Goal: Task Accomplishment & Management: Check status

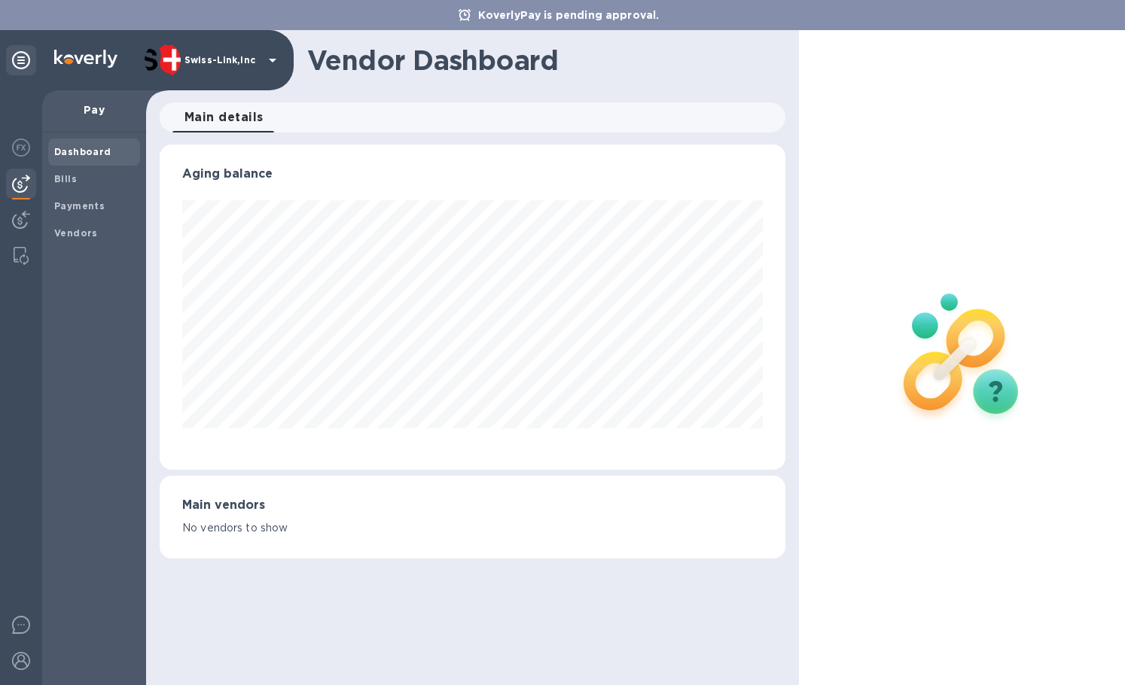
scroll to position [325, 625]
click at [29, 210] on div at bounding box center [21, 221] width 30 height 33
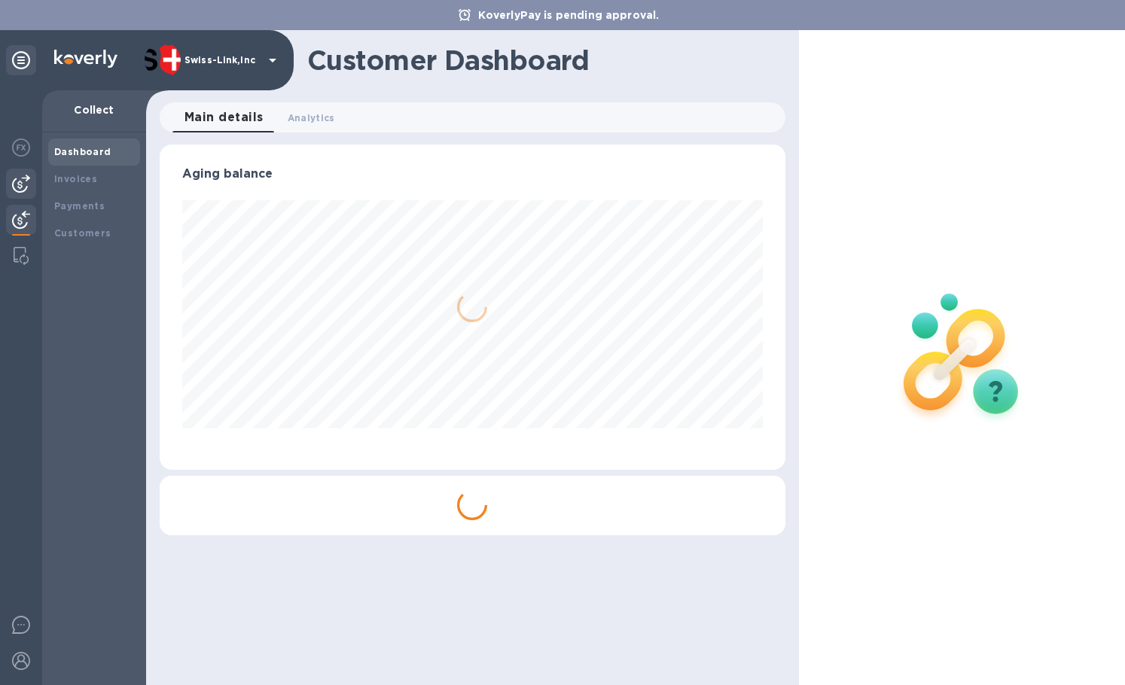
scroll to position [752900, 752606]
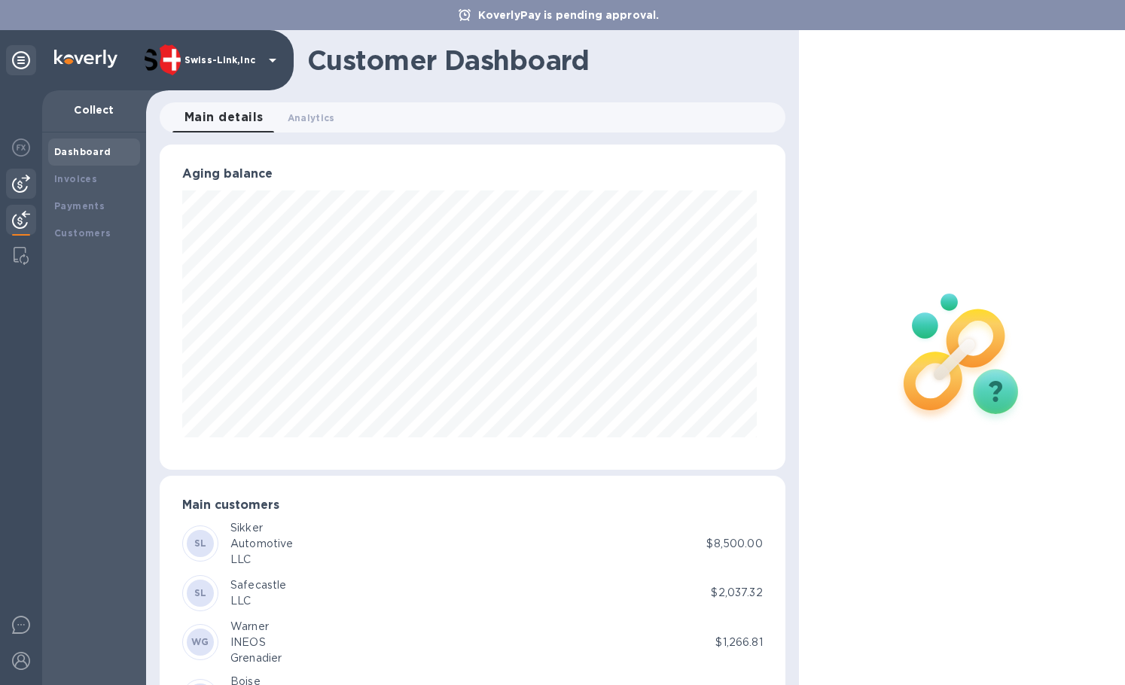
click at [31, 191] on div at bounding box center [21, 184] width 30 height 30
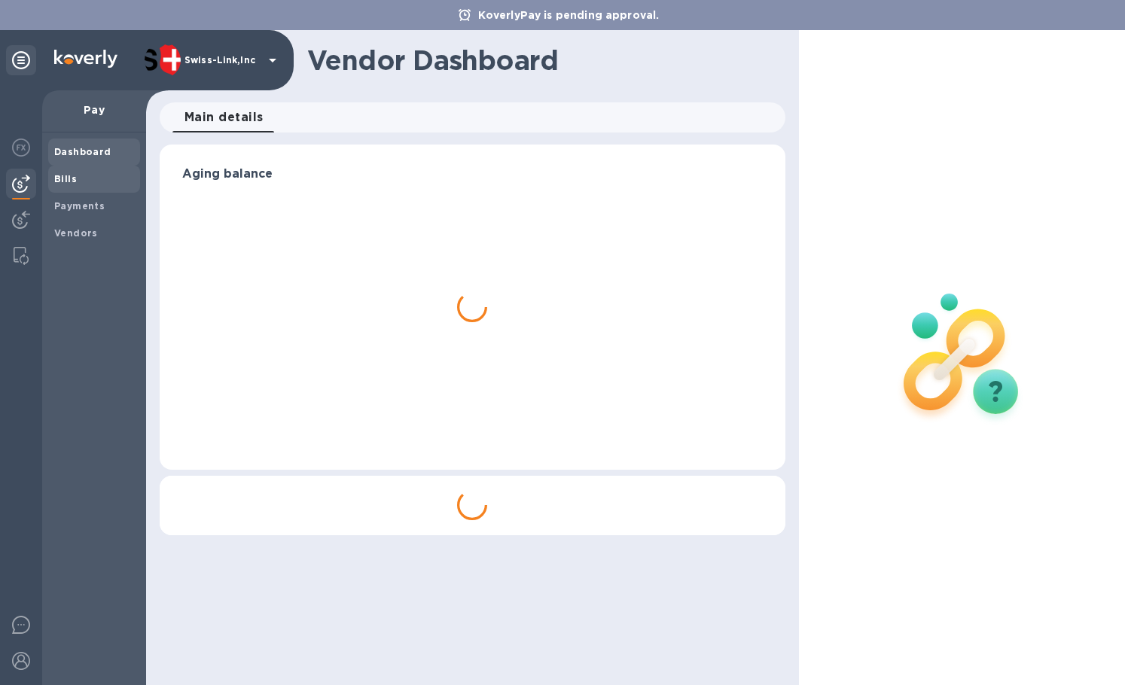
click at [101, 166] on div "Bills" at bounding box center [94, 179] width 92 height 27
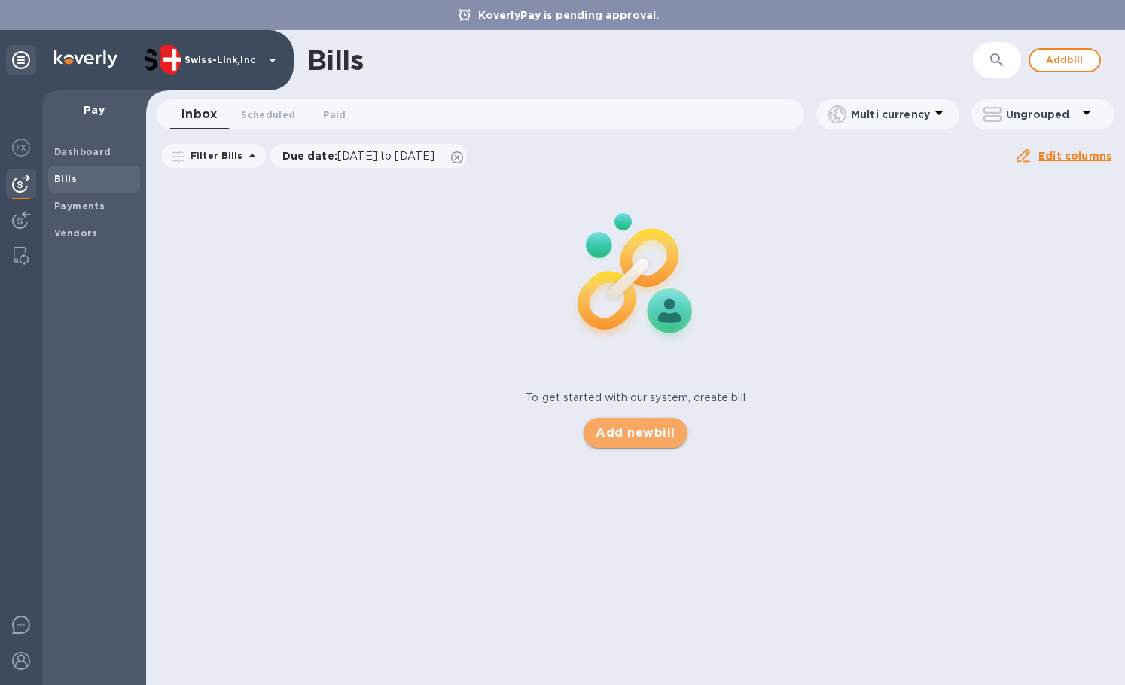
click at [627, 441] on span "Add new bill" at bounding box center [635, 433] width 79 height 18
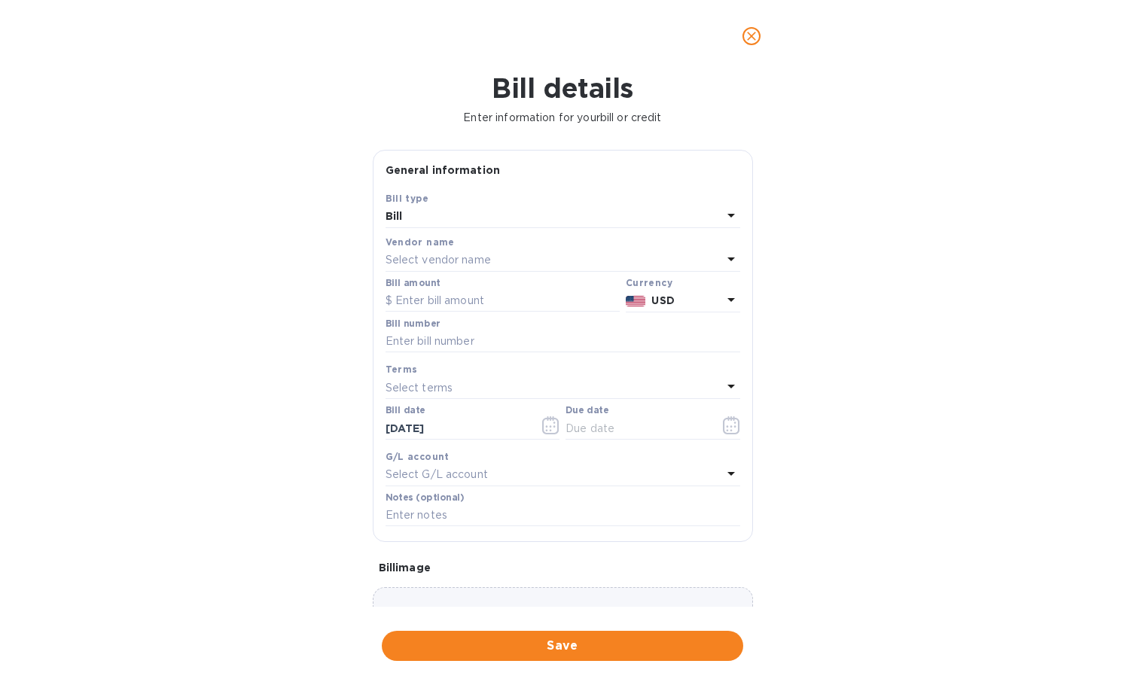
click at [434, 261] on p "Select vendor name" at bounding box center [438, 260] width 105 height 16
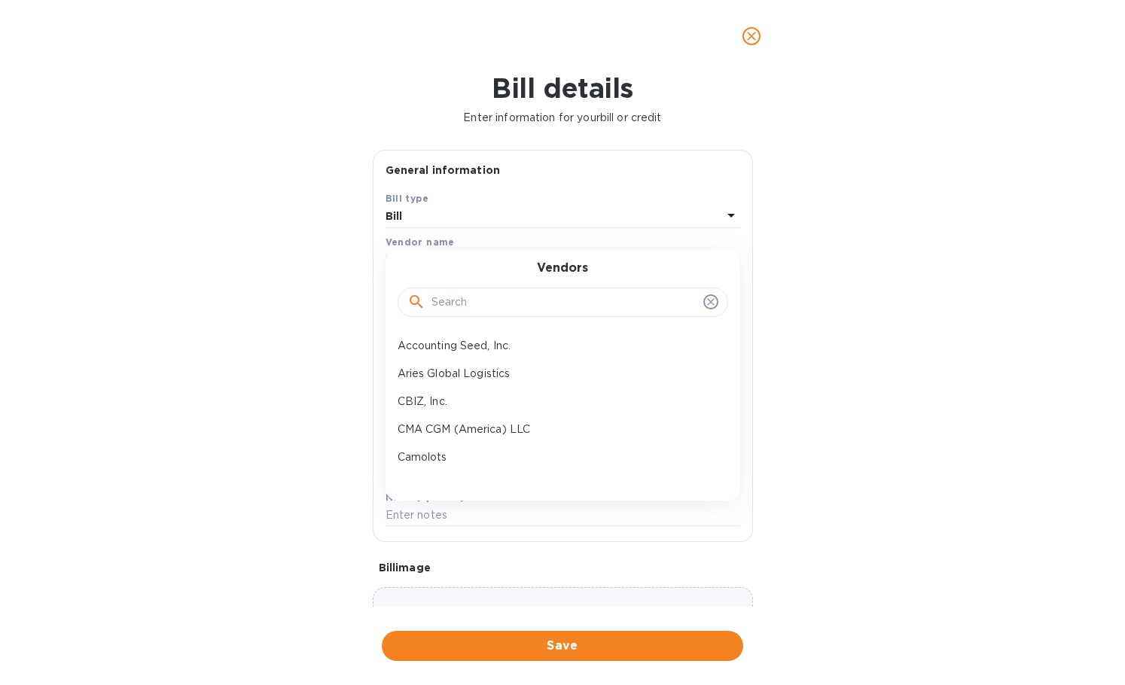
click at [449, 295] on input "text" at bounding box center [565, 302] width 266 height 23
paste input "[PERSON_NAME]"
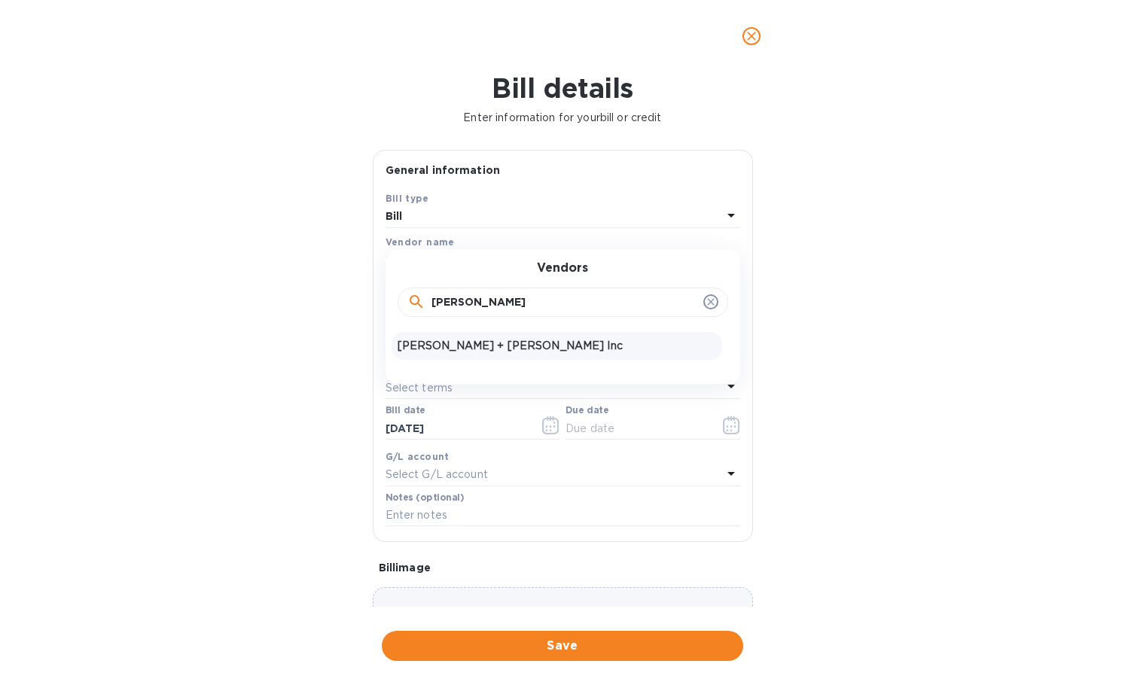
type input "[PERSON_NAME]"
drag, startPoint x: 465, startPoint y: 337, endPoint x: 625, endPoint y: 357, distance: 161.6
click at [465, 338] on div "[PERSON_NAME] + [PERSON_NAME] Inc" at bounding box center [557, 346] width 331 height 28
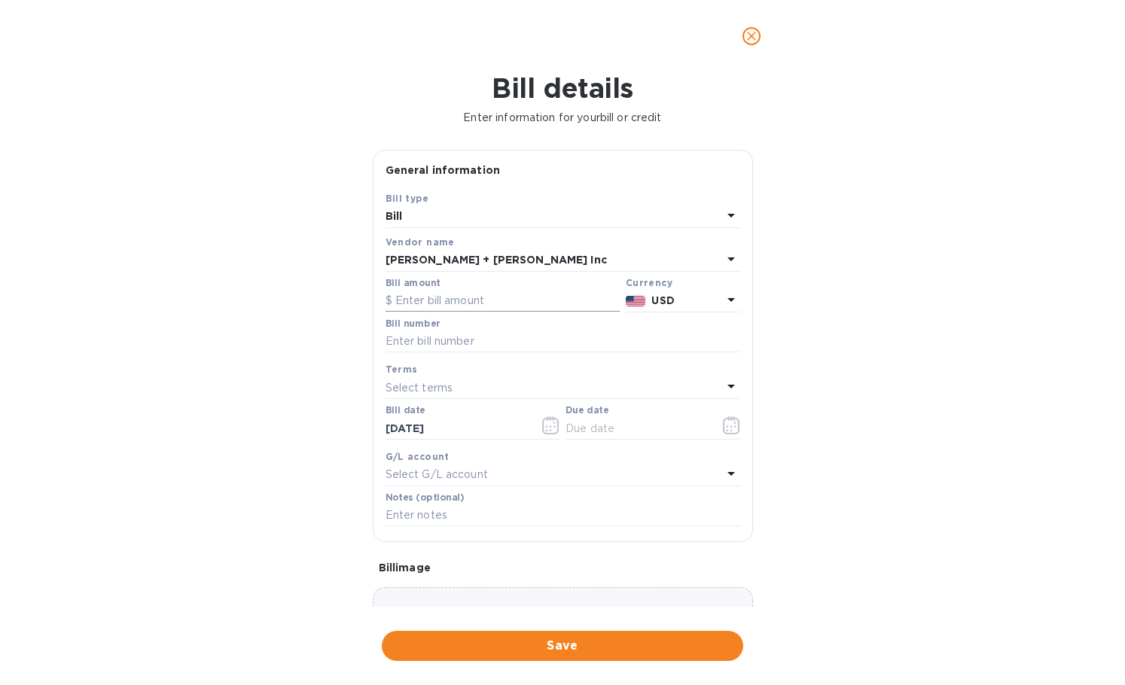
click at [480, 301] on input "text" at bounding box center [503, 301] width 234 height 23
paste input "5,671.48"
type input "5,671.48"
click at [466, 342] on input "text" at bounding box center [563, 342] width 355 height 23
paste input "CSFO914763"
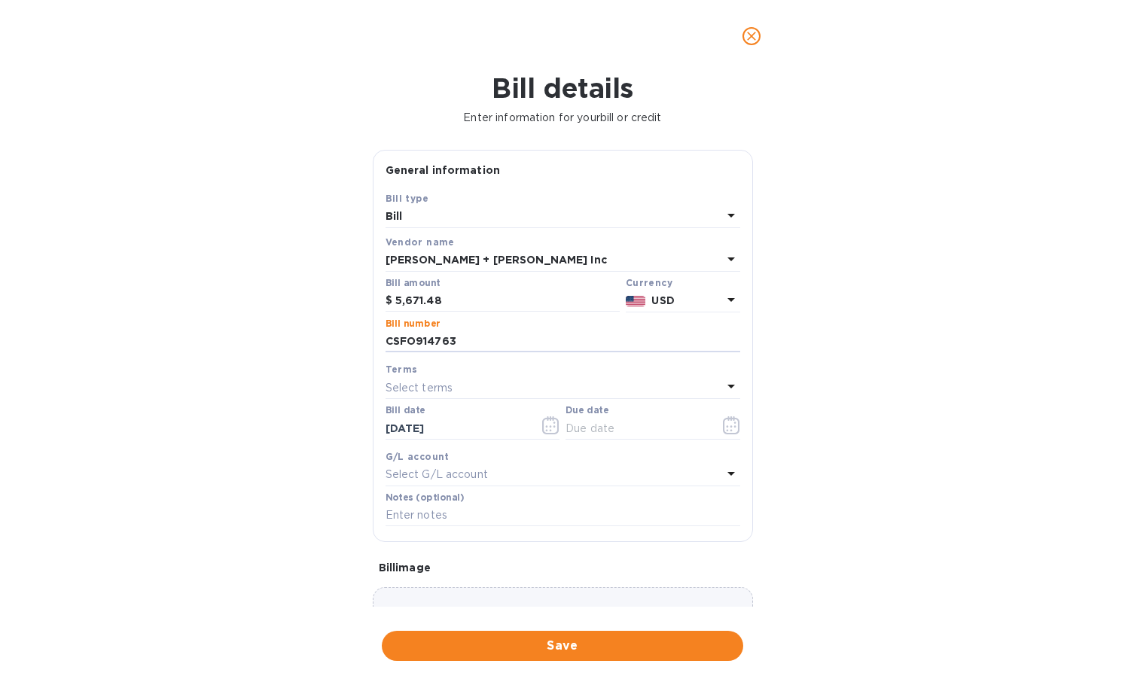
type input "CSFO914763"
click at [480, 441] on div at bounding box center [473, 441] width 175 height 3
click at [460, 426] on input "[DATE]" at bounding box center [457, 428] width 142 height 23
click at [539, 424] on button "button" at bounding box center [550, 425] width 35 height 36
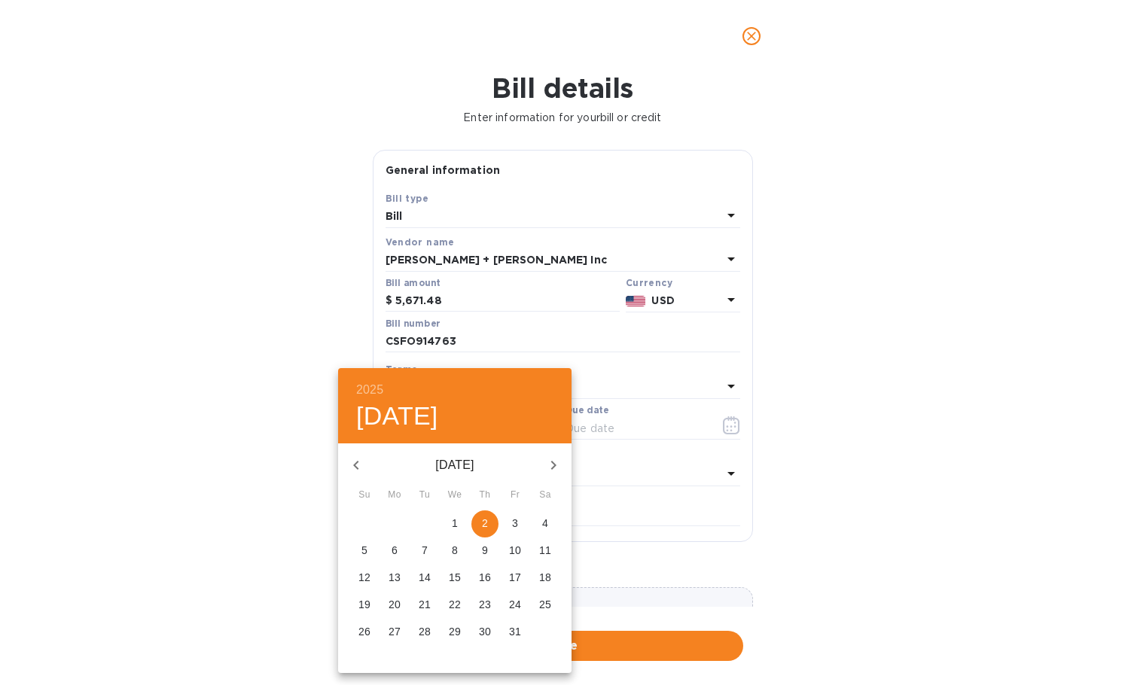
click at [358, 459] on icon "button" at bounding box center [356, 465] width 18 height 18
click at [487, 609] on p "25" at bounding box center [485, 604] width 12 height 15
type input "[DATE]"
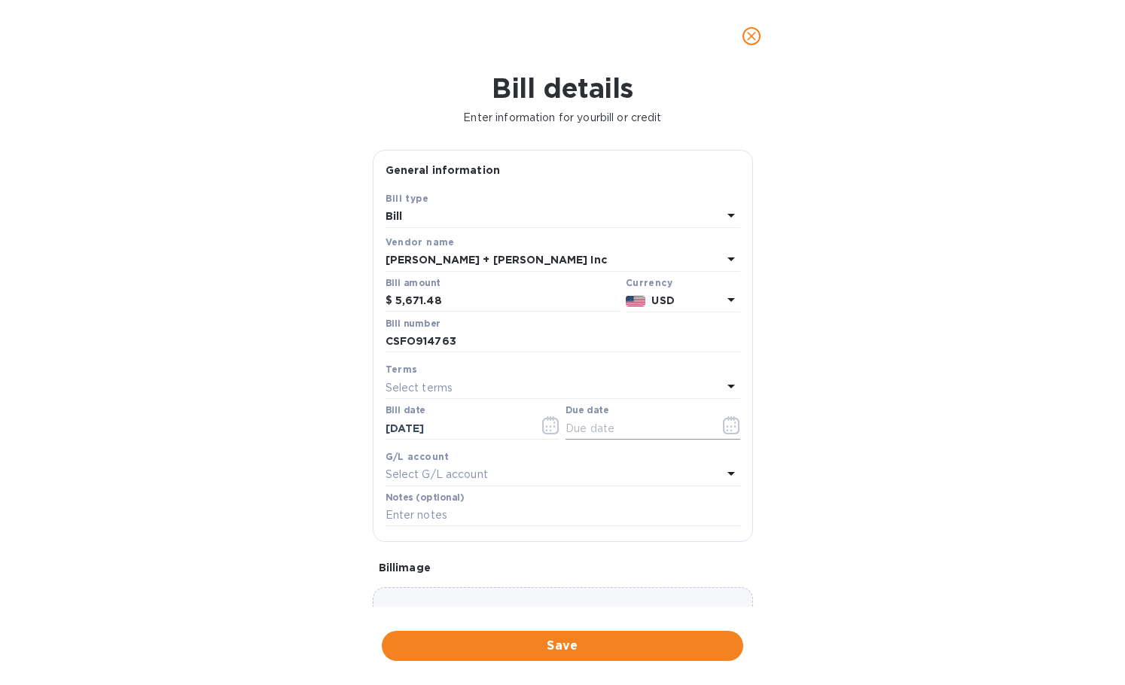
click at [648, 432] on input "text" at bounding box center [637, 428] width 142 height 23
click at [715, 428] on button "button" at bounding box center [731, 425] width 35 height 36
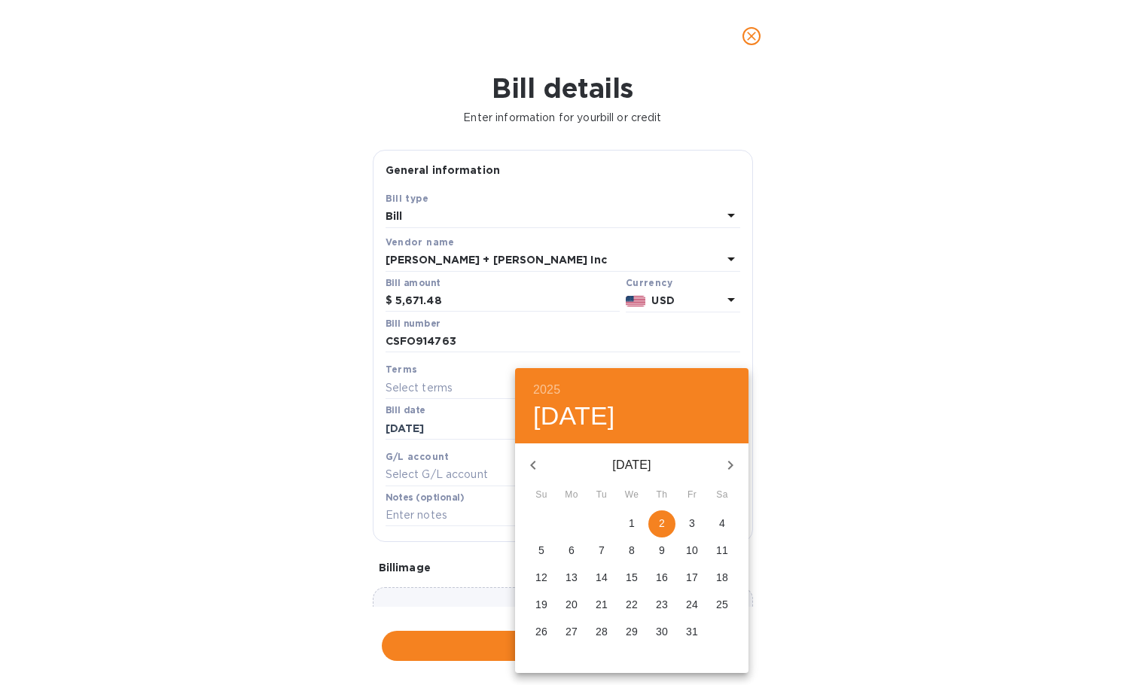
click at [658, 527] on span "2" at bounding box center [662, 523] width 27 height 15
type input "[DATE]"
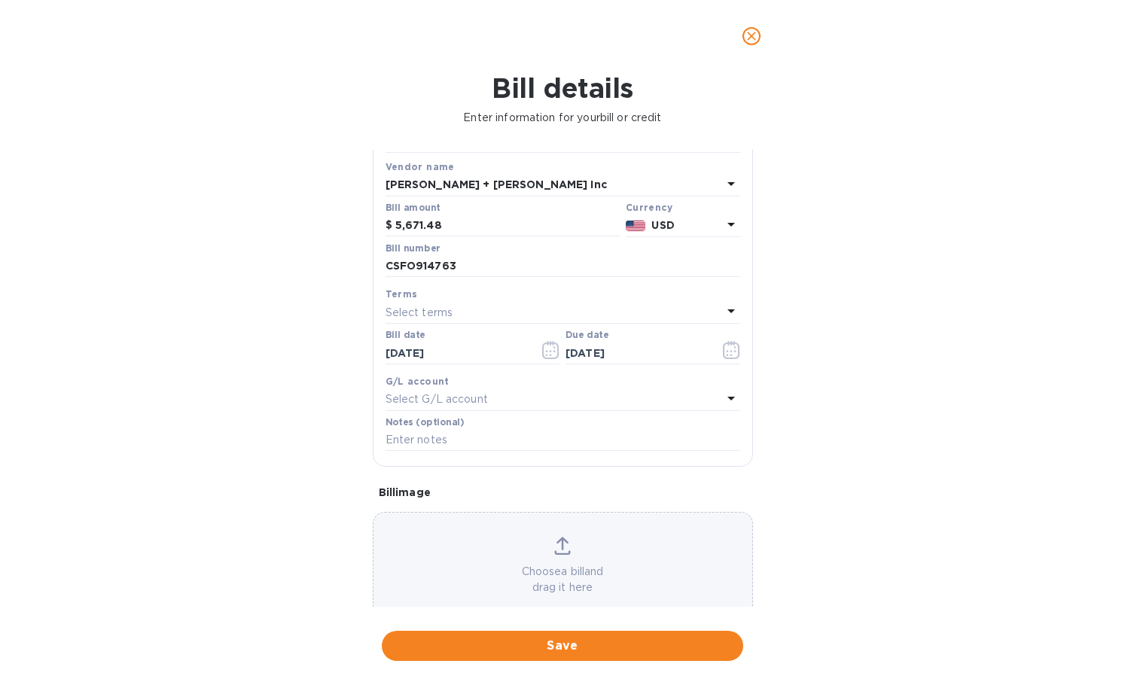
scroll to position [107, 0]
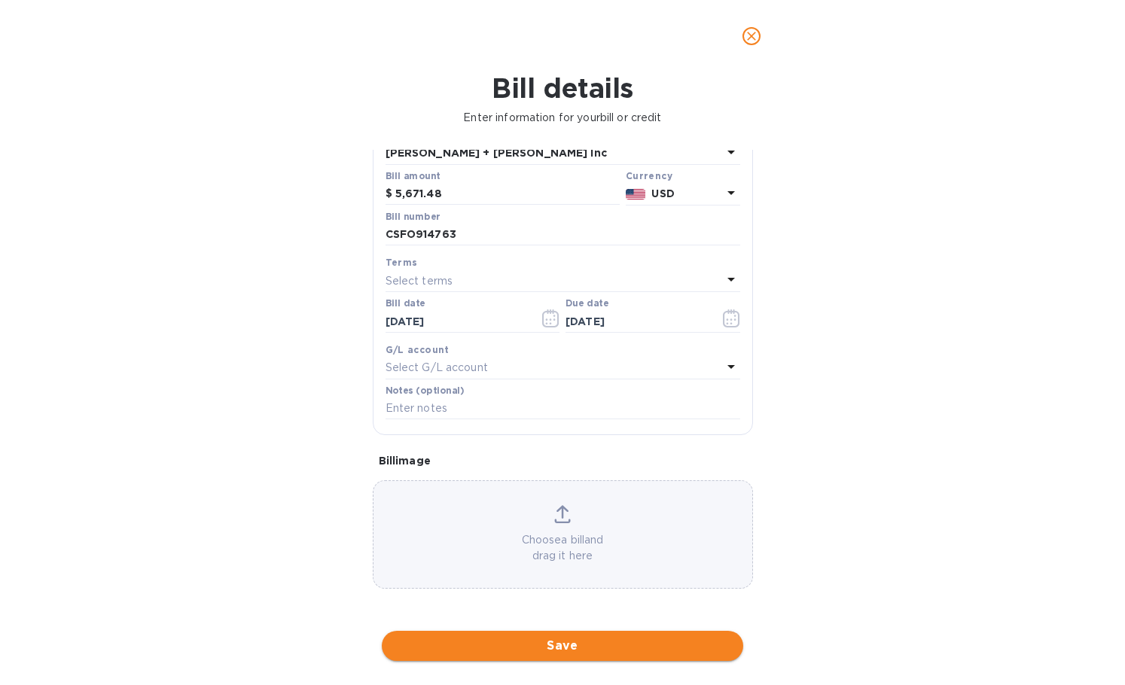
click at [552, 638] on span "Save" at bounding box center [562, 646] width 337 height 18
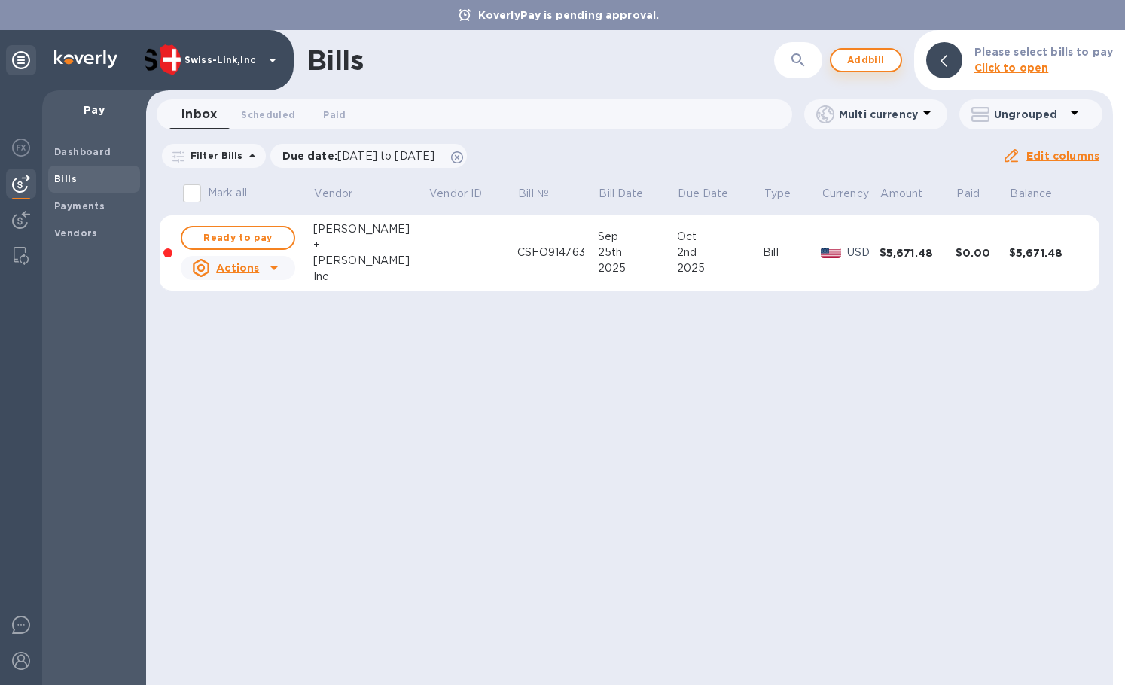
click at [856, 59] on span "Add bill" at bounding box center [866, 60] width 45 height 18
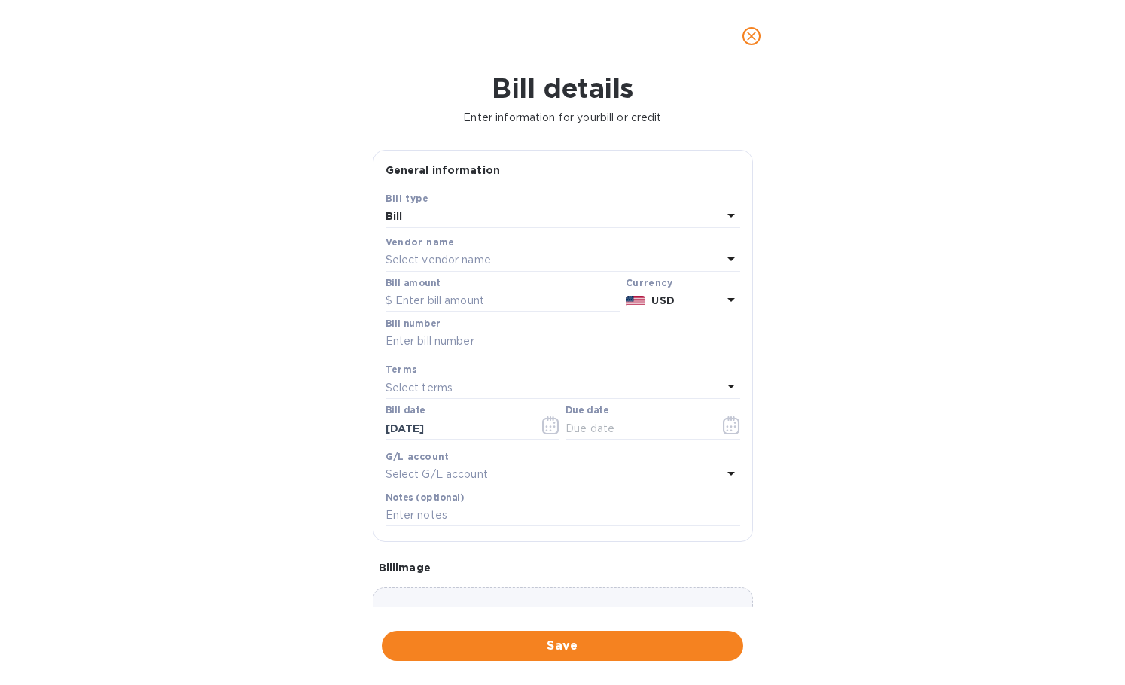
click at [442, 264] on p "Select vendor name" at bounding box center [438, 260] width 105 height 16
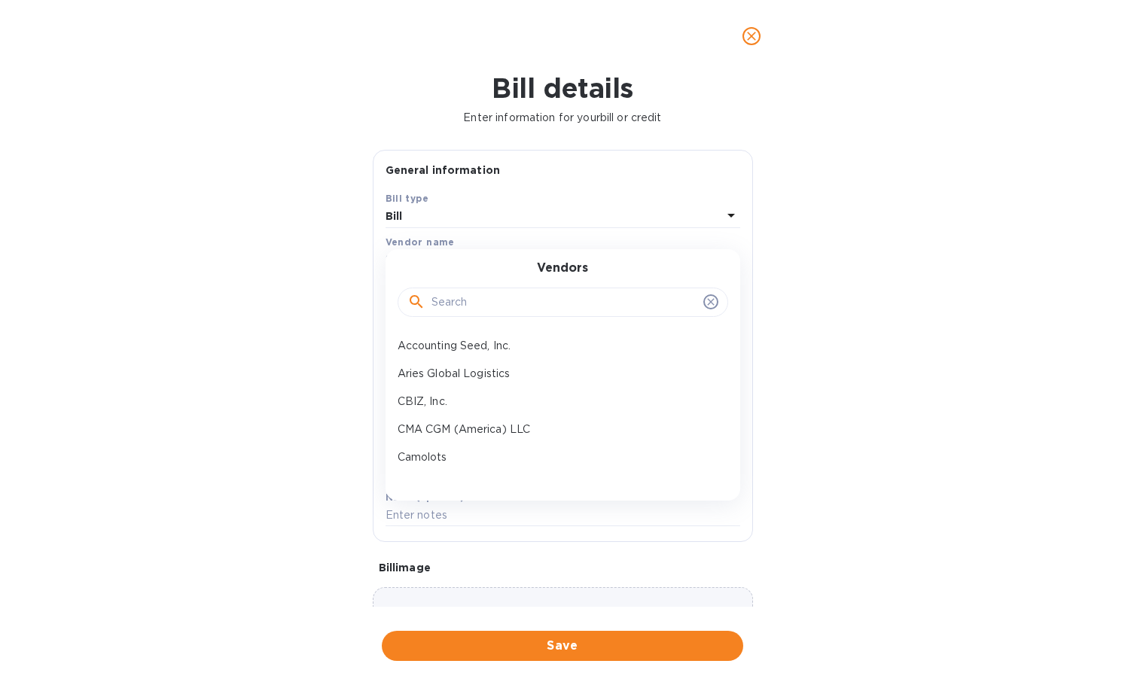
click at [478, 305] on input "text" at bounding box center [565, 302] width 266 height 23
paste input "Ocean Netwo"
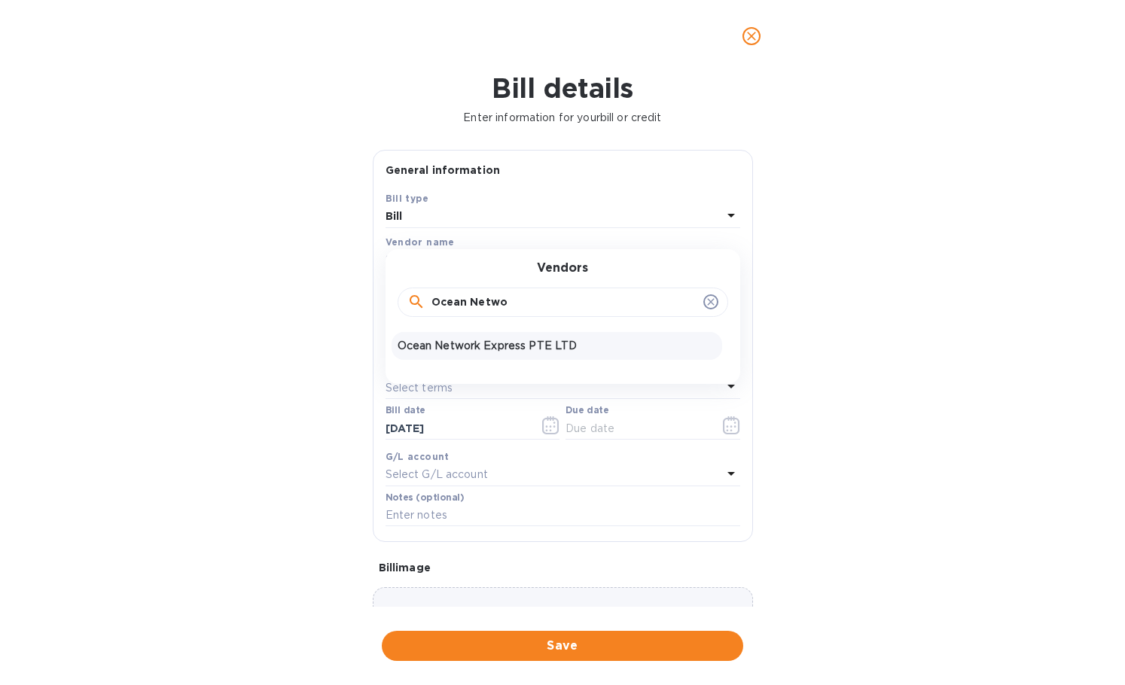
type input "Ocean Netwo"
click at [488, 340] on p "Ocean Network Express PTE LTD" at bounding box center [557, 346] width 319 height 16
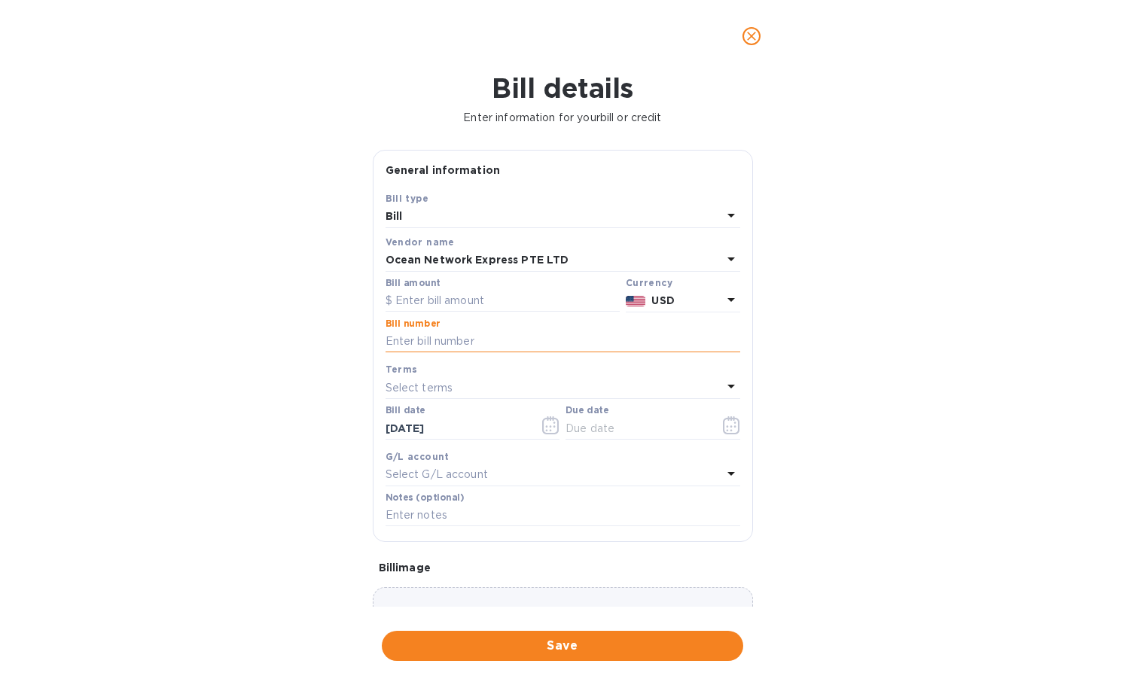
click at [538, 337] on input "text" at bounding box center [563, 342] width 355 height 23
paste input "RIXF00238600"
type input "RIXF00238600"
click at [459, 301] on input "text" at bounding box center [503, 301] width 234 height 23
paste input "15.00"
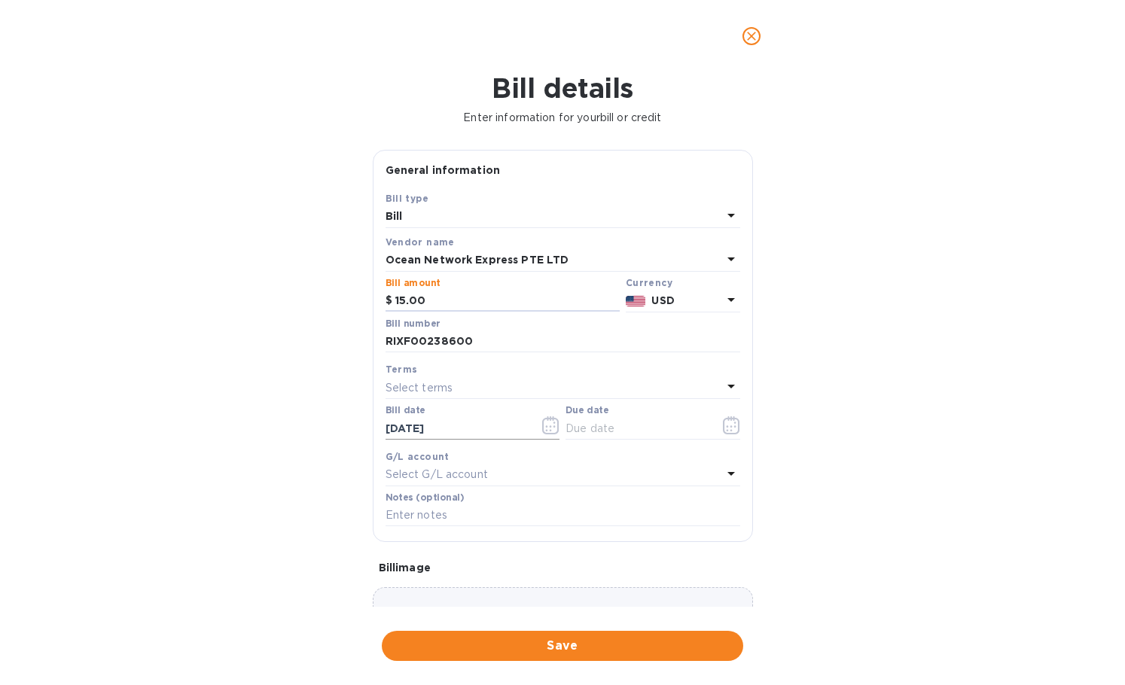
type input "15.00"
drag, startPoint x: 478, startPoint y: 429, endPoint x: 340, endPoint y: 426, distance: 138.6
click at [340, 426] on div "Bill details Enter information for your bill or credit General information Save…" at bounding box center [562, 378] width 1125 height 613
click at [549, 432] on icon "button" at bounding box center [550, 426] width 17 height 18
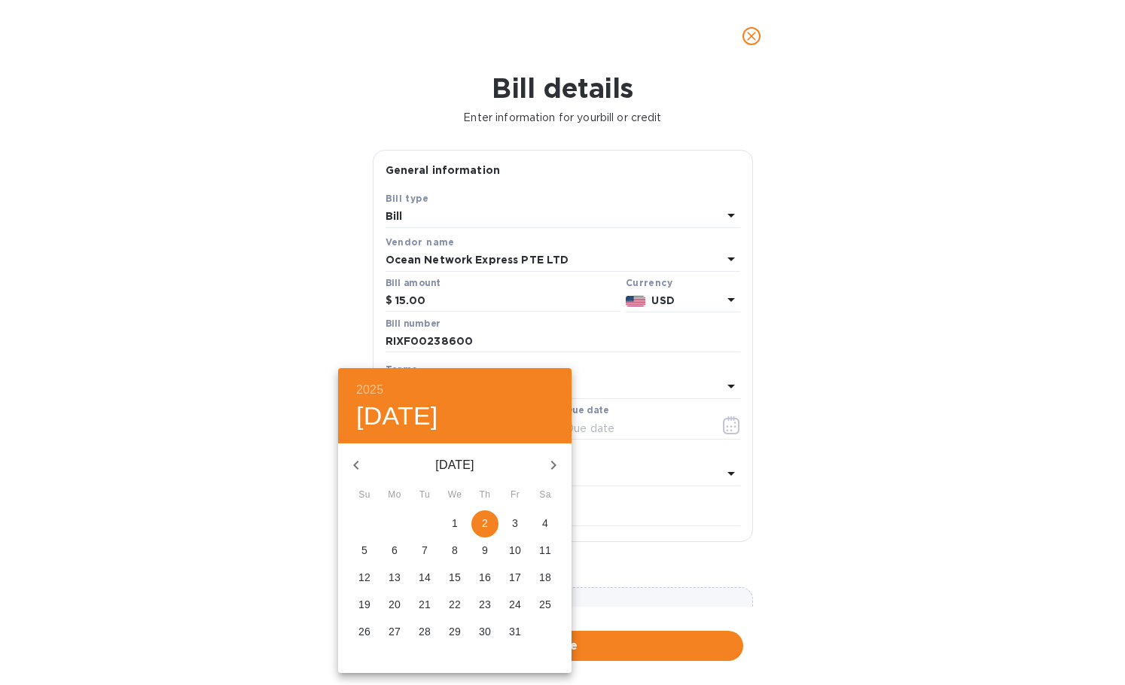
click at [349, 472] on icon "button" at bounding box center [356, 465] width 18 height 18
click at [401, 523] on span "1" at bounding box center [394, 523] width 27 height 15
type input "[DATE]"
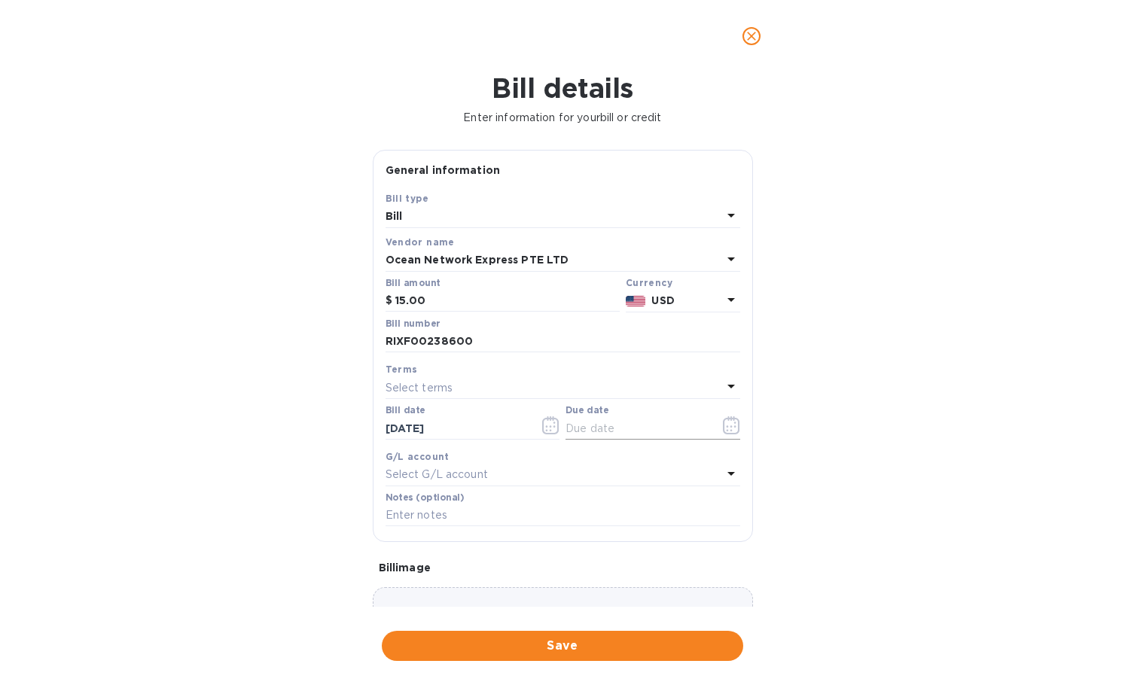
click at [632, 420] on input "text" at bounding box center [637, 428] width 142 height 23
click at [726, 428] on icon "button" at bounding box center [731, 426] width 17 height 18
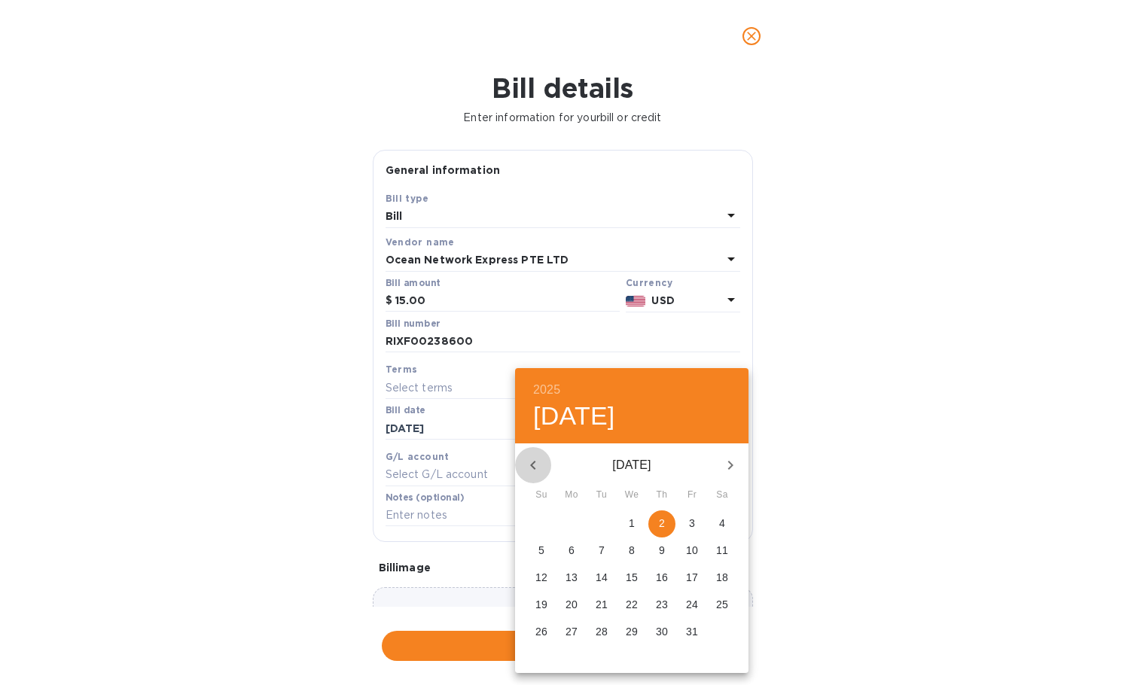
click at [529, 457] on icon "button" at bounding box center [533, 465] width 18 height 18
click at [579, 524] on span "1" at bounding box center [571, 523] width 27 height 15
type input "[DATE]"
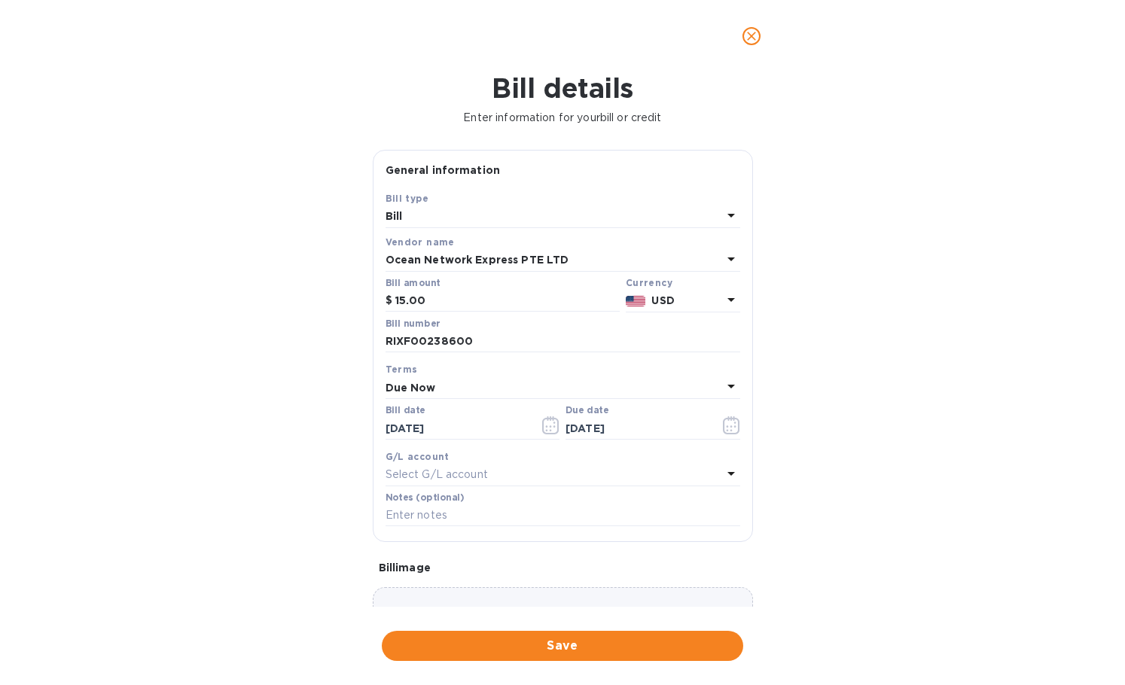
click at [322, 454] on div "Bill details Enter information for your bill or credit General information Save…" at bounding box center [562, 378] width 1125 height 613
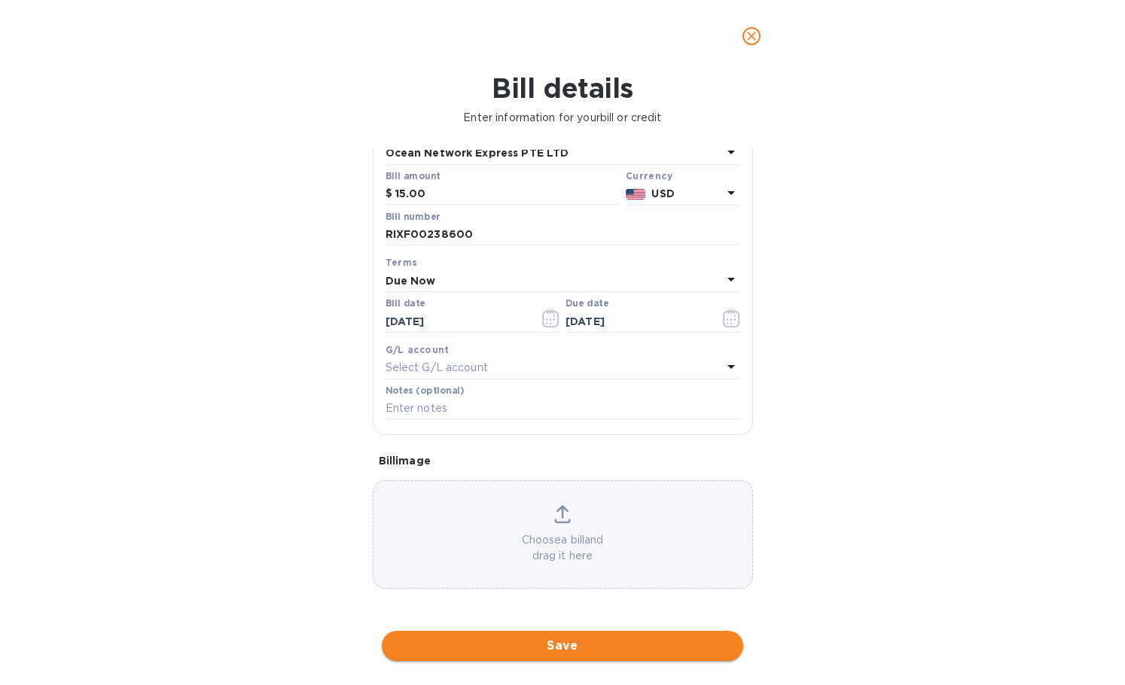
click at [514, 644] on span "Save" at bounding box center [562, 646] width 337 height 18
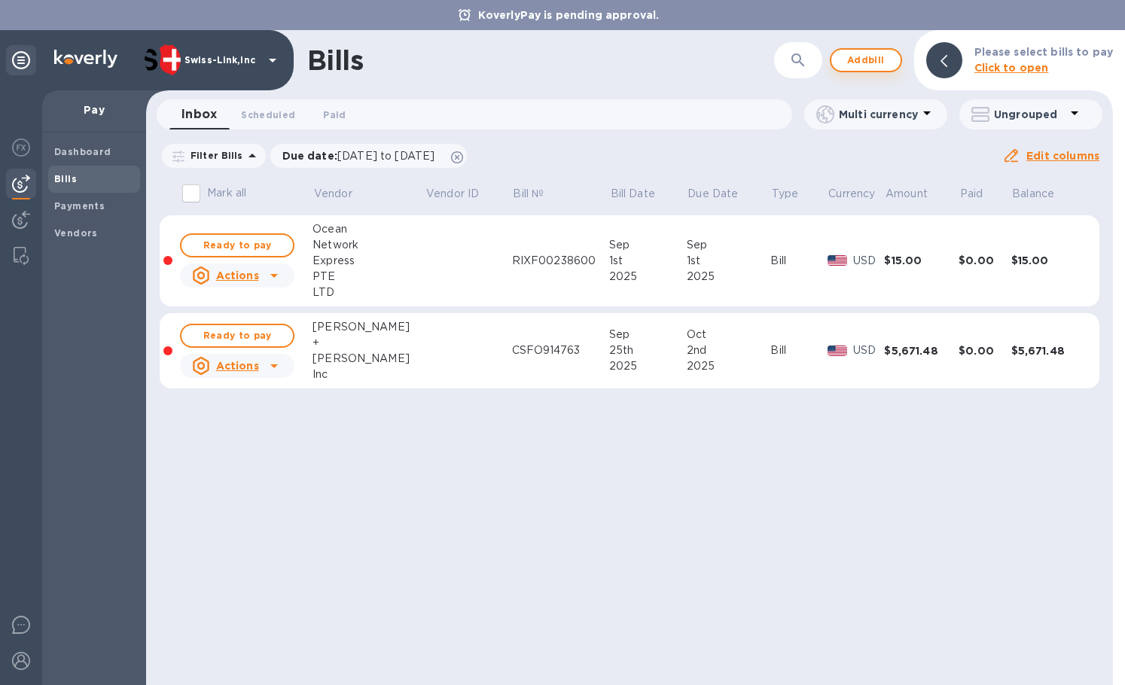
click at [863, 57] on span "Add bill" at bounding box center [866, 60] width 45 height 18
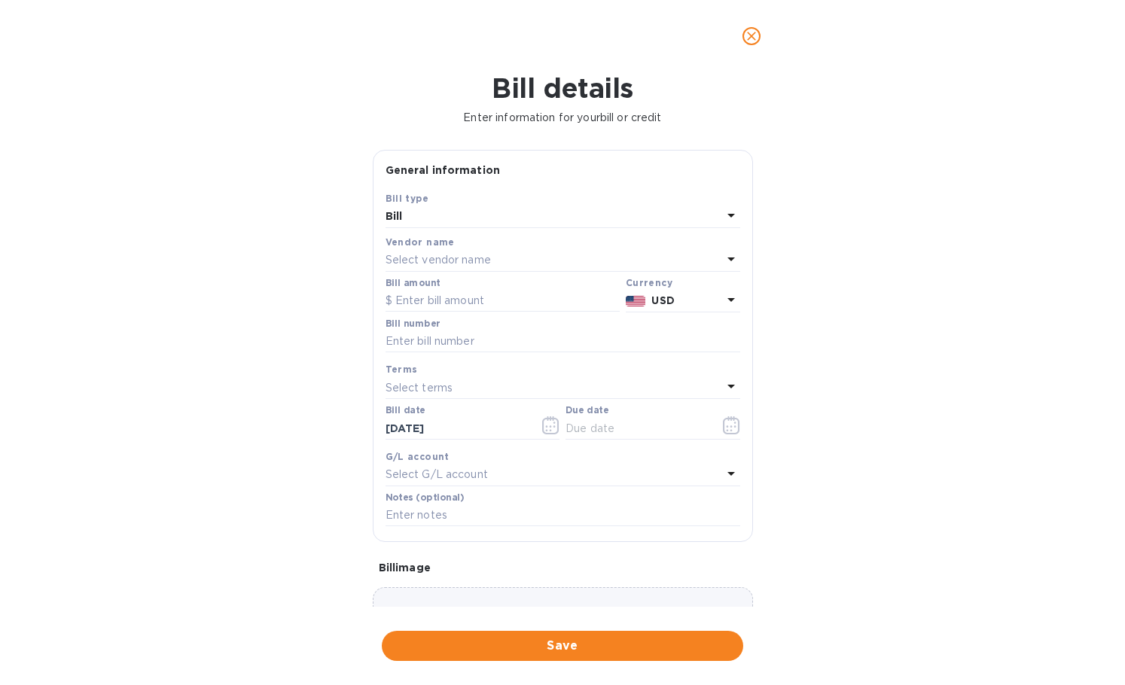
click at [440, 260] on p "Select vendor name" at bounding box center [438, 260] width 105 height 16
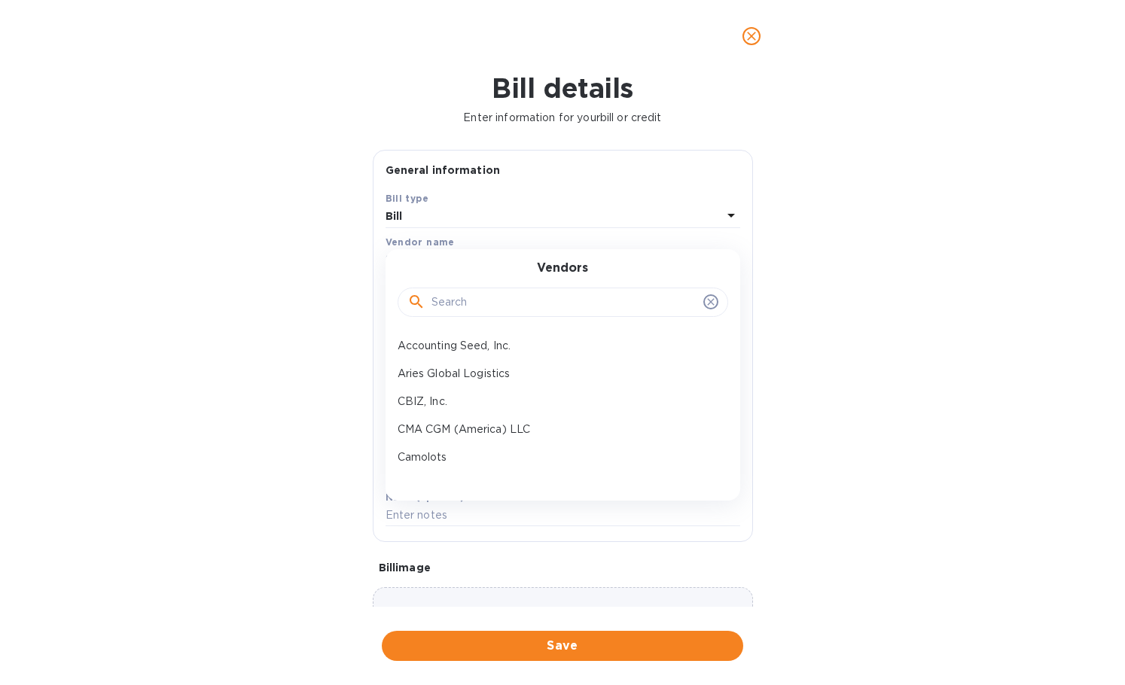
click at [479, 316] on div at bounding box center [563, 303] width 331 height 30
click at [483, 304] on input "text" at bounding box center [565, 302] width 266 height 23
paste input "Pegasus Mari"
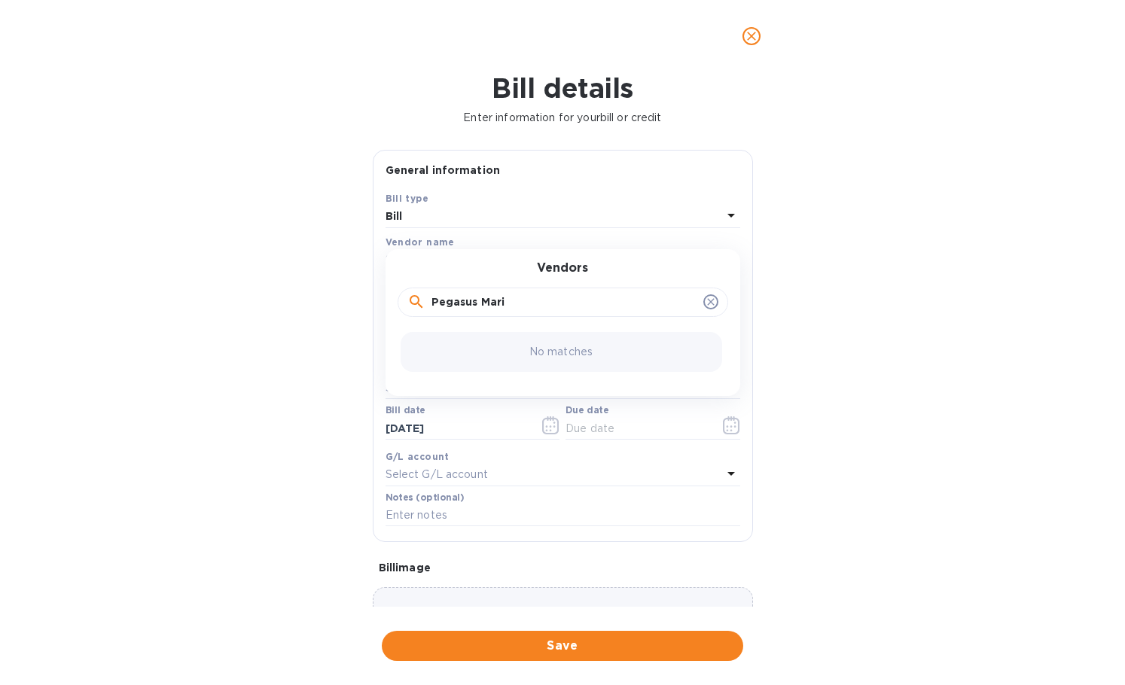
drag, startPoint x: 434, startPoint y: 301, endPoint x: 423, endPoint y: 304, distance: 11.5
click at [423, 304] on div "Pegasus Mari" at bounding box center [562, 302] width 311 height 23
type input "Pegasus Mari"
click at [462, 350] on p "PEGASUS MARITIME INC." at bounding box center [557, 346] width 319 height 16
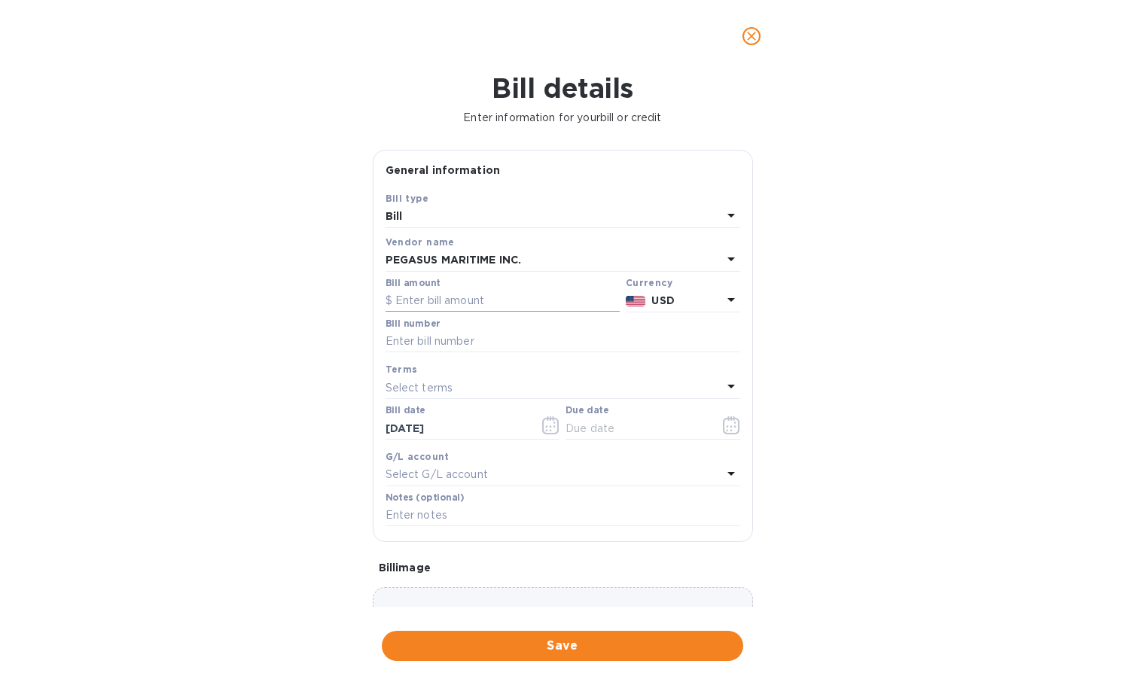
click at [466, 295] on input "text" at bounding box center [503, 301] width 234 height 23
paste input "52.00"
type input "52.00"
click at [523, 339] on input "text" at bounding box center [563, 342] width 355 height 23
paste input "2040013648-02"
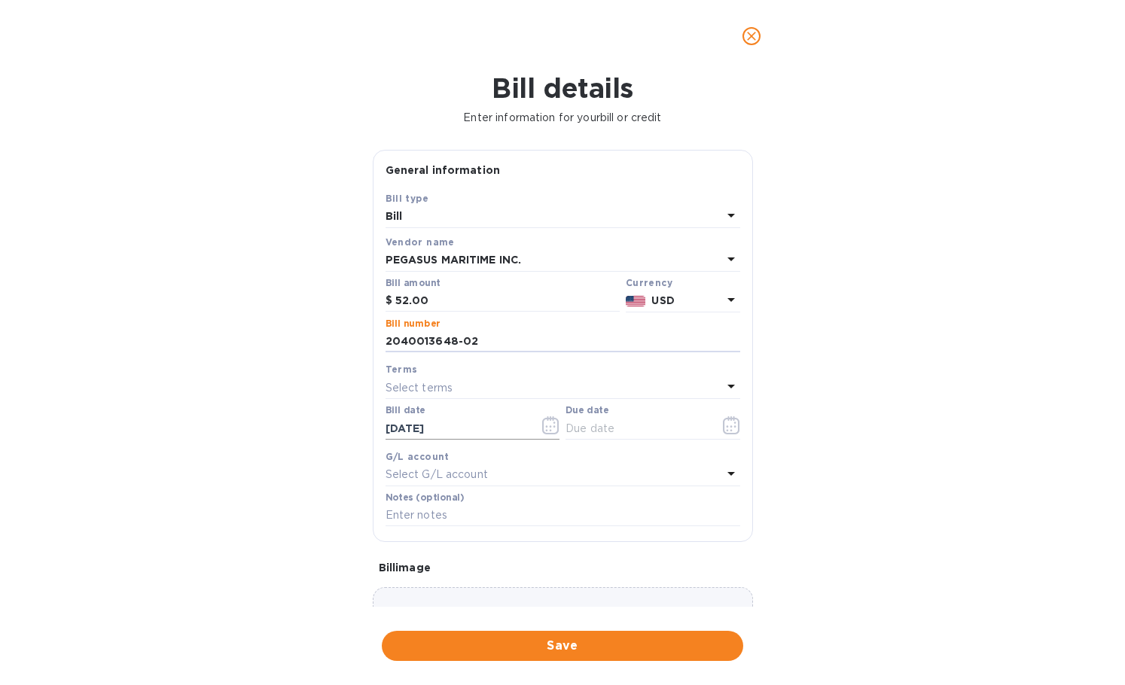
type input "2040013648-02"
click at [475, 432] on input "[DATE]" at bounding box center [457, 428] width 142 height 23
click at [545, 430] on icon "button" at bounding box center [550, 426] width 17 height 18
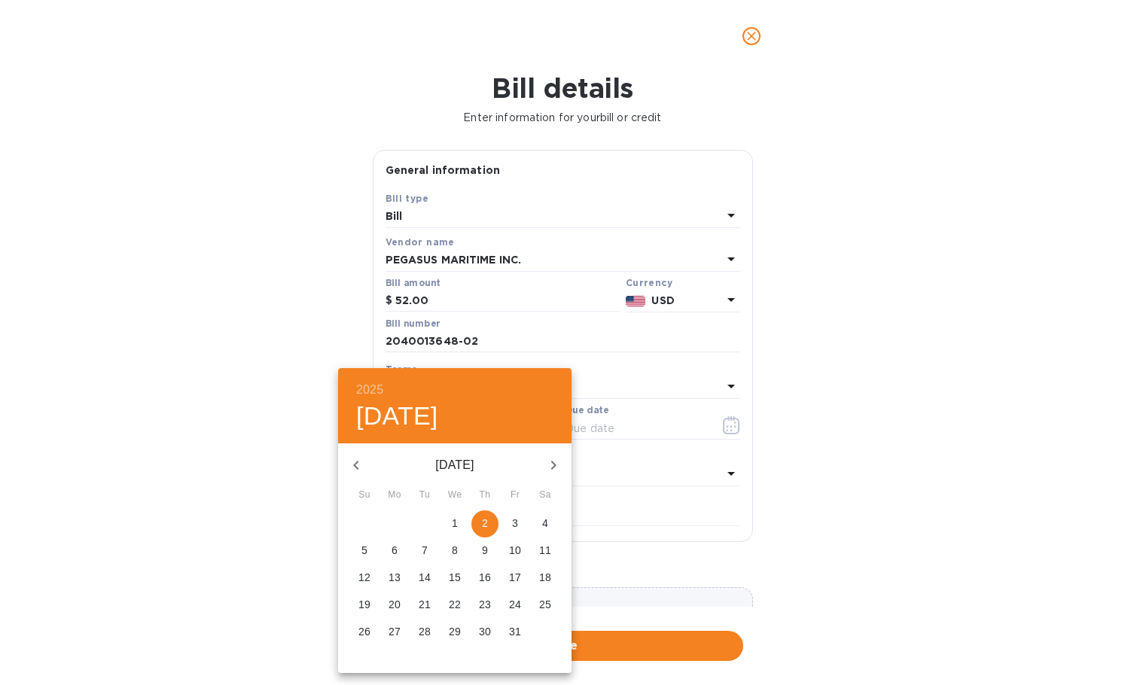
click at [361, 461] on icon "button" at bounding box center [356, 465] width 18 height 18
click at [421, 624] on button "30" at bounding box center [424, 632] width 27 height 27
type input "[DATE]"
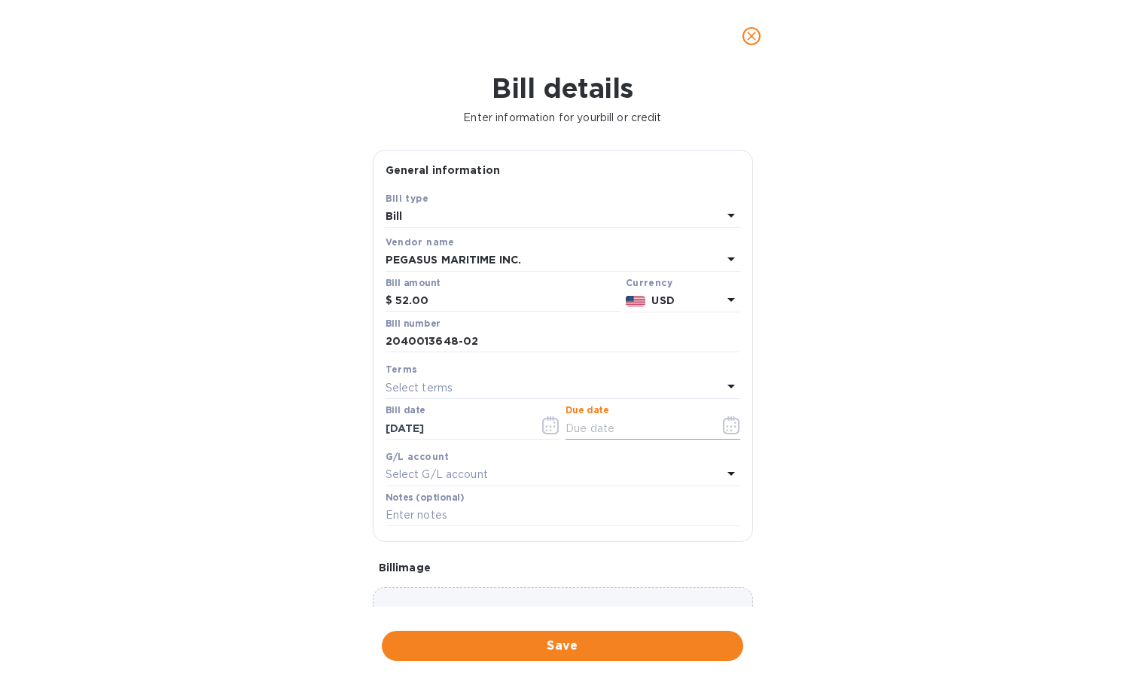
click at [630, 432] on input "text" at bounding box center [637, 428] width 142 height 23
click at [727, 428] on icon "button" at bounding box center [731, 426] width 17 height 18
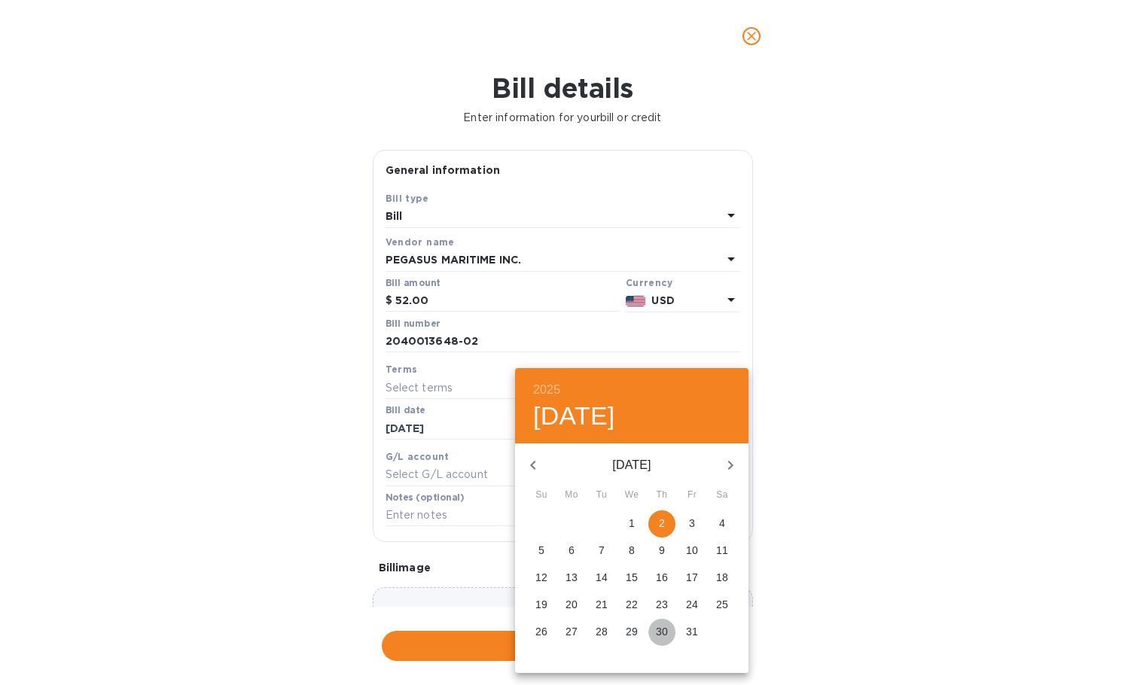
click at [657, 630] on p "30" at bounding box center [662, 631] width 12 height 15
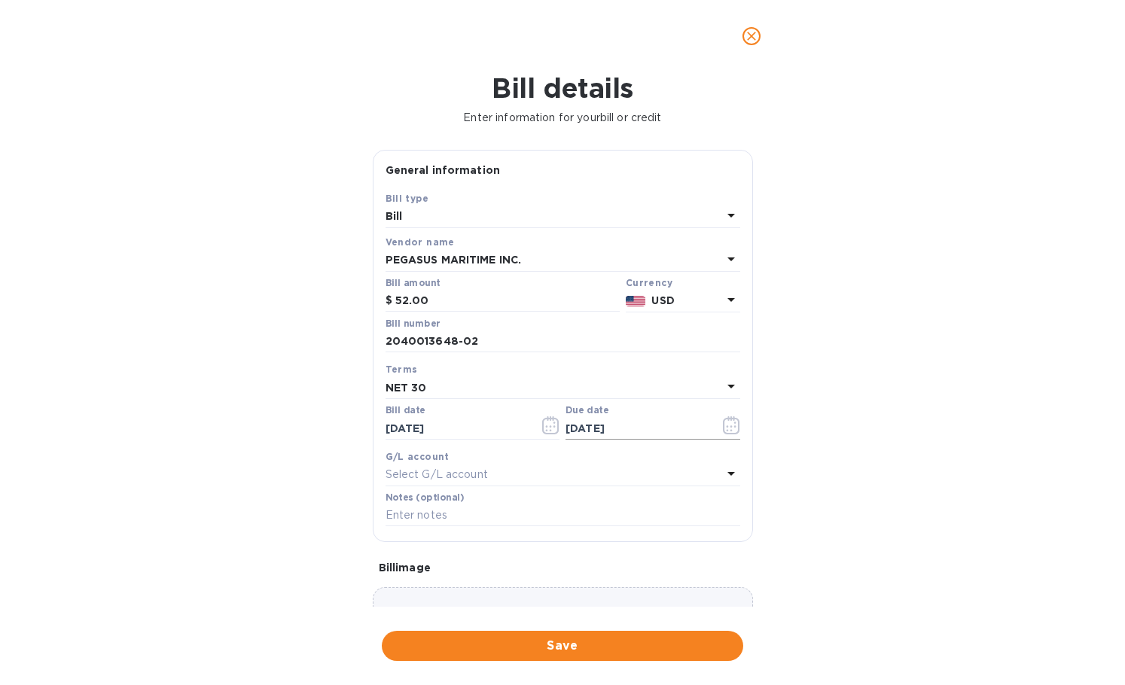
click at [643, 424] on input "[DATE]" at bounding box center [637, 428] width 142 height 23
click at [734, 429] on button "button" at bounding box center [731, 425] width 35 height 36
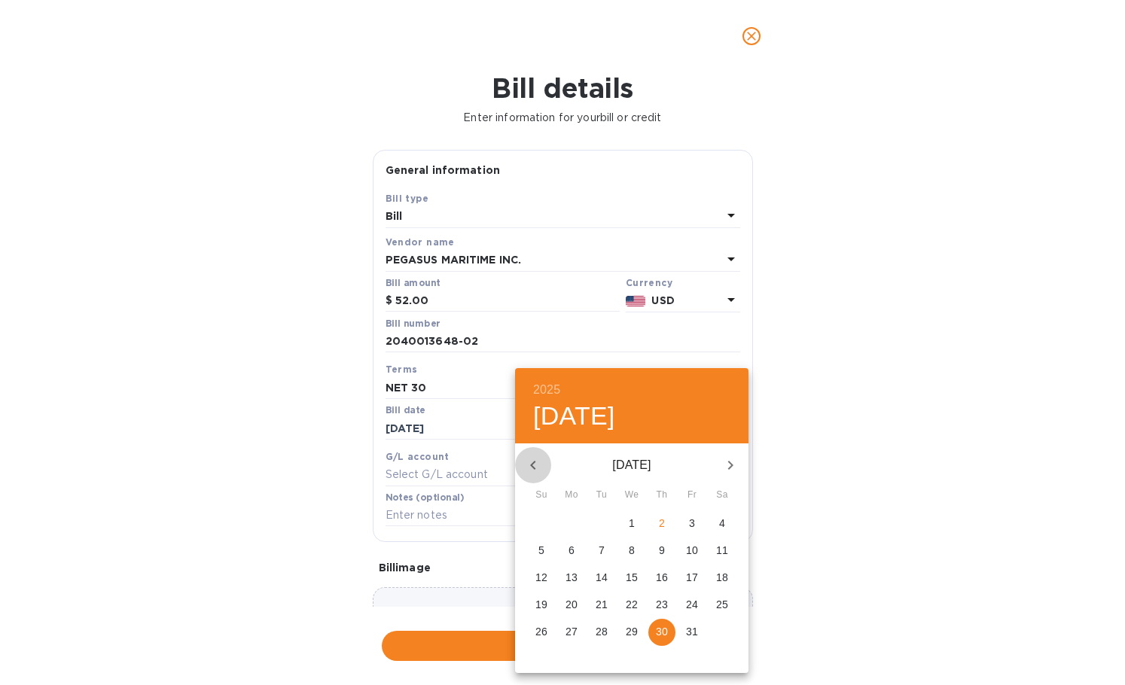
click at [542, 461] on button "button" at bounding box center [533, 465] width 36 height 36
click at [596, 635] on p "30" at bounding box center [602, 631] width 12 height 15
type input "[DATE]"
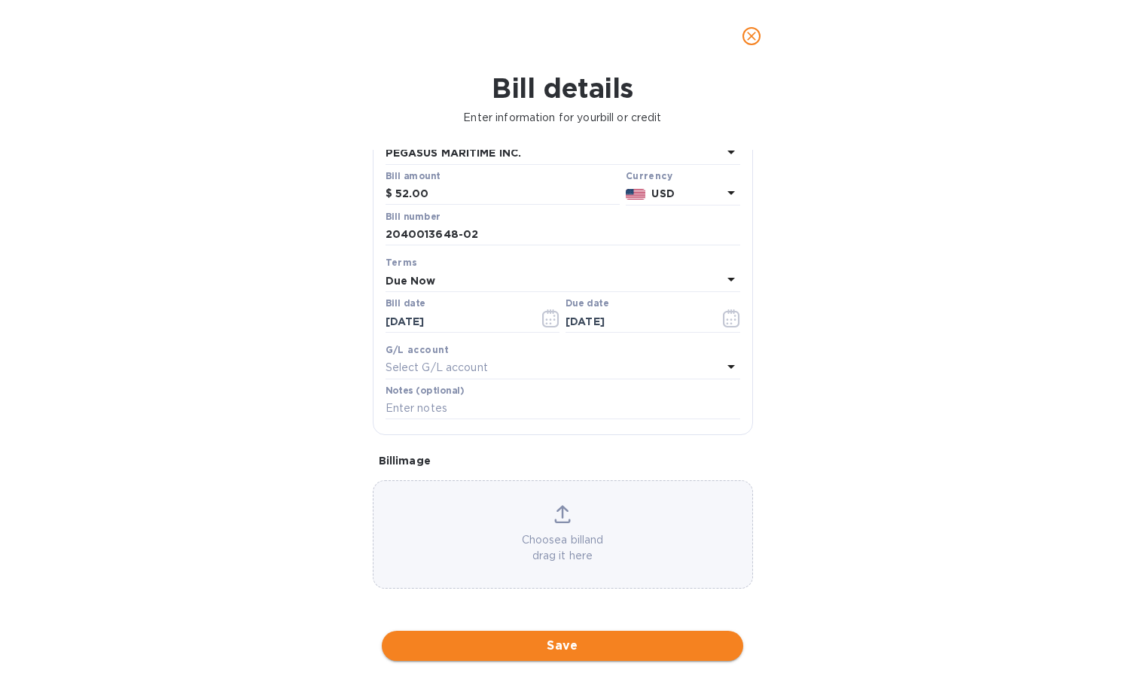
click at [540, 644] on span "Save" at bounding box center [562, 646] width 337 height 18
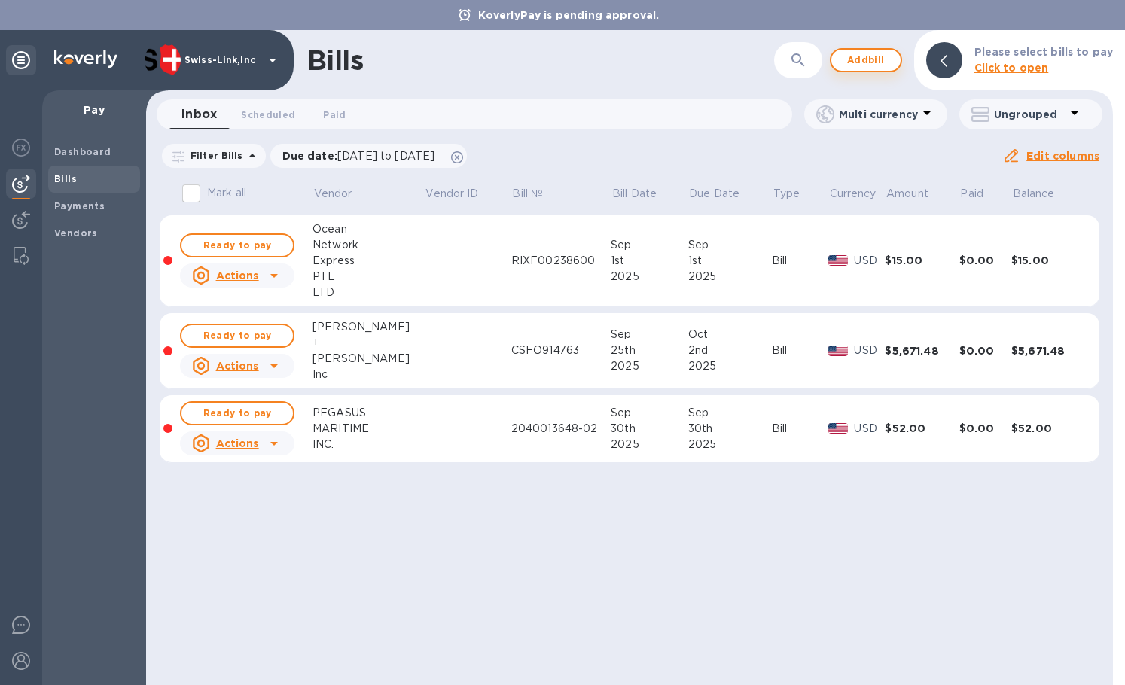
click at [869, 60] on span "Add bill" at bounding box center [866, 60] width 45 height 18
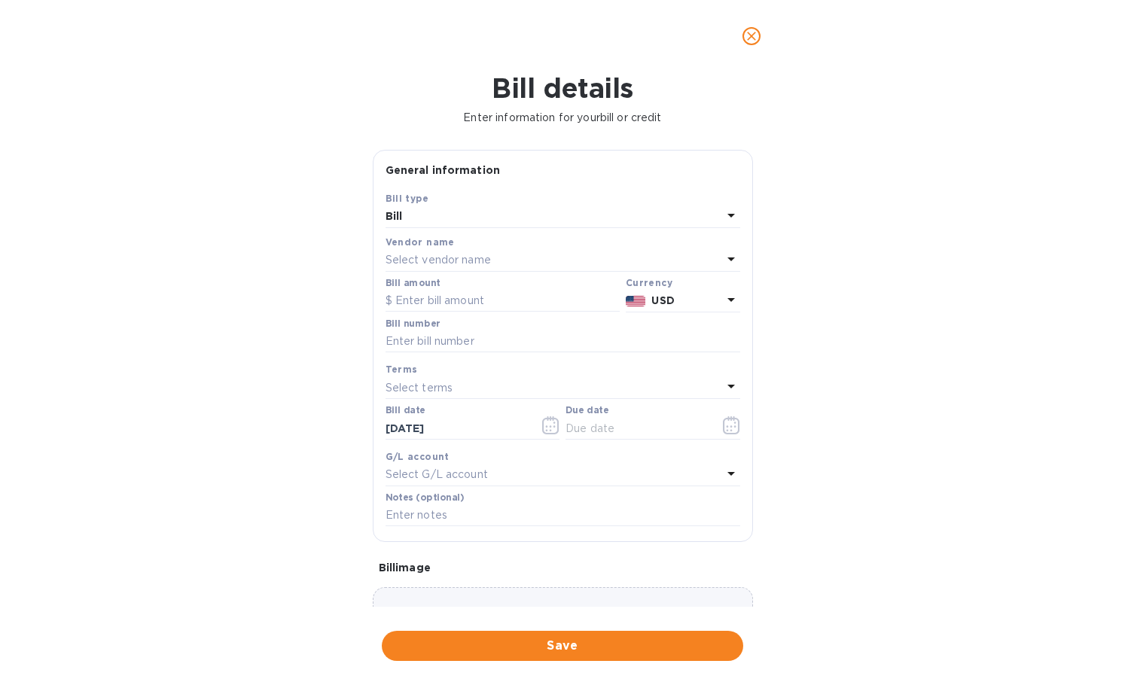
click at [447, 268] on p "Select vendor name" at bounding box center [438, 260] width 105 height 16
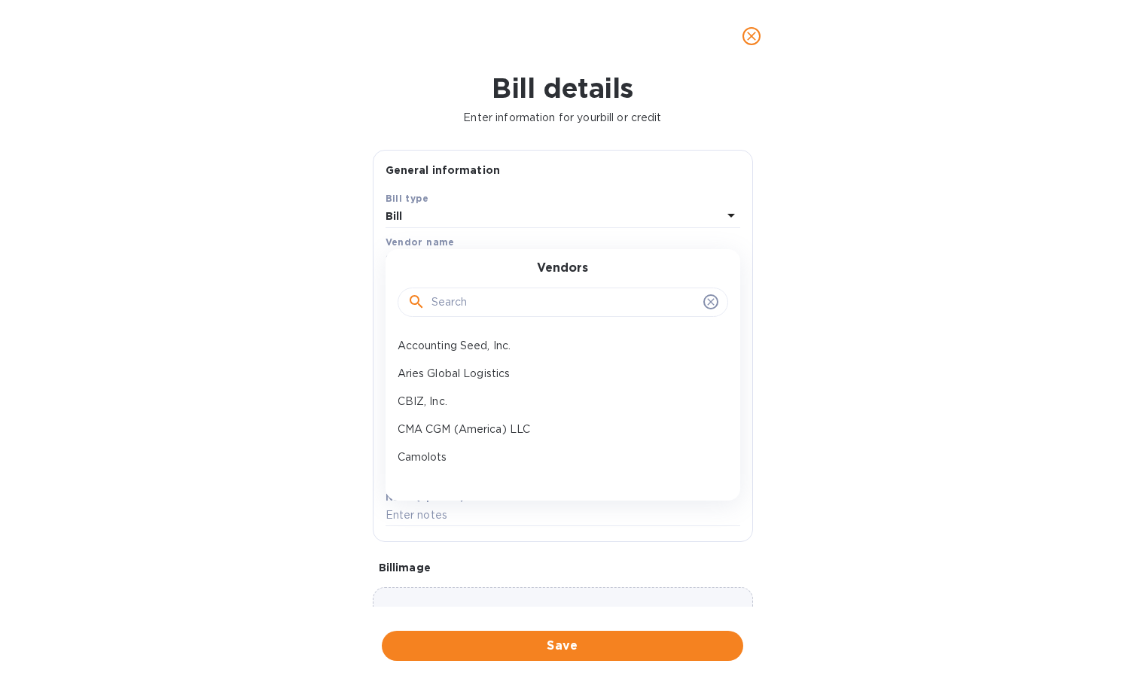
drag, startPoint x: 454, startPoint y: 304, endPoint x: 475, endPoint y: 304, distance: 20.3
click at [455, 304] on input "text" at bounding box center [565, 302] width 266 height 23
paste input "TalkDesk"
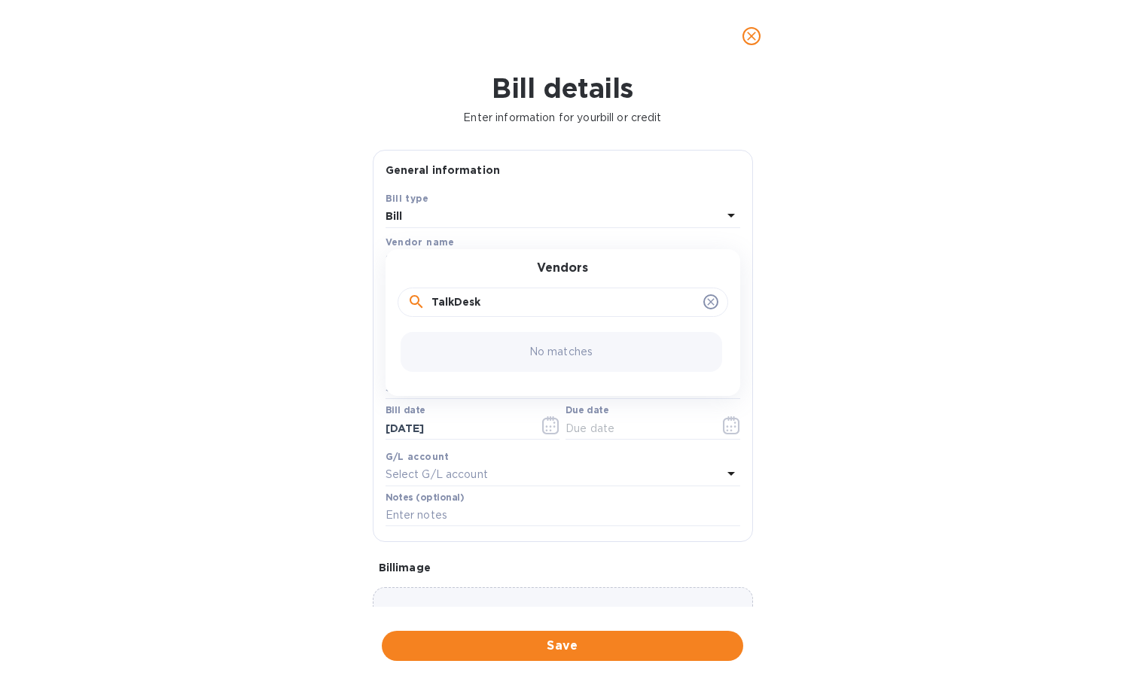
drag, startPoint x: 439, startPoint y: 301, endPoint x: 429, endPoint y: 301, distance: 9.8
click at [429, 301] on div "TalkDesk" at bounding box center [562, 302] width 311 height 23
type input "alkDesk"
click at [478, 351] on p "Talkdesk Inc." at bounding box center [557, 346] width 319 height 16
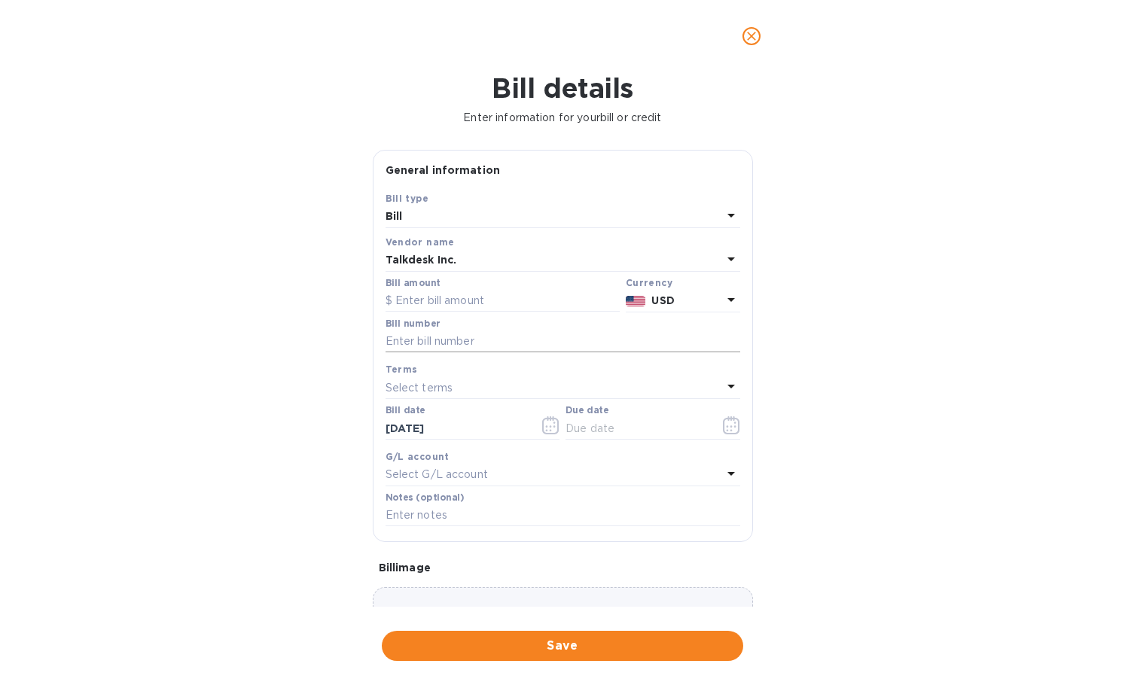
click at [498, 339] on input "text" at bounding box center [563, 342] width 355 height 23
paste input "INV13180561"
type input "INV13180561"
click at [448, 304] on input "text" at bounding box center [503, 301] width 234 height 23
paste input "50.21"
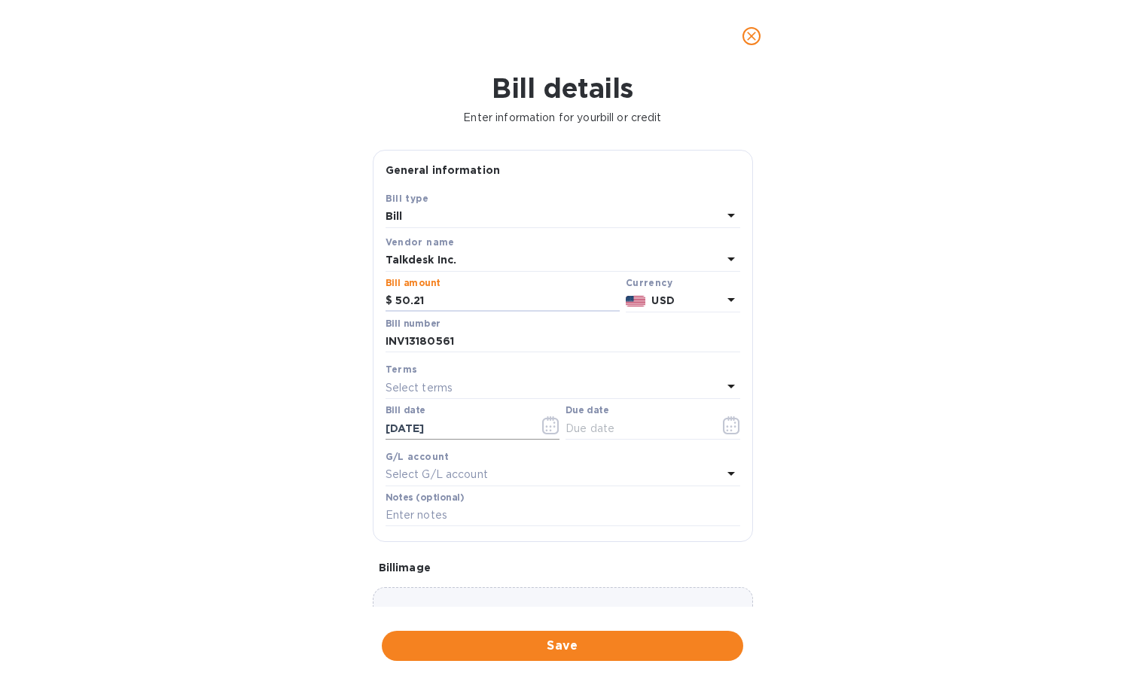
type input "50.21"
click at [542, 426] on icon "button" at bounding box center [550, 426] width 17 height 18
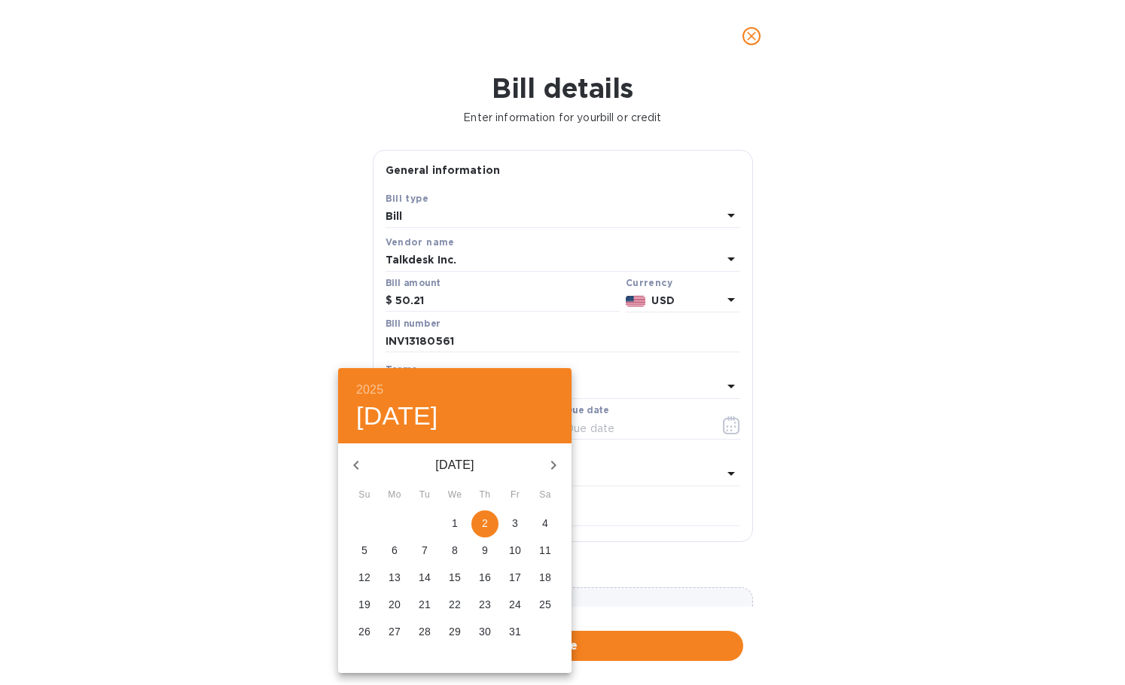
click at [356, 453] on button "button" at bounding box center [356, 465] width 36 height 36
click at [355, 658] on span "31" at bounding box center [364, 659] width 27 height 15
type input "[DATE]"
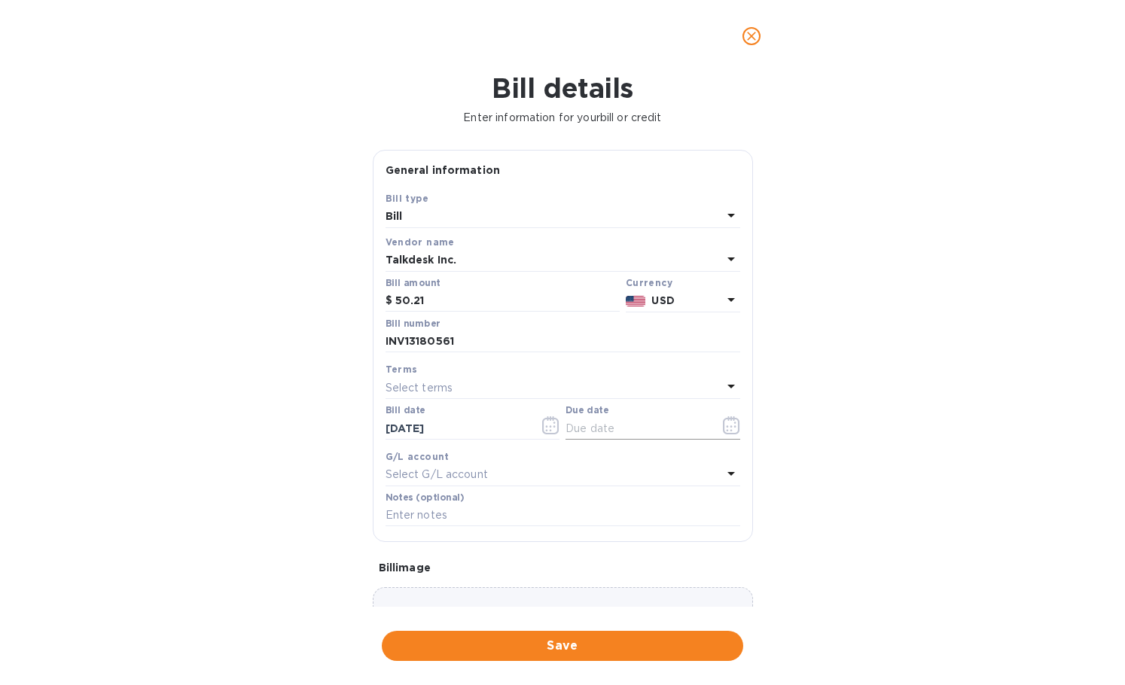
click at [679, 427] on input "text" at bounding box center [637, 428] width 142 height 23
click at [726, 422] on icon "button" at bounding box center [731, 426] width 17 height 18
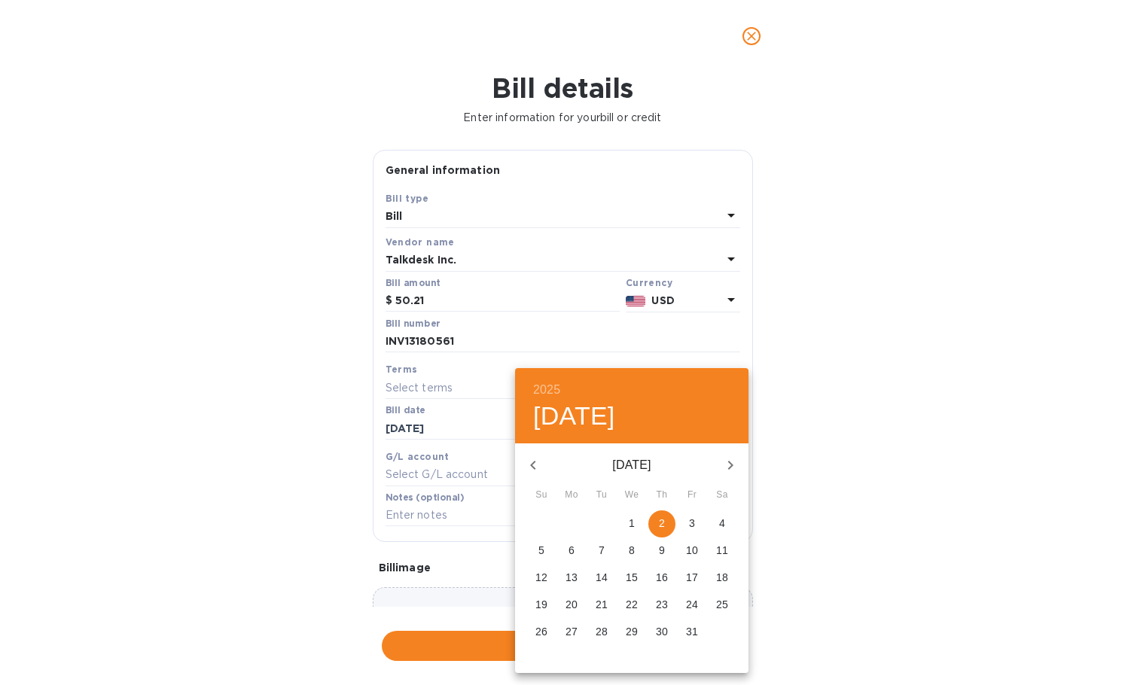
click at [534, 465] on icon "button" at bounding box center [533, 465] width 18 height 18
click at [597, 630] on p "30" at bounding box center [602, 631] width 12 height 15
type input "[DATE]"
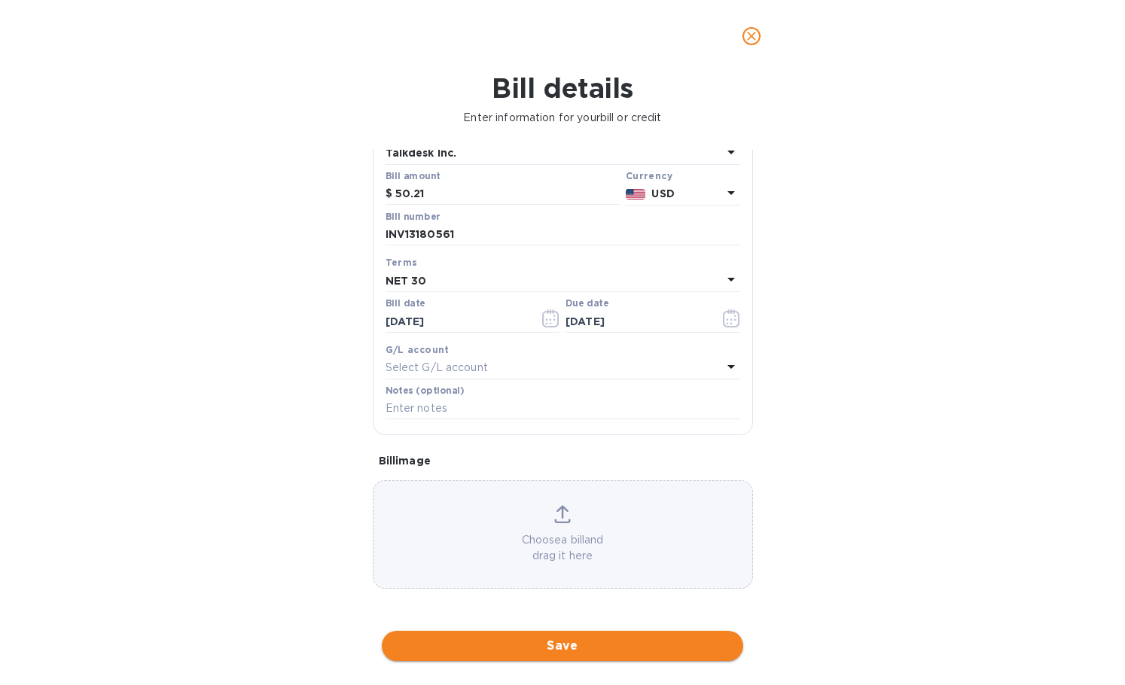
click at [522, 641] on span "Save" at bounding box center [562, 646] width 337 height 18
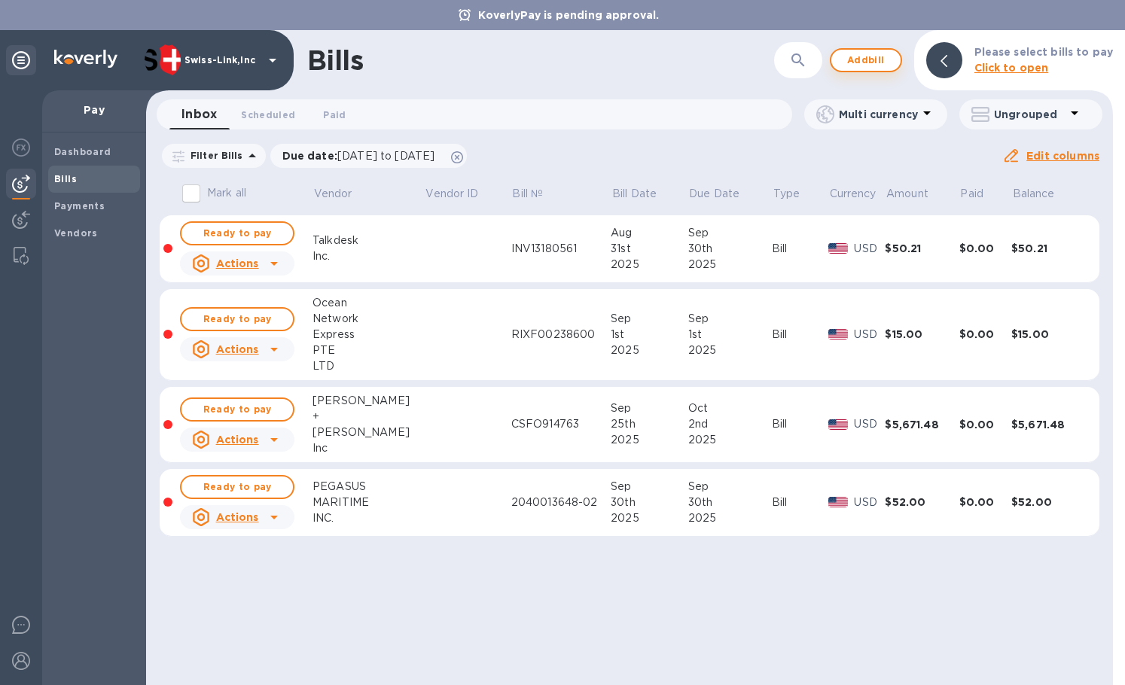
click at [871, 69] on button "Add bill" at bounding box center [866, 60] width 72 height 24
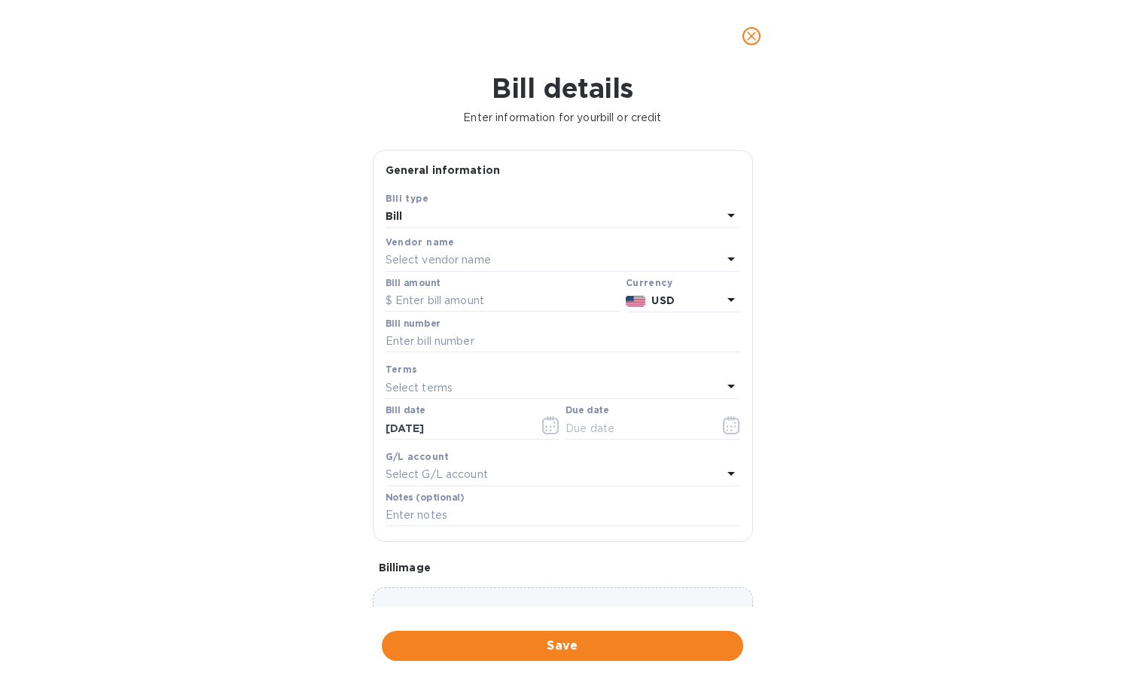
click at [469, 261] on p "Select vendor name" at bounding box center [438, 260] width 105 height 16
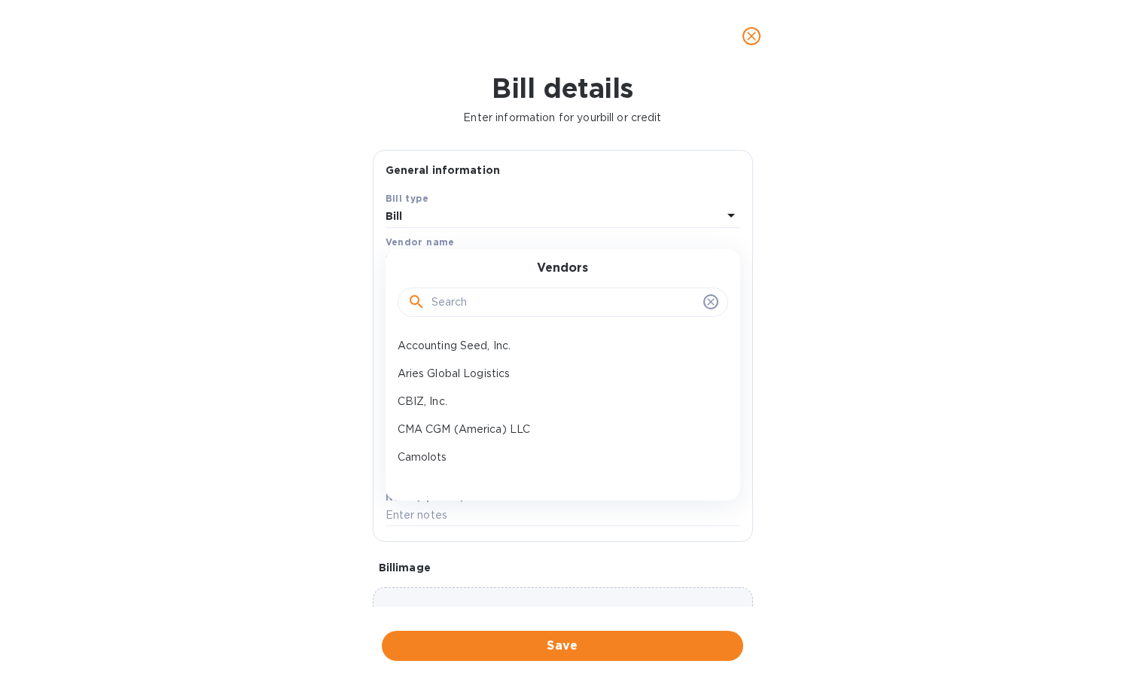
click at [478, 310] on input "text" at bounding box center [565, 302] width 266 height 23
paste input "TalkDes"
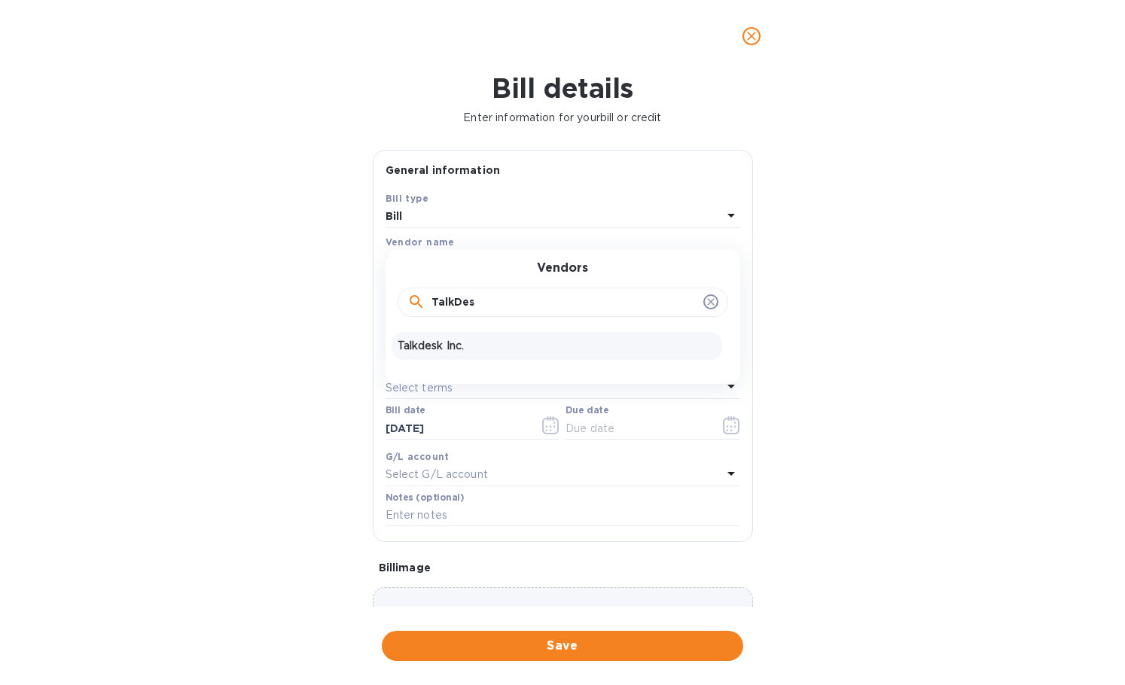
type input "TalkDes"
click at [492, 347] on p "Talkdesk Inc." at bounding box center [557, 346] width 319 height 16
click at [471, 307] on input "text" at bounding box center [503, 301] width 234 height 23
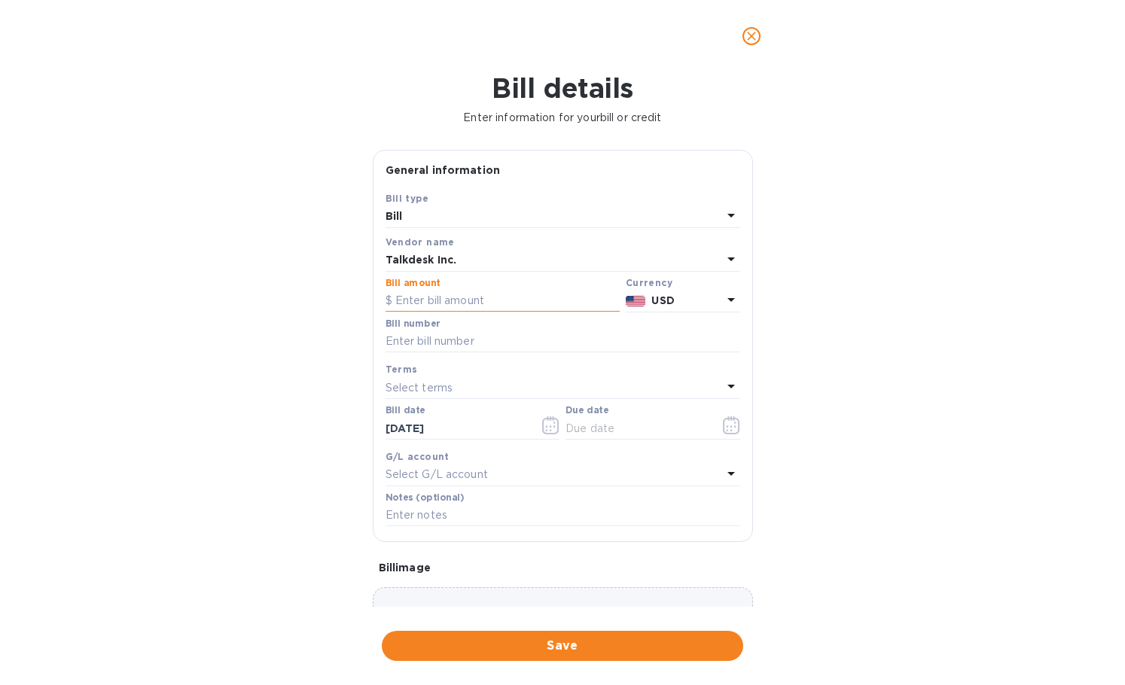
paste input "55.10"
type input "55.10"
drag, startPoint x: 453, startPoint y: 340, endPoint x: 453, endPoint y: 351, distance: 11.3
click at [453, 340] on input "text" at bounding box center [563, 342] width 355 height 23
paste input "INV13176710"
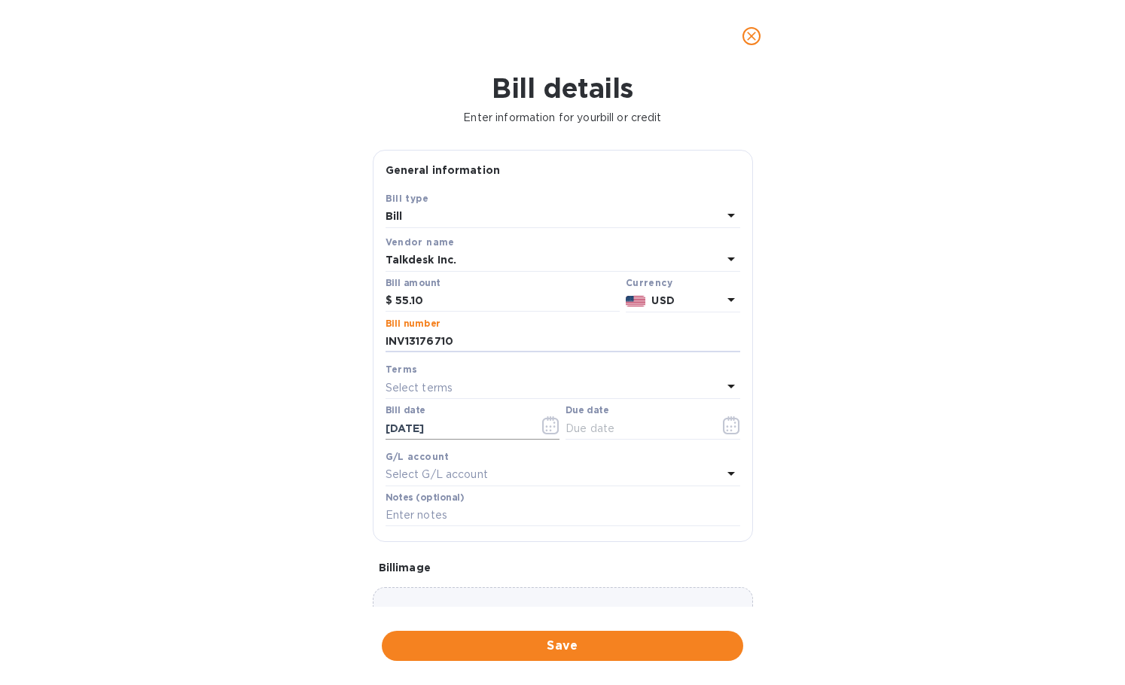
type input "INV13176710"
drag, startPoint x: 474, startPoint y: 432, endPoint x: 377, endPoint y: 438, distance: 96.6
click at [377, 438] on div "Save Bill type [PERSON_NAME] name Talkdesk Inc. Bill amount $ 55.10 Currency US…" at bounding box center [563, 366] width 379 height 351
click at [545, 426] on icon "button" at bounding box center [550, 426] width 17 height 18
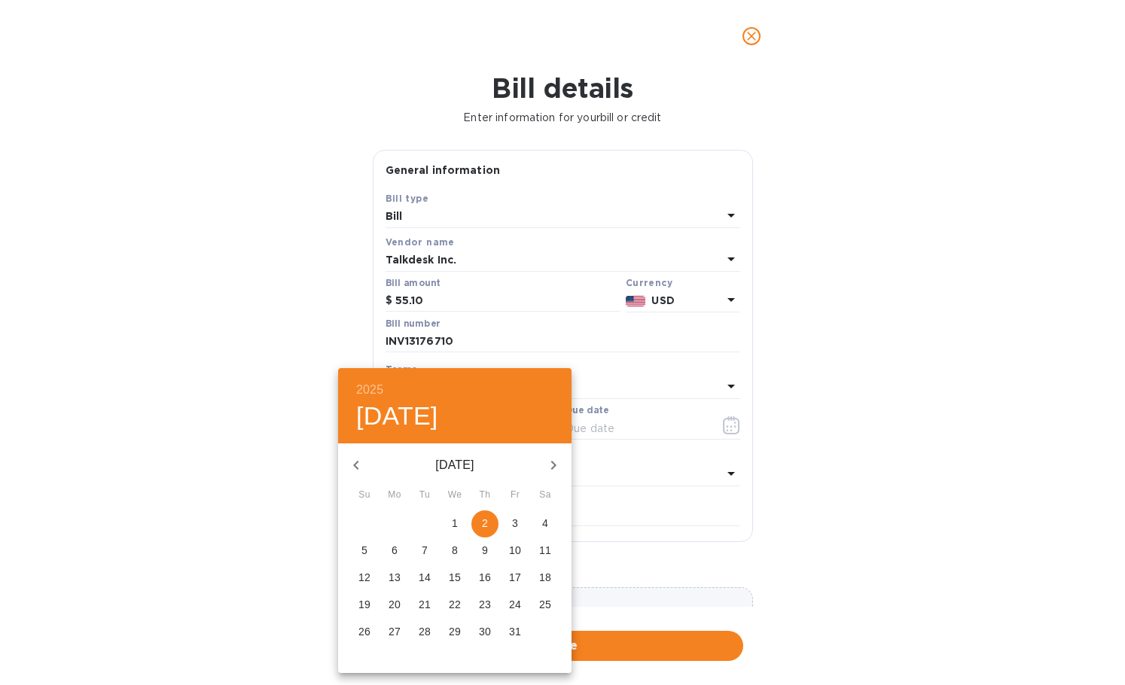
click at [353, 463] on icon "button" at bounding box center [356, 465] width 18 height 18
click at [510, 521] on span "1" at bounding box center [515, 523] width 27 height 15
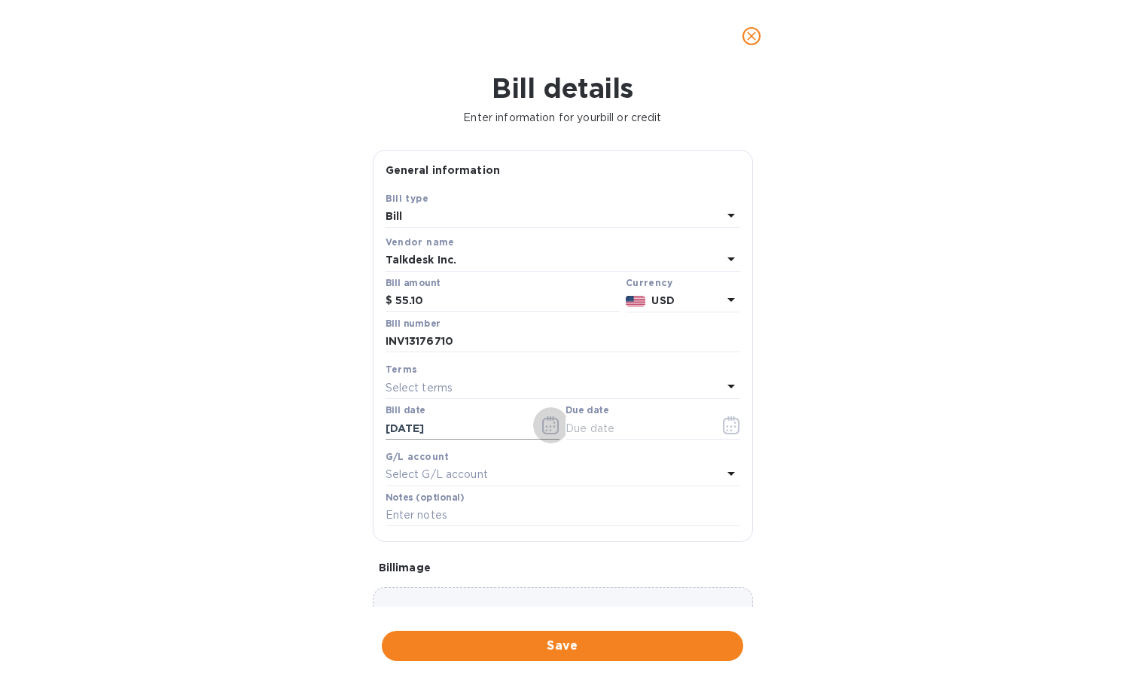
click at [550, 426] on icon "button" at bounding box center [551, 427] width 2 height 2
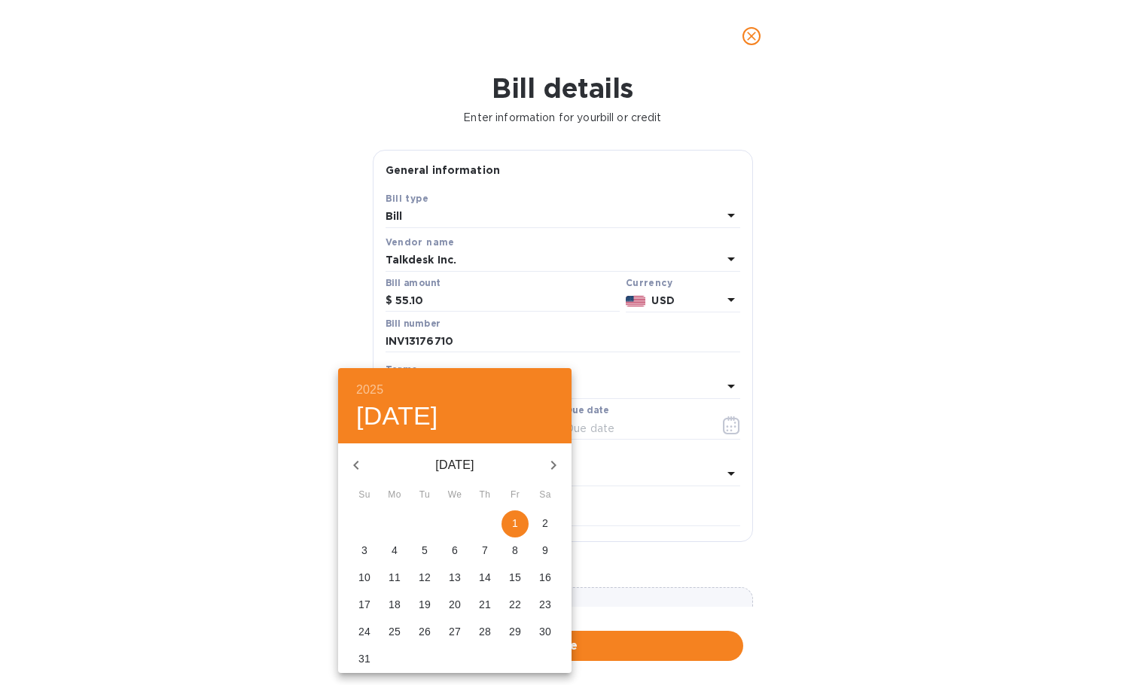
click at [349, 469] on icon "button" at bounding box center [356, 465] width 18 height 18
click at [483, 635] on p "31" at bounding box center [485, 631] width 12 height 15
type input "[DATE]"
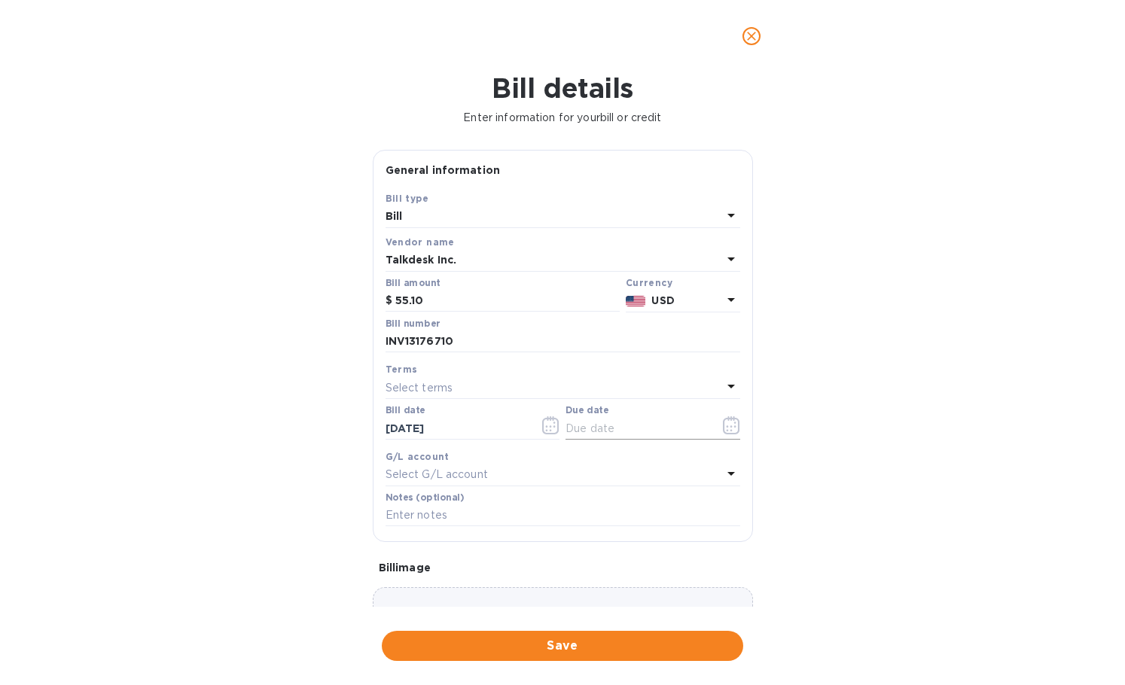
click at [725, 423] on icon "button" at bounding box center [731, 426] width 17 height 18
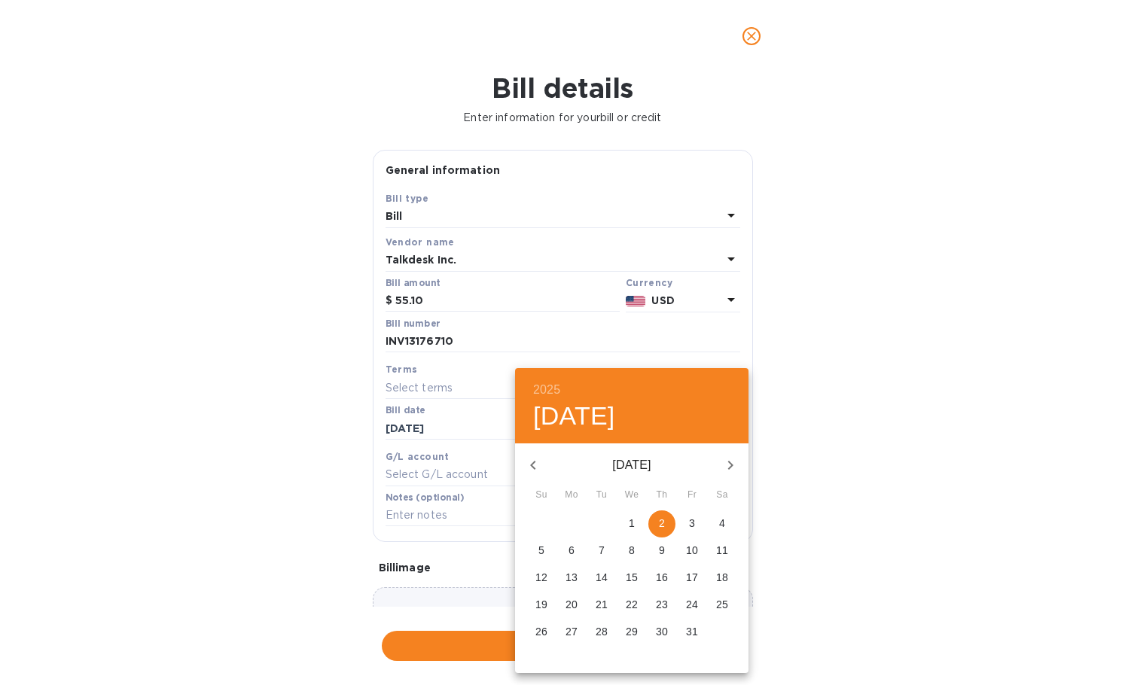
click at [728, 469] on icon "button" at bounding box center [731, 465] width 18 height 18
click at [530, 469] on icon "button" at bounding box center [533, 465] width 18 height 18
click at [533, 472] on icon "button" at bounding box center [533, 465] width 18 height 18
click at [713, 630] on span "30" at bounding box center [722, 631] width 27 height 15
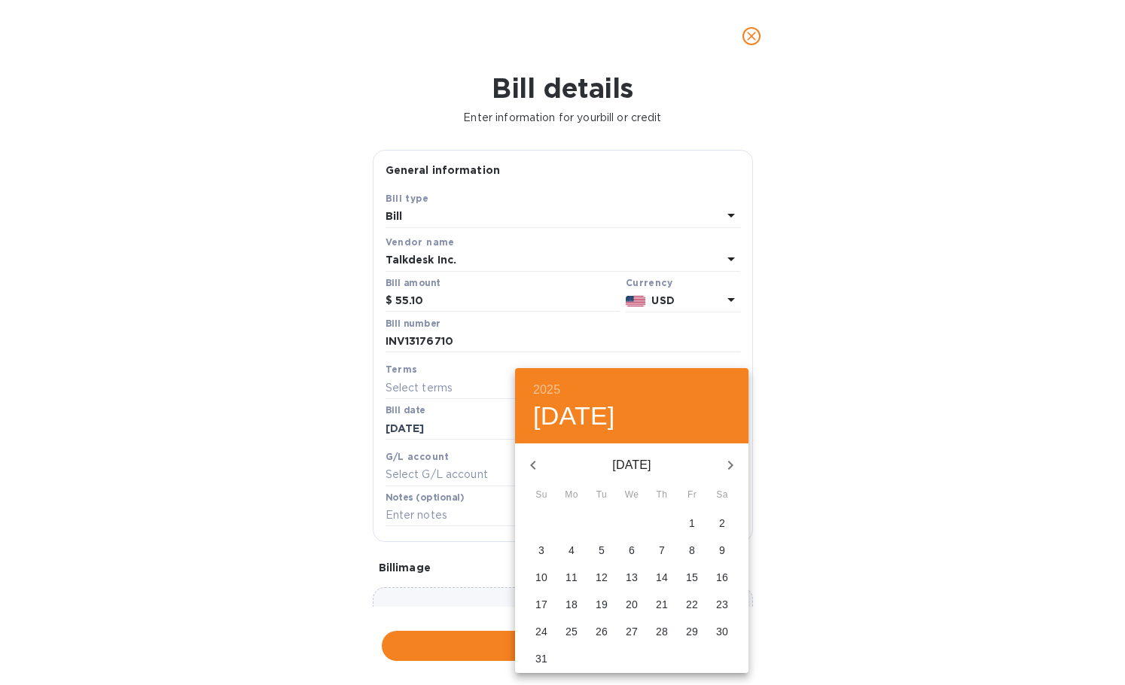
type input "[DATE]"
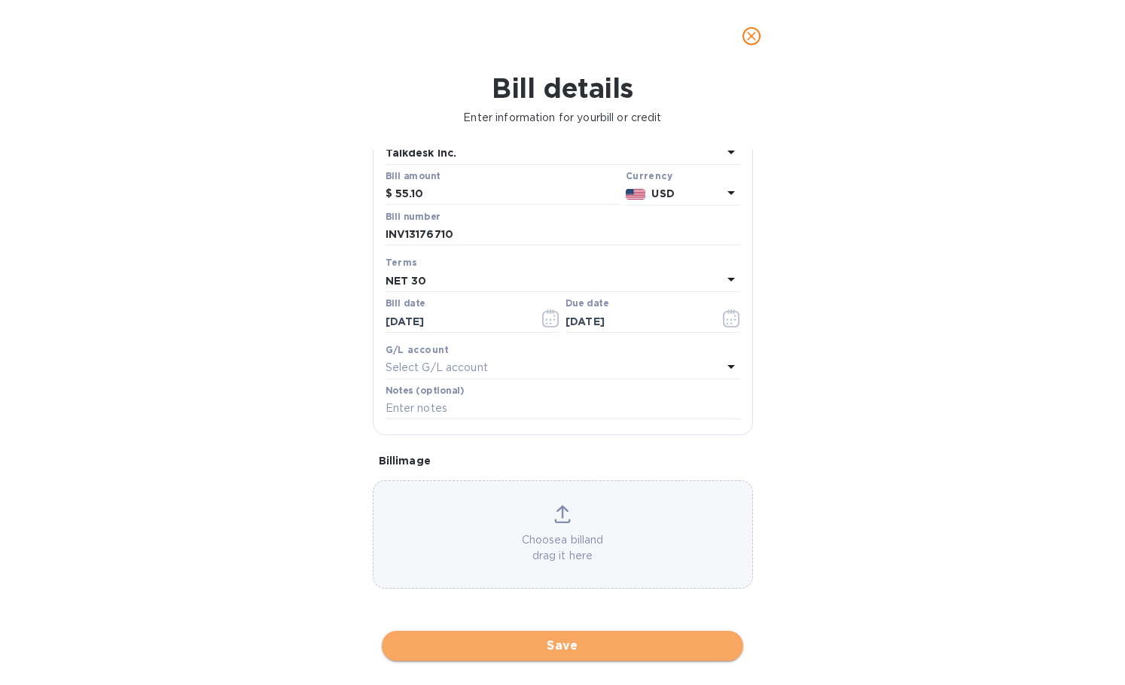
click at [508, 646] on span "Save" at bounding box center [562, 646] width 337 height 18
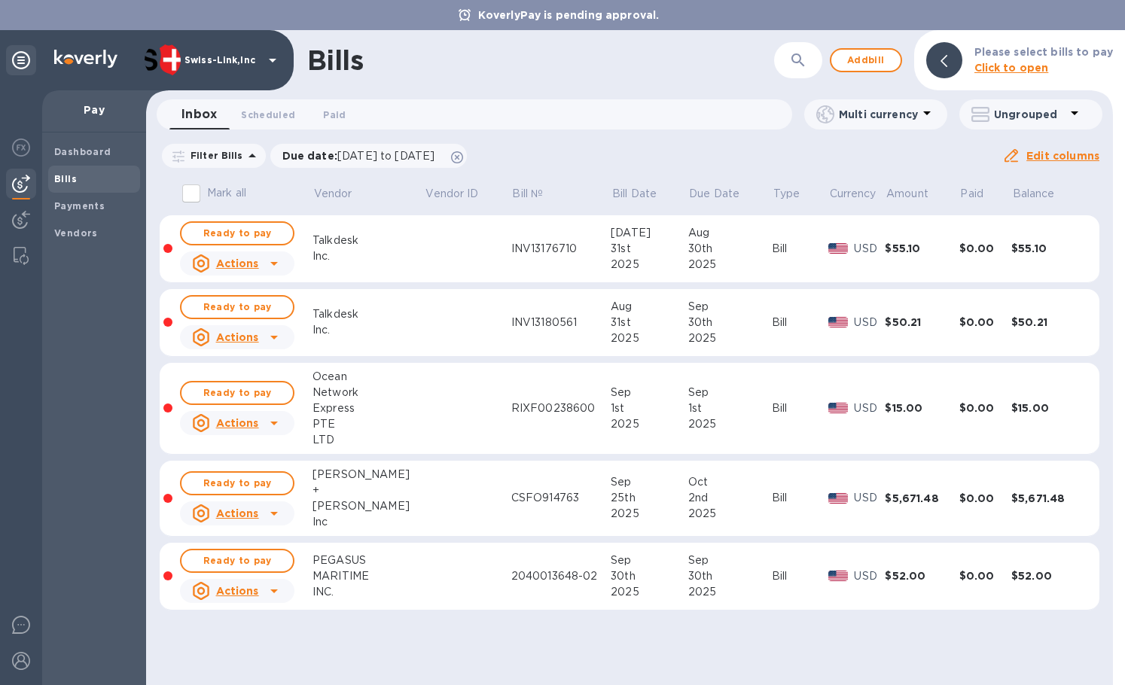
click at [833, 62] on div "Bills ​ Add bill Please select bills to pay Click to open" at bounding box center [629, 60] width 967 height 60
click at [859, 63] on span "Add bill" at bounding box center [866, 60] width 45 height 18
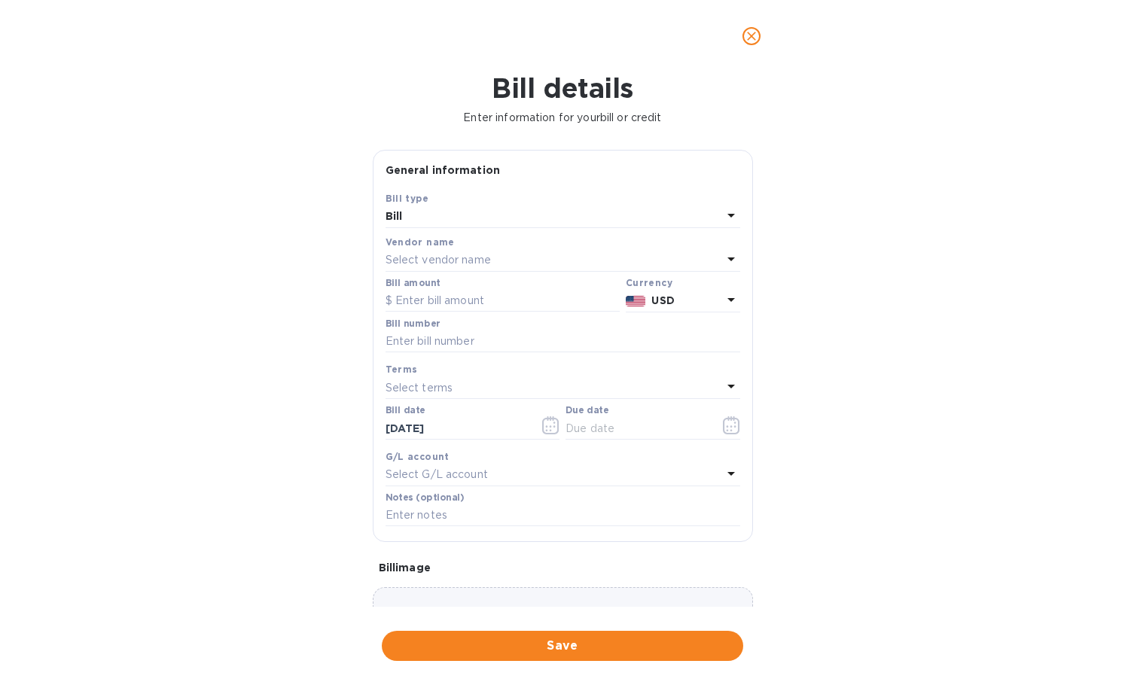
click at [459, 264] on p "Select vendor name" at bounding box center [438, 260] width 105 height 16
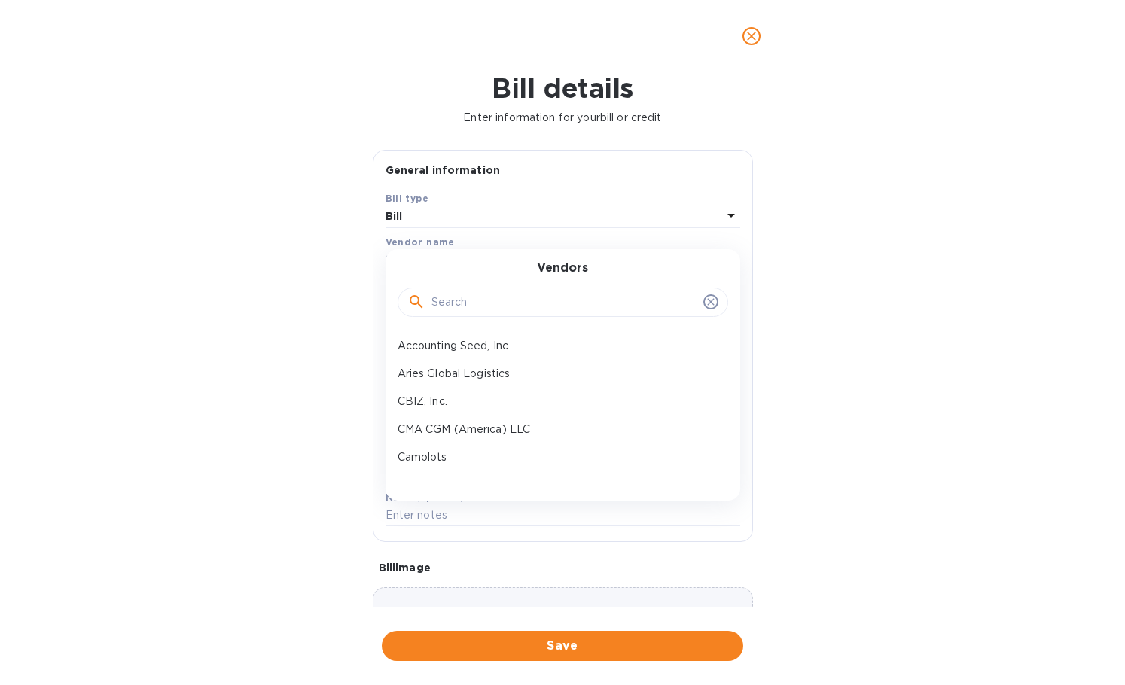
click at [465, 304] on input "text" at bounding box center [565, 302] width 266 height 23
paste input "Unishippers"
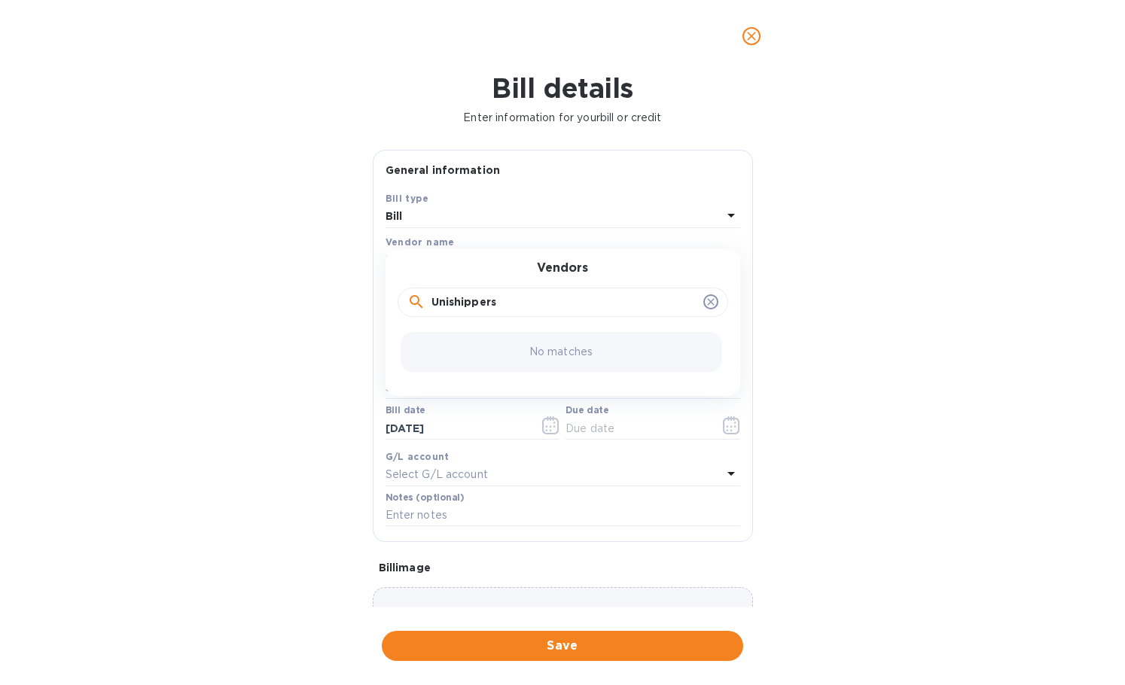
drag, startPoint x: 434, startPoint y: 299, endPoint x: 412, endPoint y: 299, distance: 21.8
click at [412, 299] on div "Unishippers" at bounding box center [562, 302] width 311 height 23
drag, startPoint x: 504, startPoint y: 301, endPoint x: 316, endPoint y: 302, distance: 187.6
click at [316, 302] on div "Bill details Enter information for your bill or credit General information Save…" at bounding box center [562, 378] width 1125 height 613
type input "cotton"
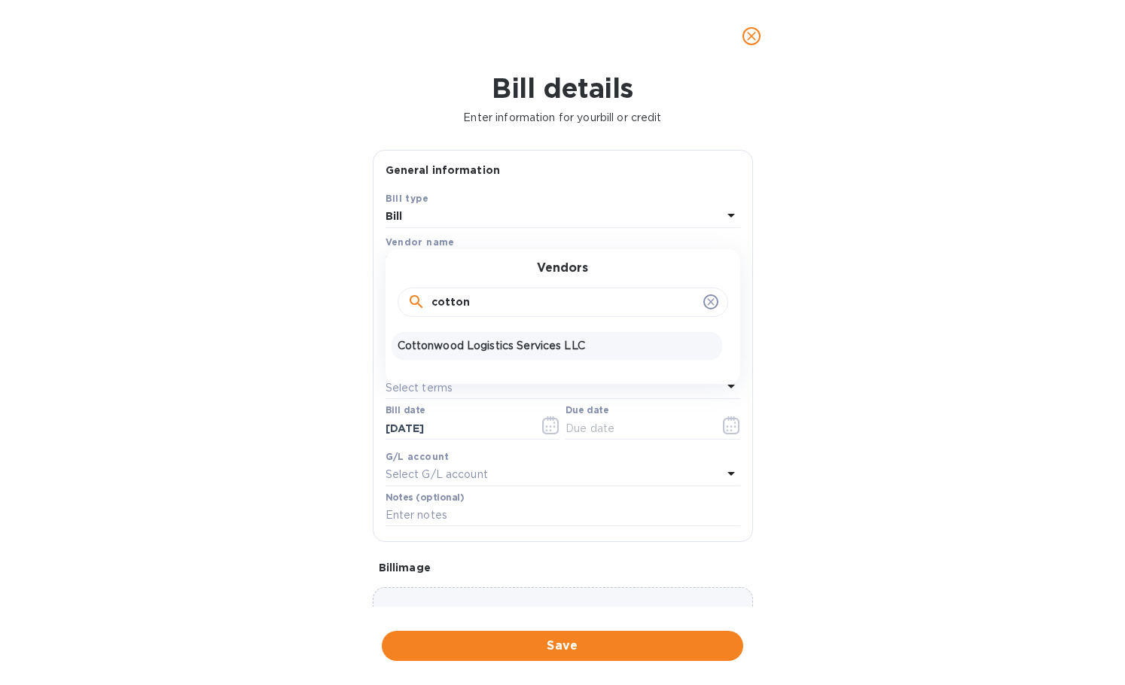
click at [504, 340] on p "Cottonwood Logistics Services LLC" at bounding box center [557, 346] width 319 height 16
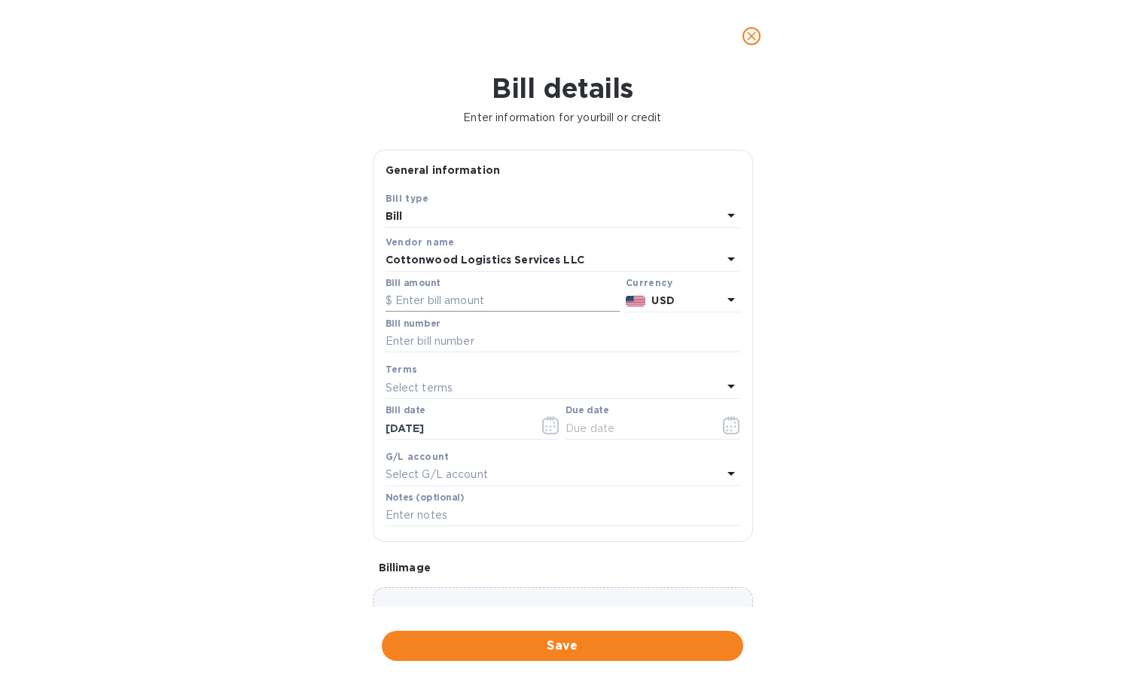
click at [470, 303] on input "text" at bounding box center [503, 301] width 234 height 23
paste input "1,022,087,617"
click at [487, 306] on input "1,022,087,617" at bounding box center [507, 301] width 224 height 23
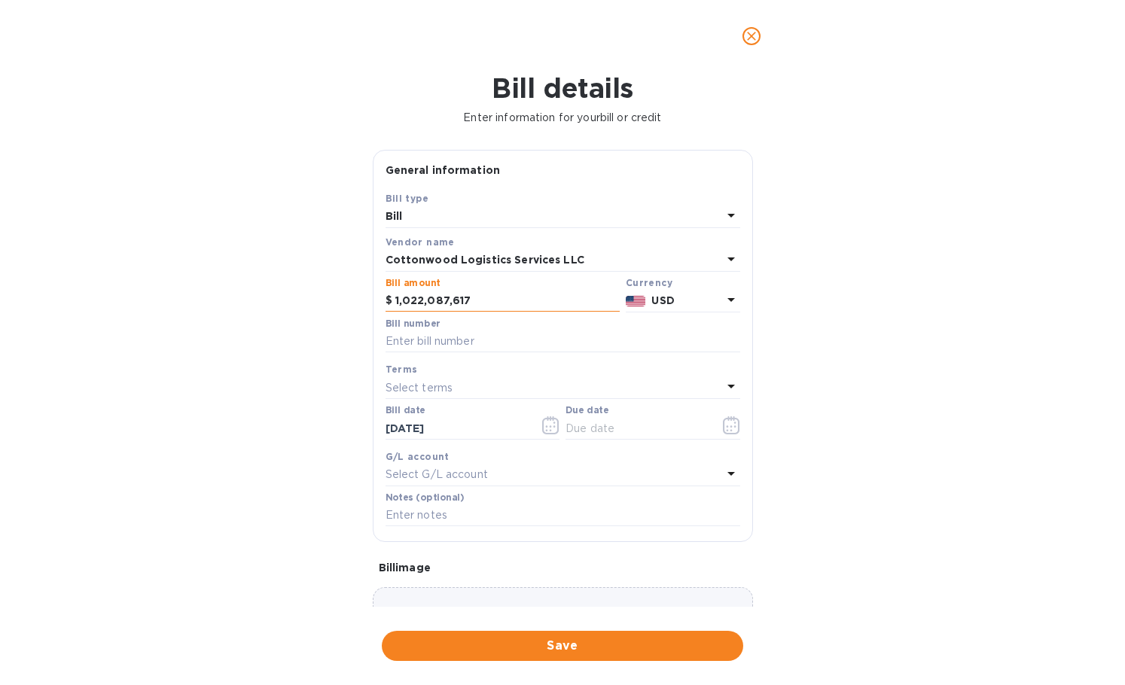
click at [490, 293] on input "1,022,087,617" at bounding box center [507, 301] width 224 height 23
paste input "229.9"
type input "229.97"
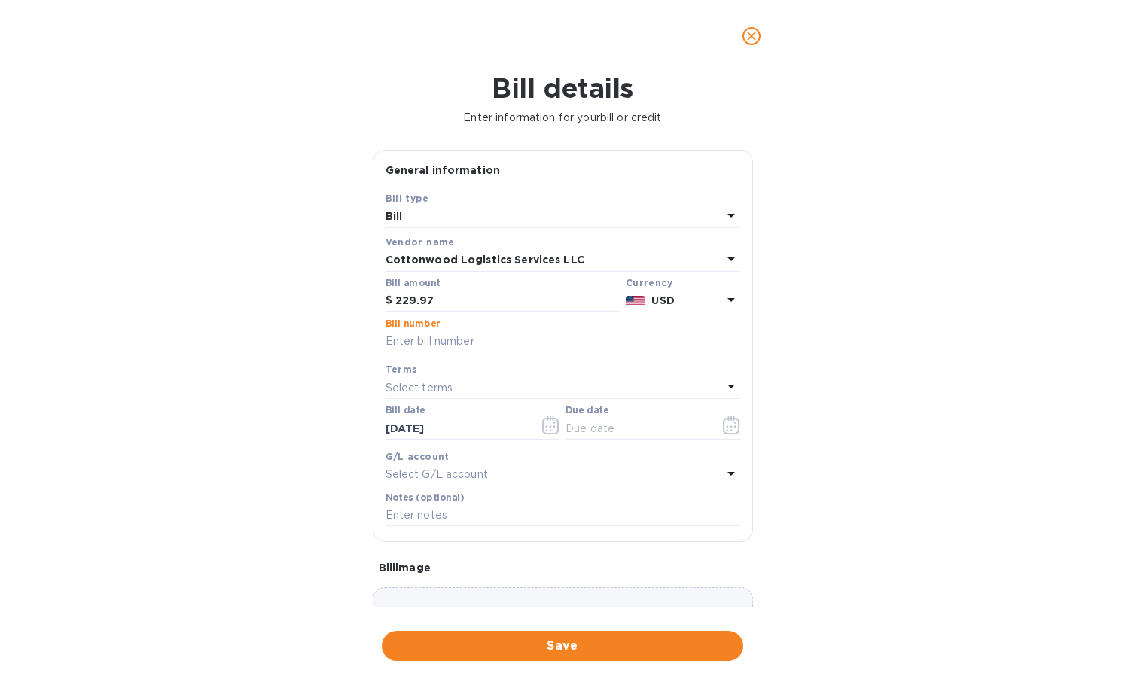
click at [426, 347] on input "text" at bounding box center [563, 342] width 355 height 23
paste input "1022087617"
type input "1022087617"
click at [542, 420] on icon "button" at bounding box center [550, 426] width 17 height 18
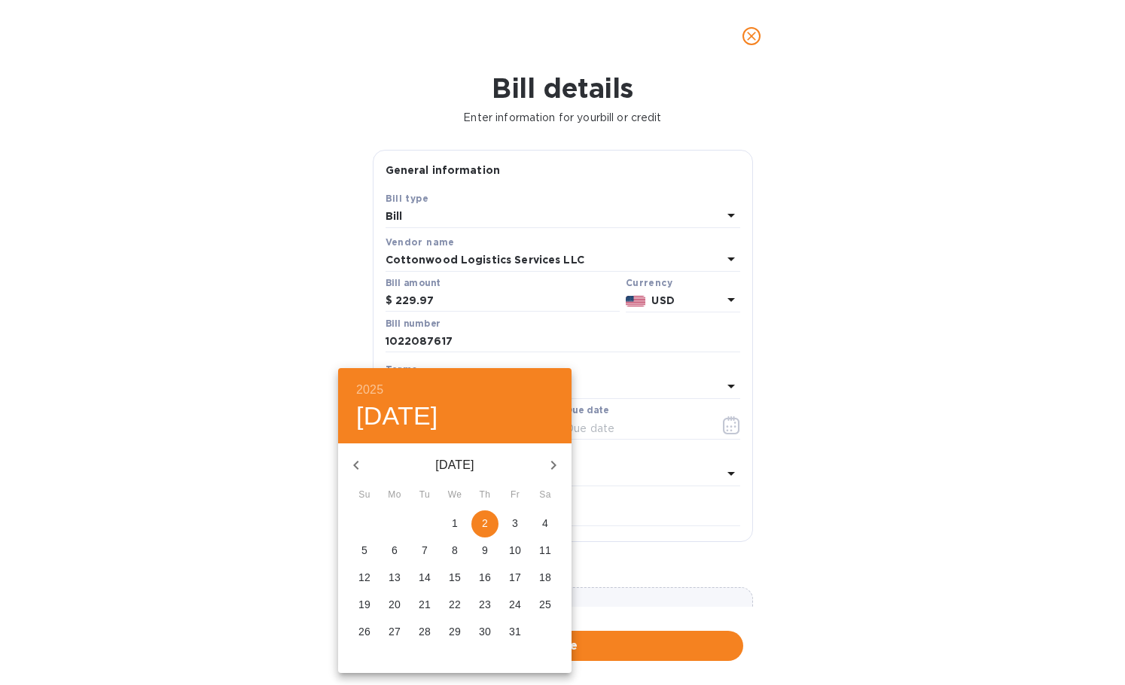
click at [358, 456] on icon "button" at bounding box center [356, 465] width 18 height 18
click at [353, 469] on icon "button" at bounding box center [356, 465] width 18 height 18
click at [455, 627] on p "27" at bounding box center [455, 631] width 12 height 15
type input "[DATE]"
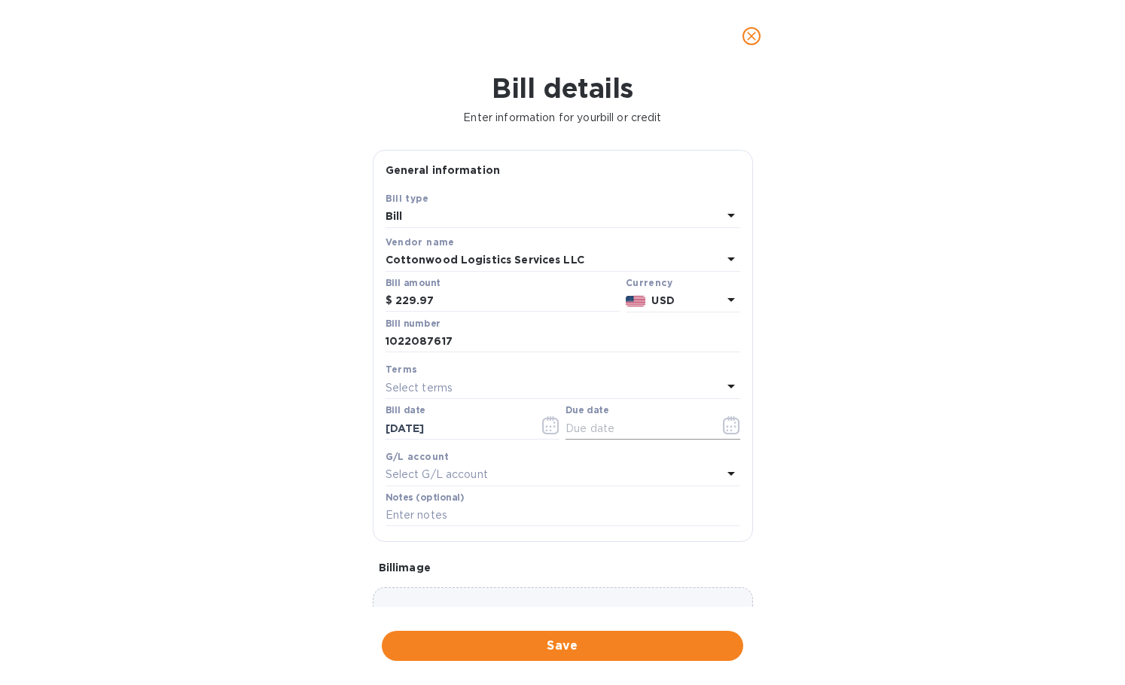
click at [723, 429] on icon "button" at bounding box center [731, 426] width 17 height 18
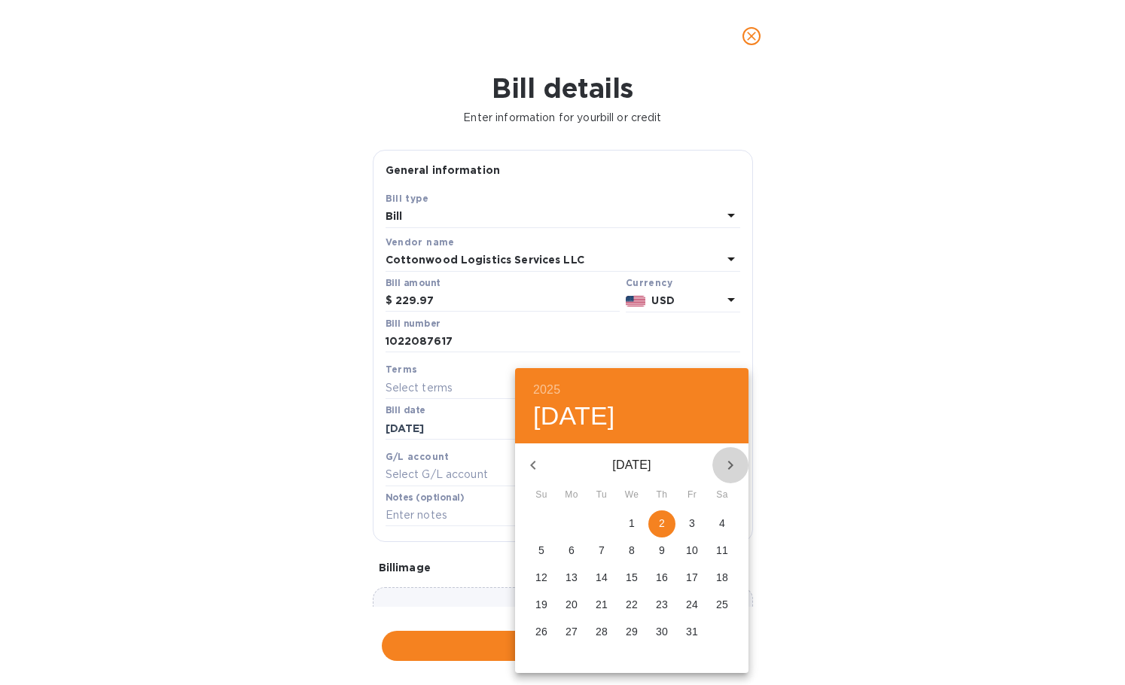
click at [728, 461] on icon "button" at bounding box center [731, 465] width 18 height 18
click at [539, 465] on icon "button" at bounding box center [533, 465] width 18 height 18
click at [602, 552] on p "9" at bounding box center [602, 550] width 6 height 15
type input "[DATE]"
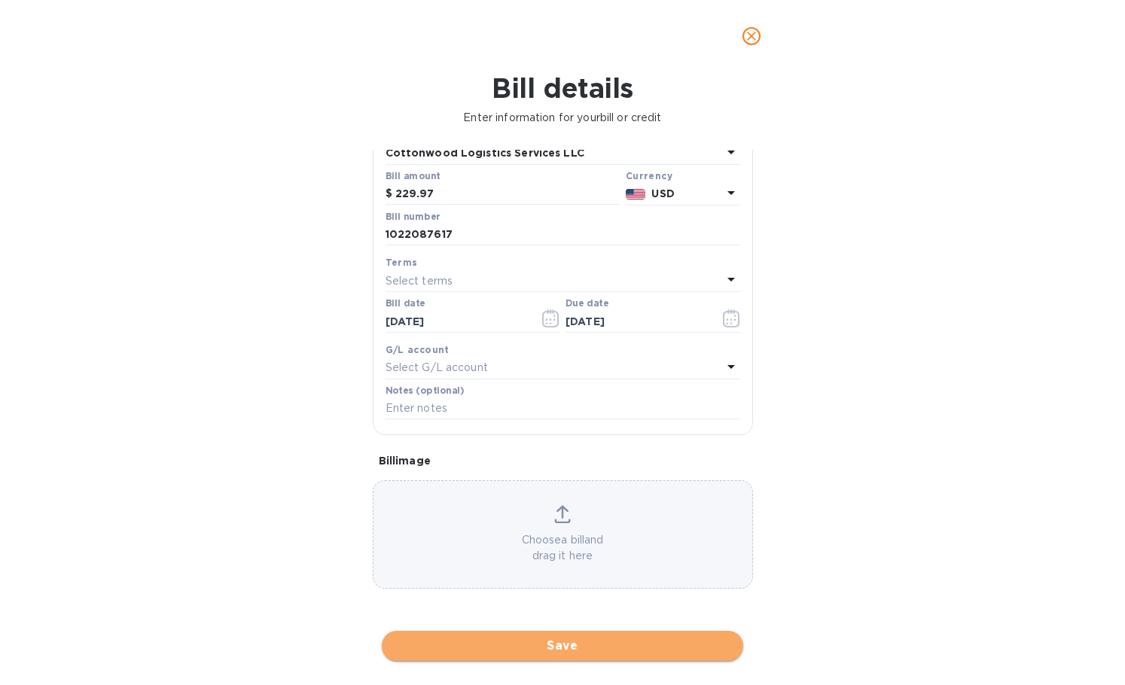
click at [549, 642] on span "Save" at bounding box center [562, 646] width 337 height 18
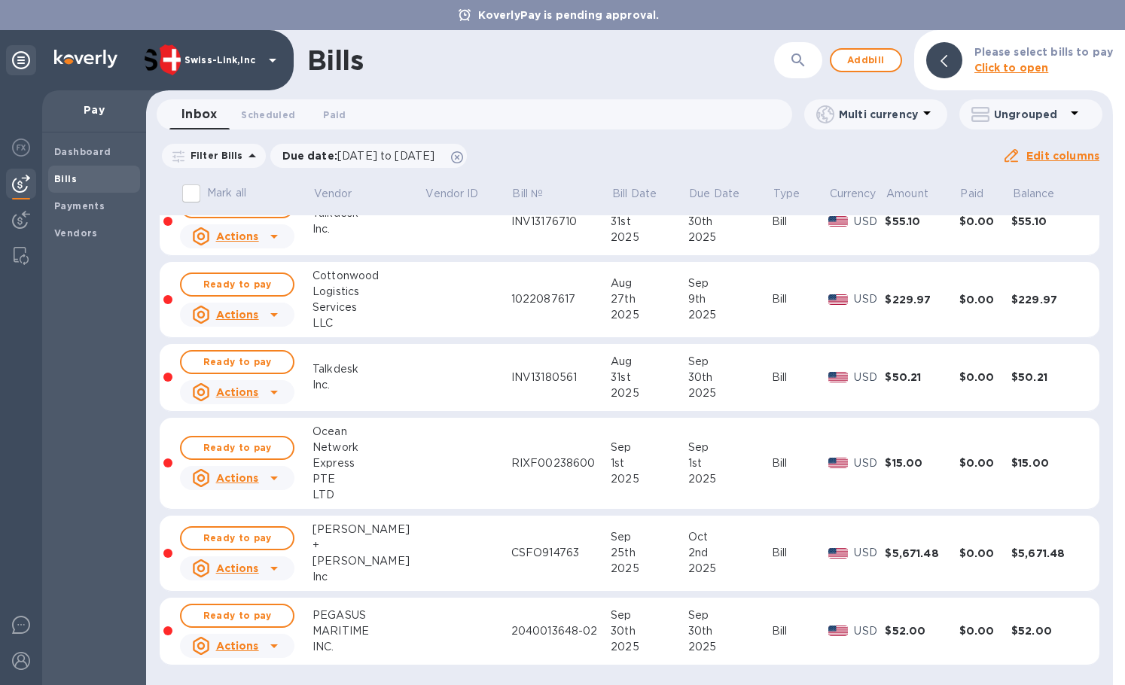
scroll to position [0, 0]
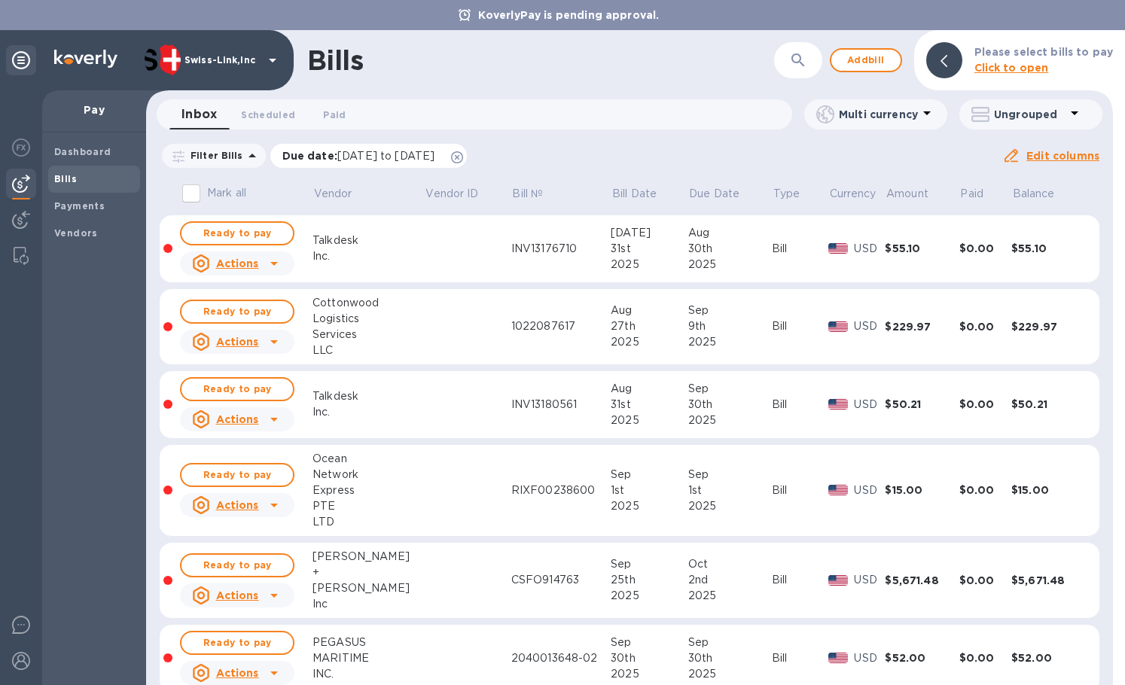
click at [463, 154] on icon at bounding box center [457, 157] width 12 height 12
click at [189, 195] on input "Mark all" at bounding box center [192, 194] width 32 height 32
checkbox input "true"
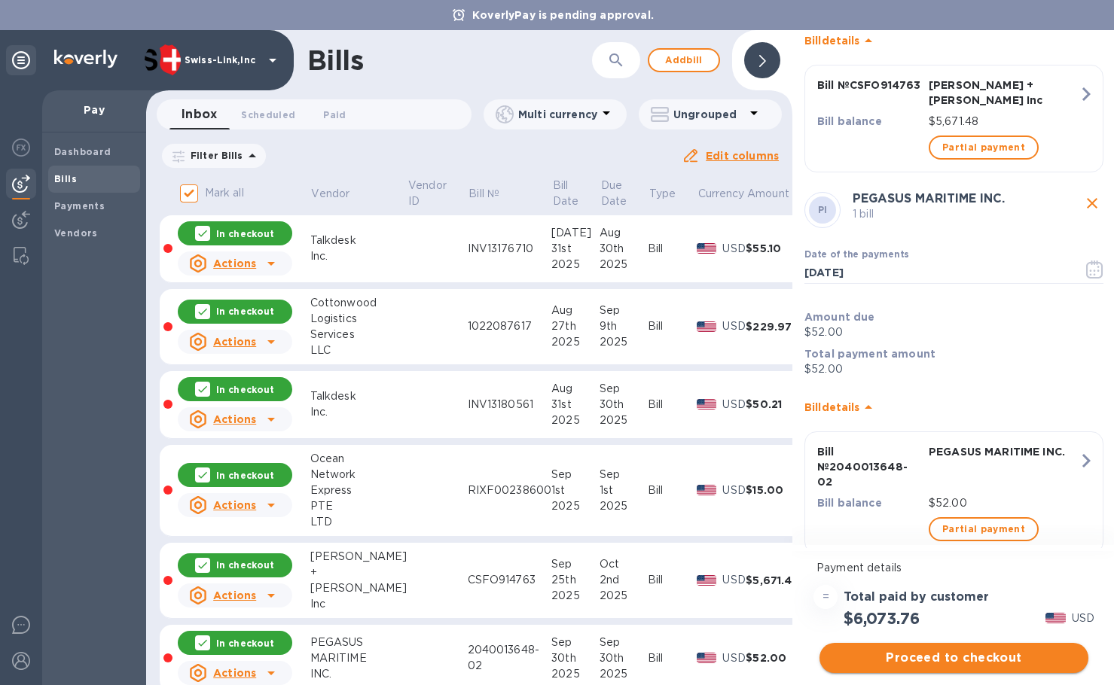
click at [911, 661] on span "Proceed to checkout" at bounding box center [954, 658] width 245 height 18
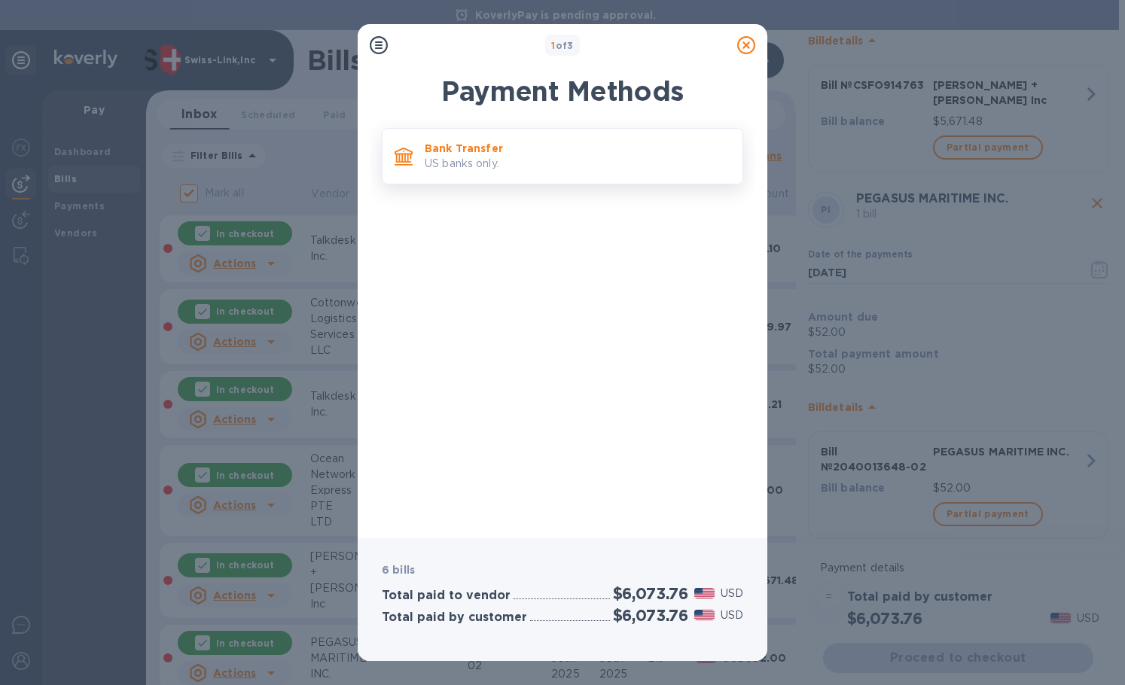
click at [526, 158] on p "US banks only." at bounding box center [578, 164] width 306 height 16
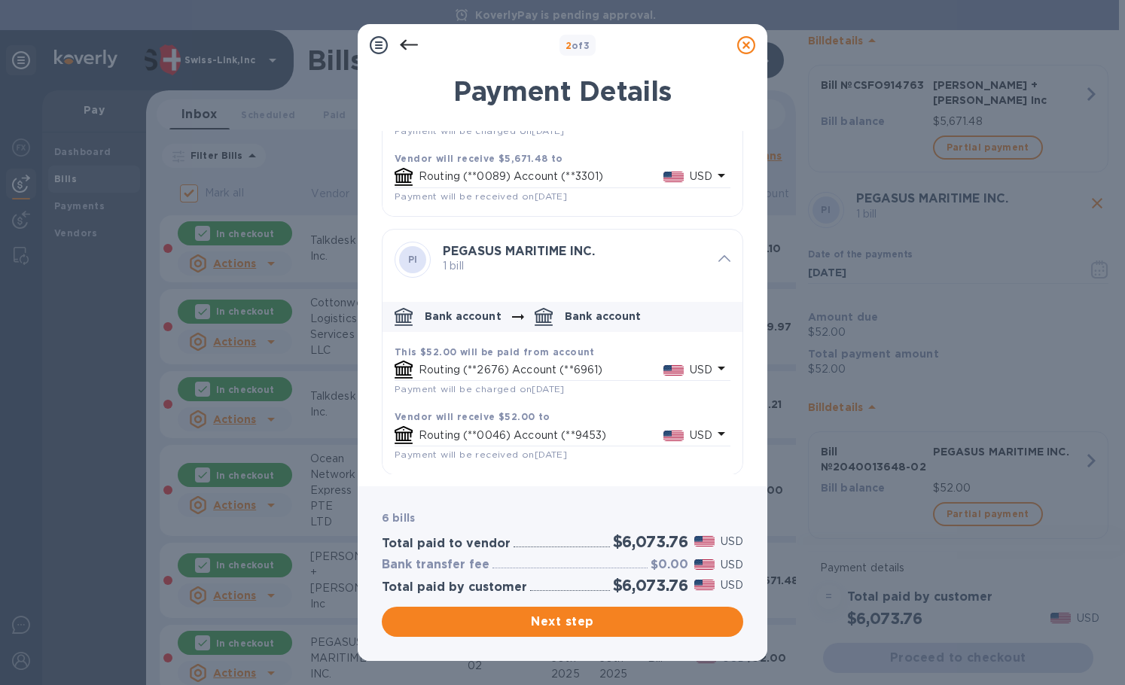
scroll to position [939, 0]
click at [549, 627] on span "Next step" at bounding box center [562, 622] width 337 height 18
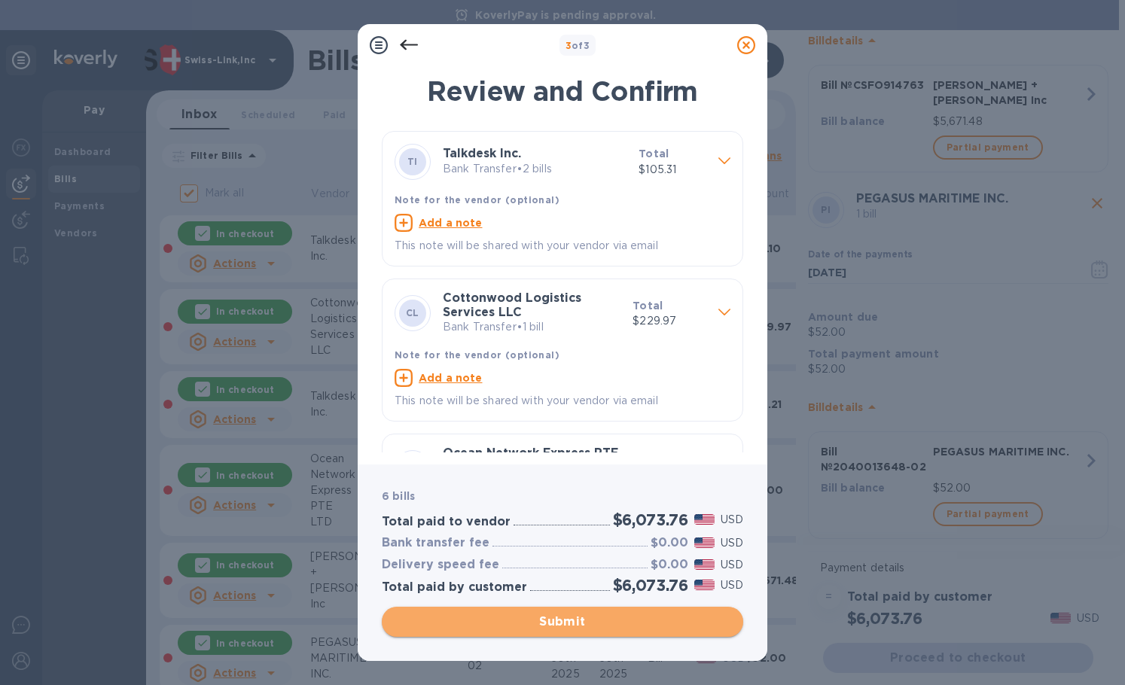
click at [549, 627] on span "Submit" at bounding box center [562, 622] width 337 height 18
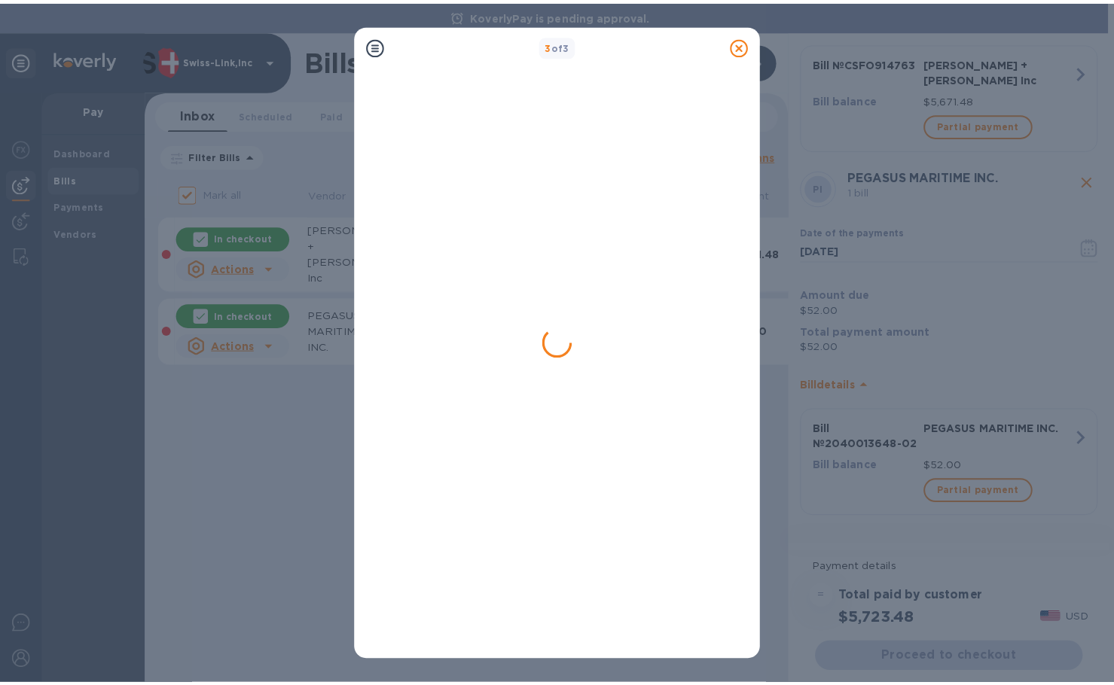
scroll to position [252, 0]
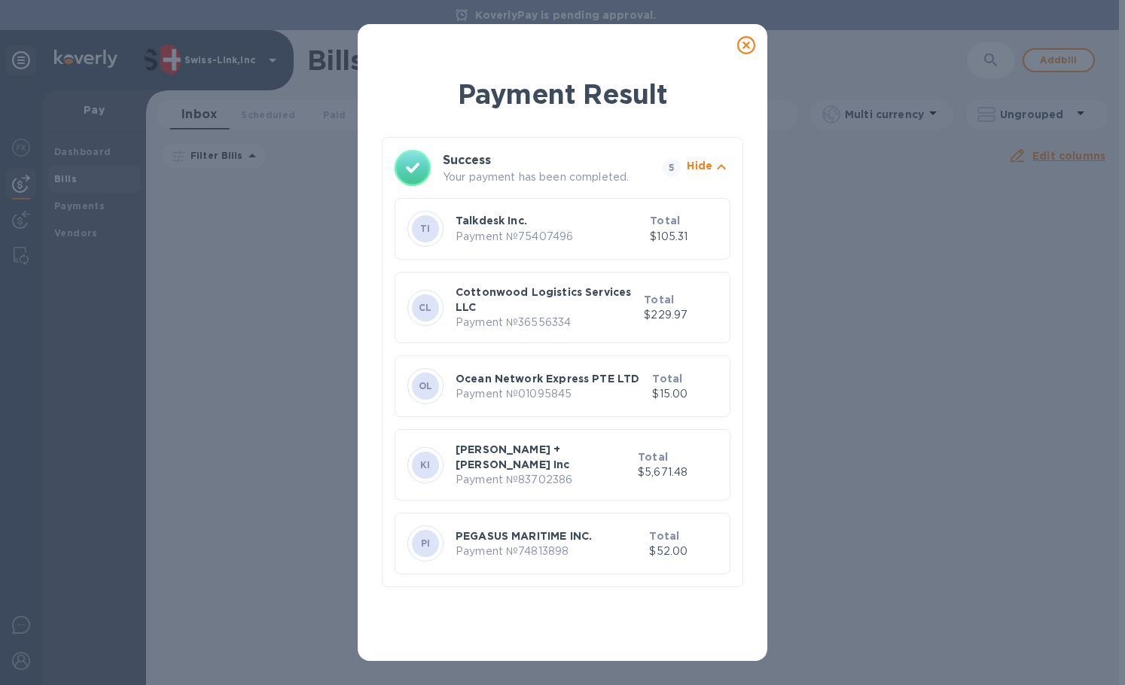
click at [746, 47] on icon at bounding box center [746, 45] width 18 height 18
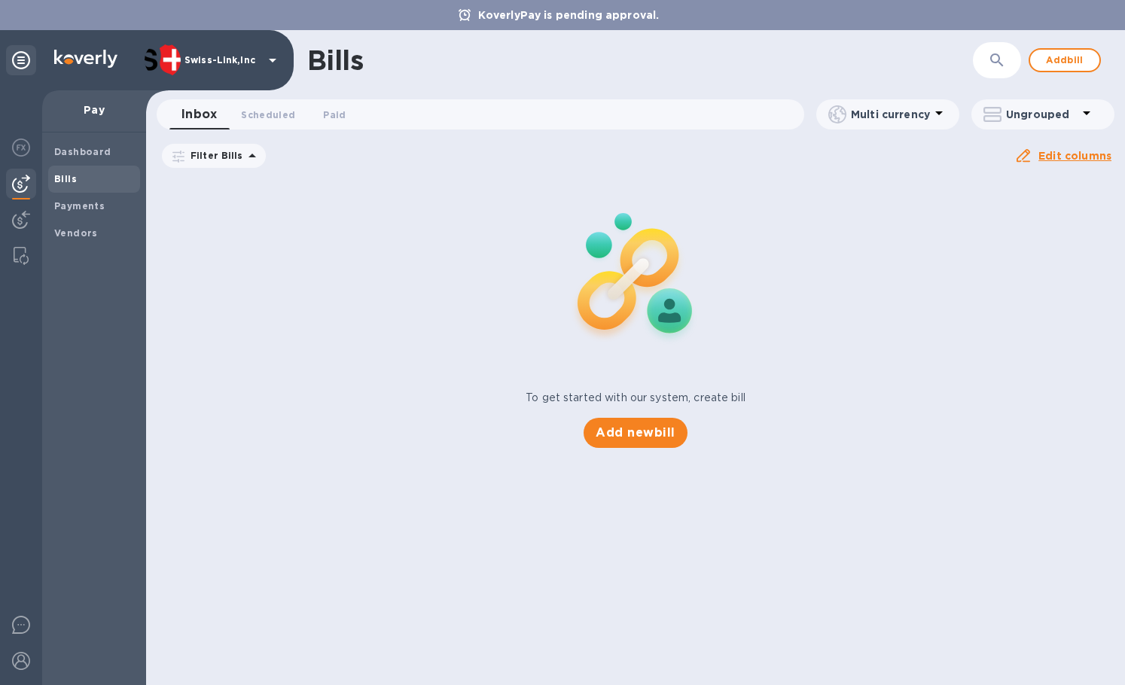
click at [561, 71] on div "Bills" at bounding box center [640, 60] width 666 height 32
click at [77, 201] on b "Payments" at bounding box center [79, 205] width 50 height 11
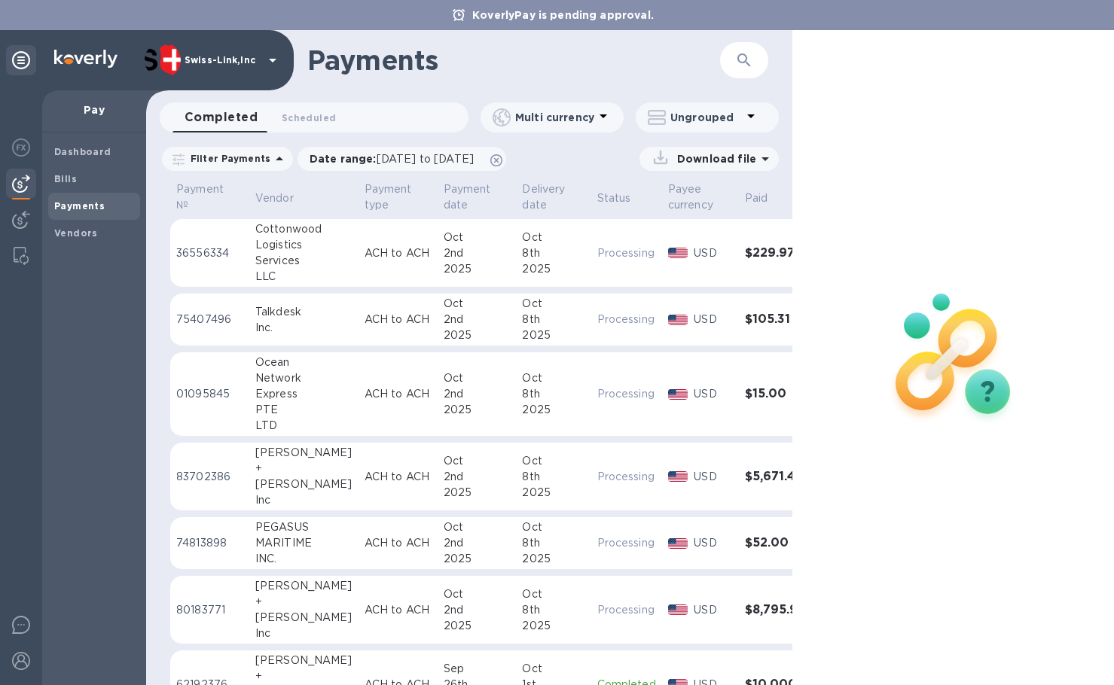
click at [287, 548] on div "MARITIME" at bounding box center [303, 544] width 97 height 16
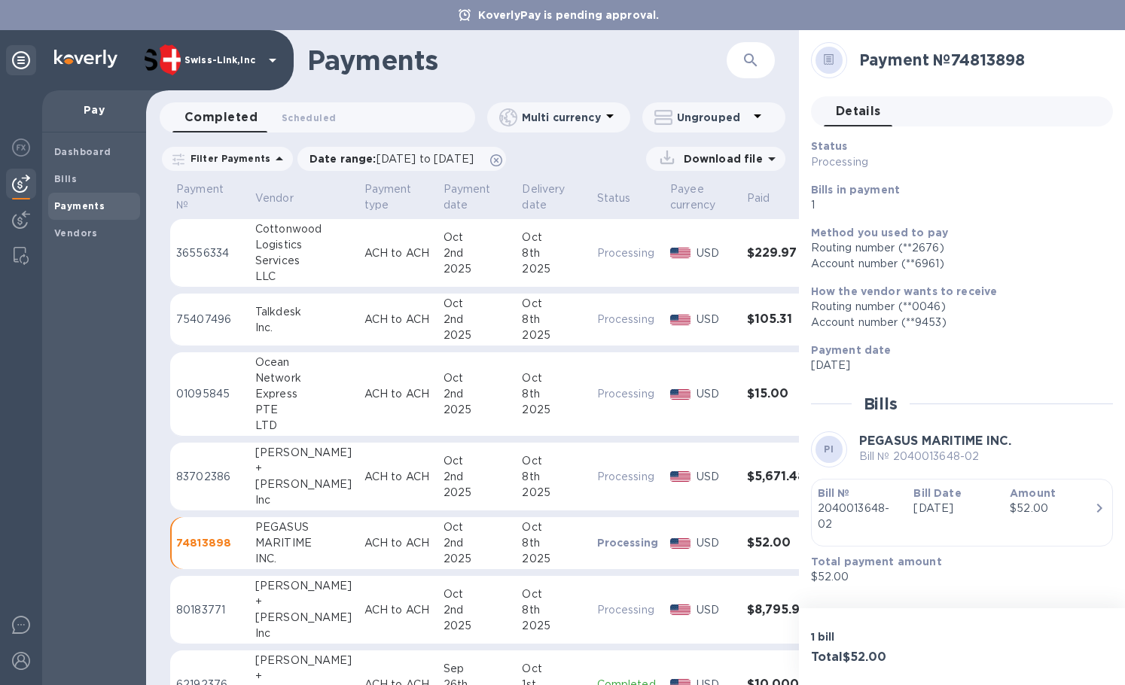
click at [987, 62] on h2 "Payment № 74813898" at bounding box center [980, 59] width 242 height 19
copy h2 "74813898"
click at [747, 56] on icon "button" at bounding box center [751, 60] width 18 height 18
click at [684, 59] on input "text" at bounding box center [633, 60] width 185 height 37
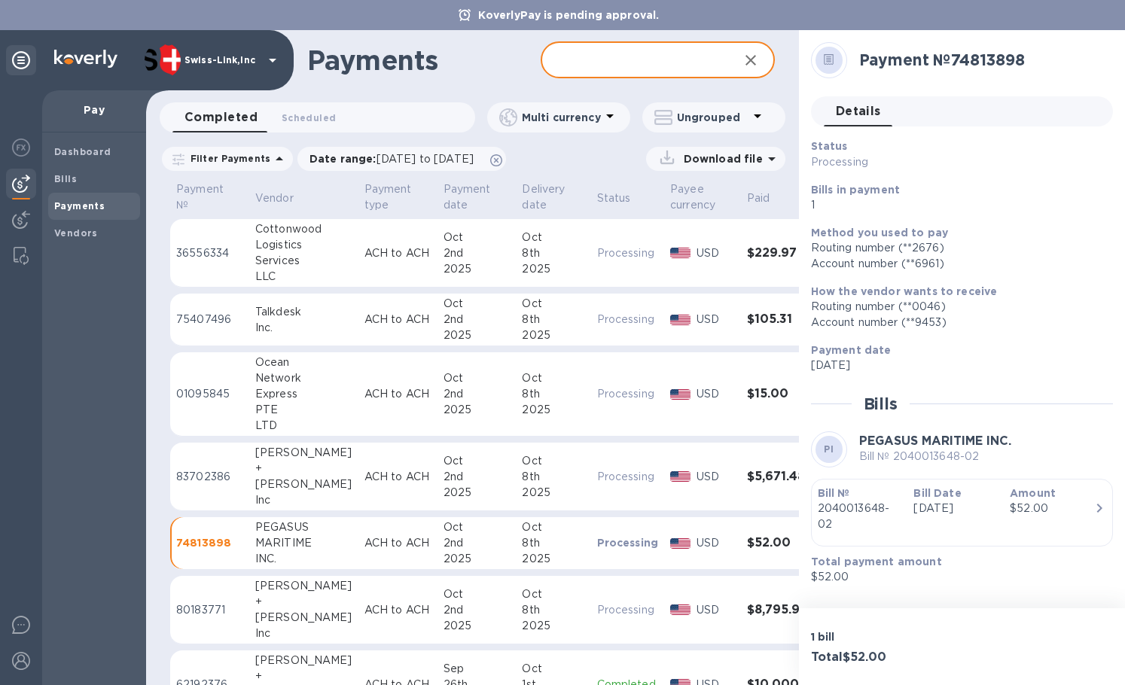
paste input "74813898"
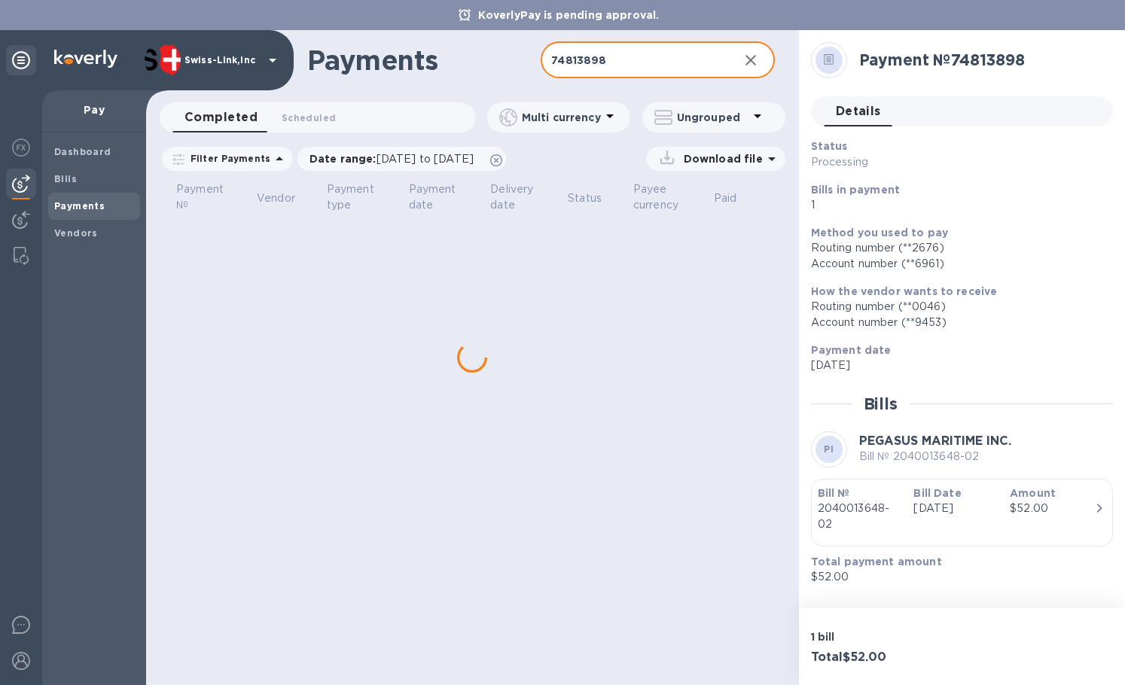
type input "74813898"
click at [697, 156] on p "Download file" at bounding box center [720, 158] width 85 height 15
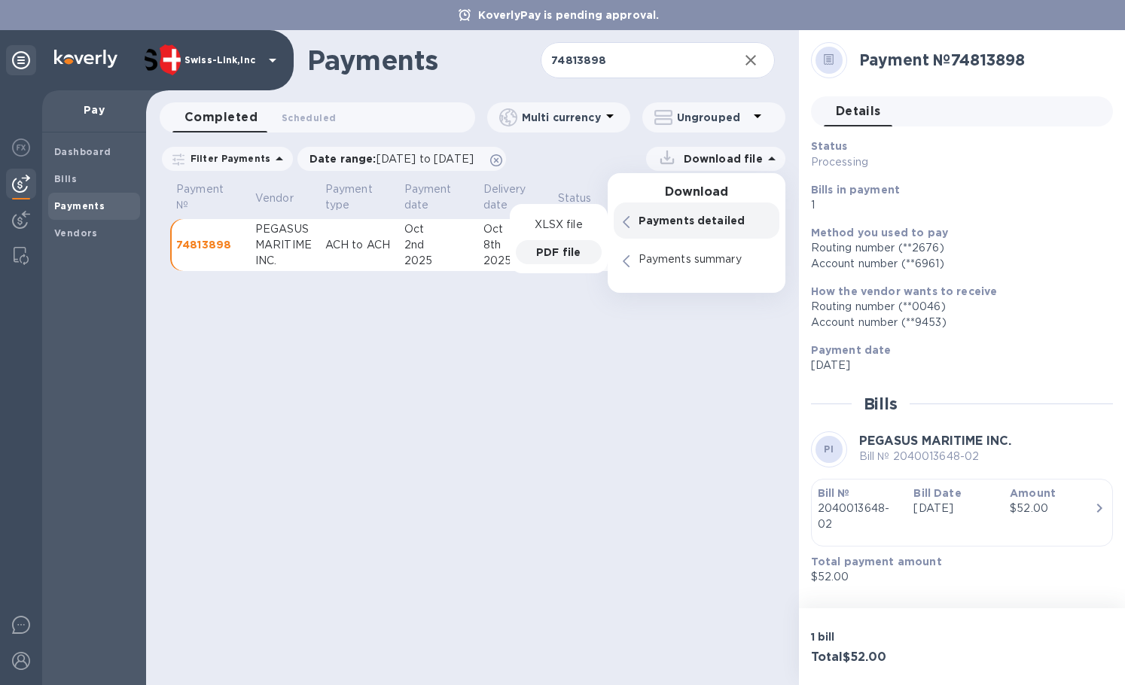
click at [548, 256] on p "PDF file" at bounding box center [558, 252] width 44 height 15
click at [754, 68] on icon "button" at bounding box center [751, 60] width 18 height 18
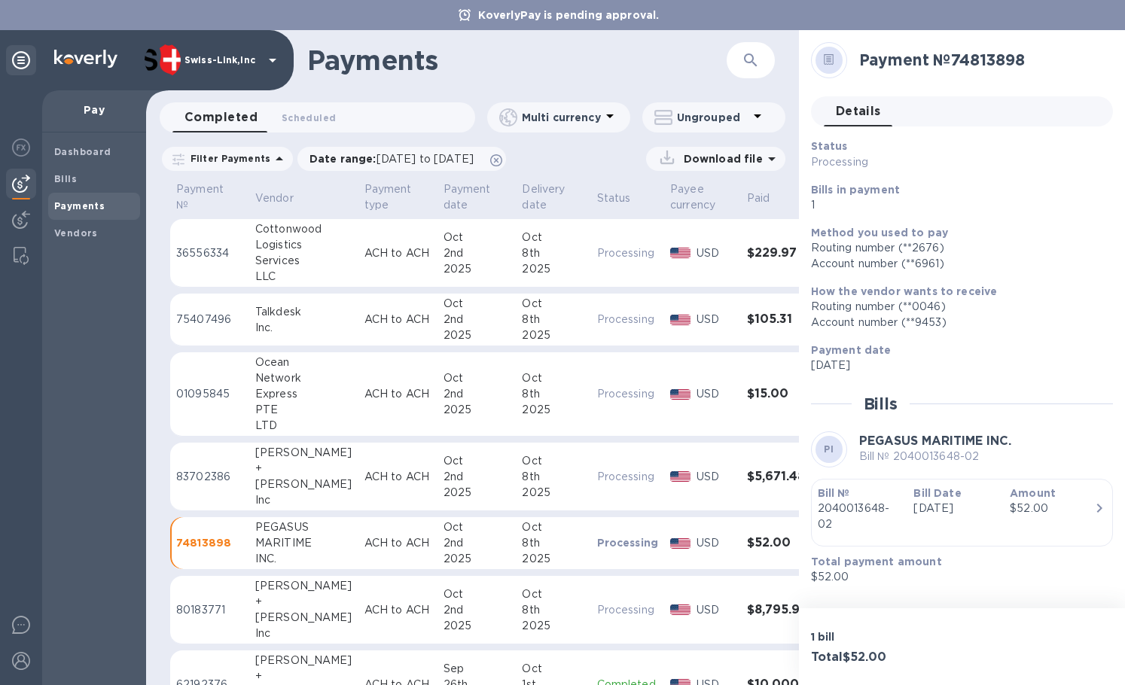
click at [314, 472] on div "+" at bounding box center [303, 469] width 97 height 16
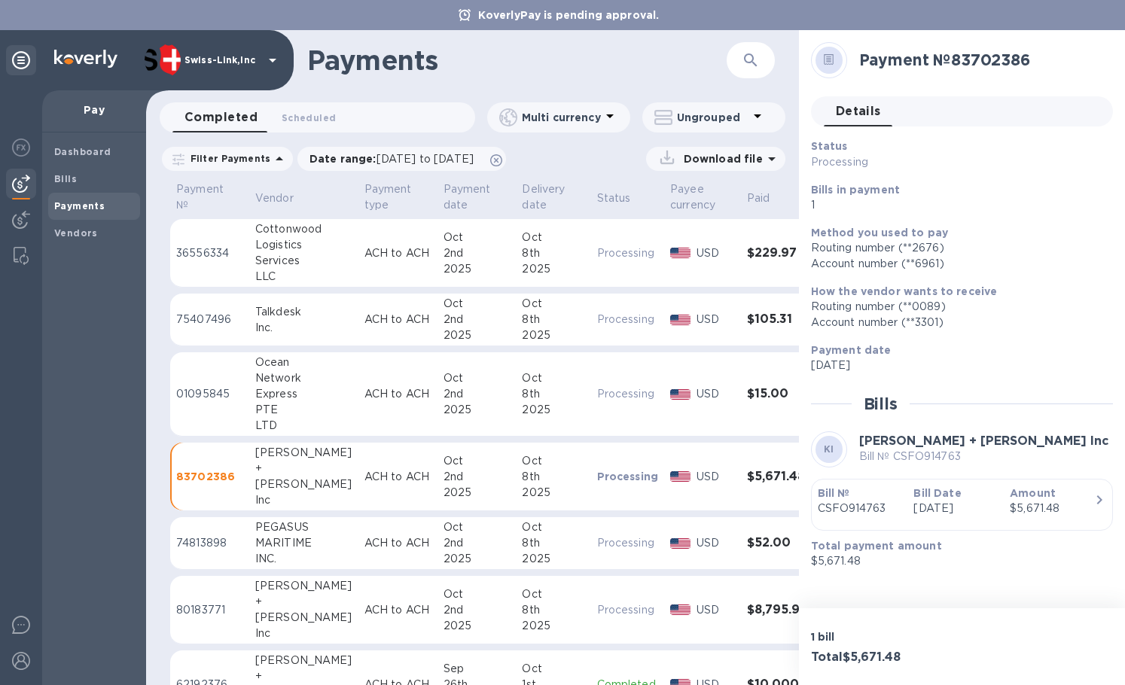
click at [995, 63] on h2 "Payment № 83702386" at bounding box center [980, 59] width 242 height 19
copy h2 "83702386"
click at [750, 56] on icon "button" at bounding box center [751, 60] width 18 height 18
click at [697, 58] on input "text" at bounding box center [633, 60] width 185 height 37
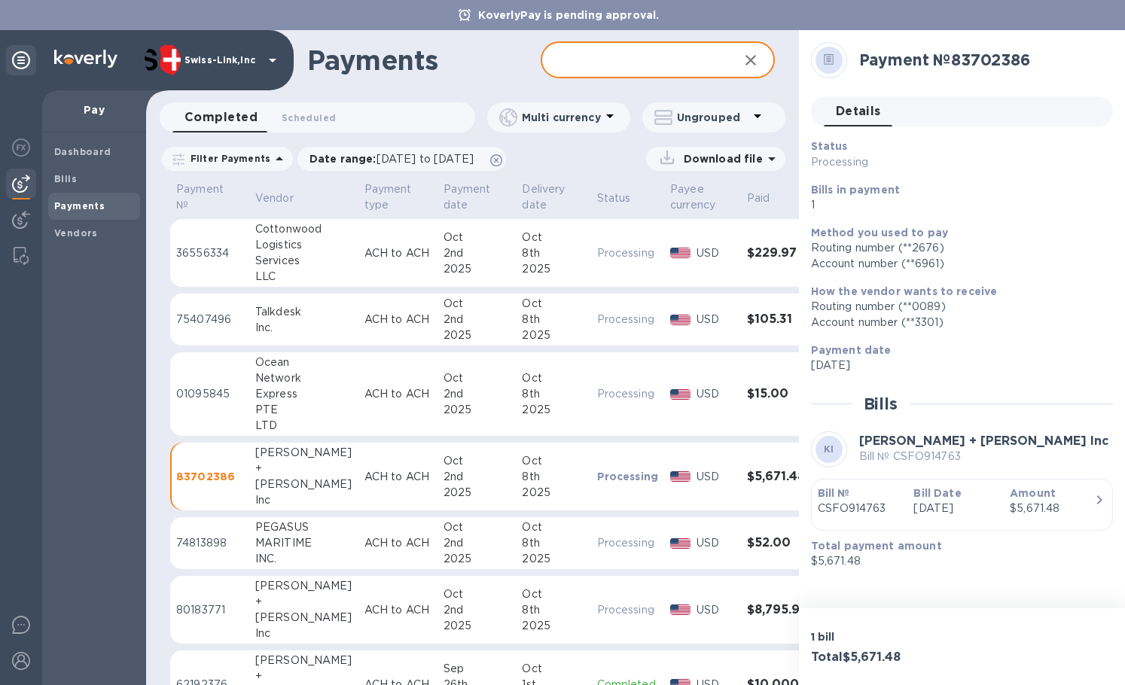
paste input "83702386"
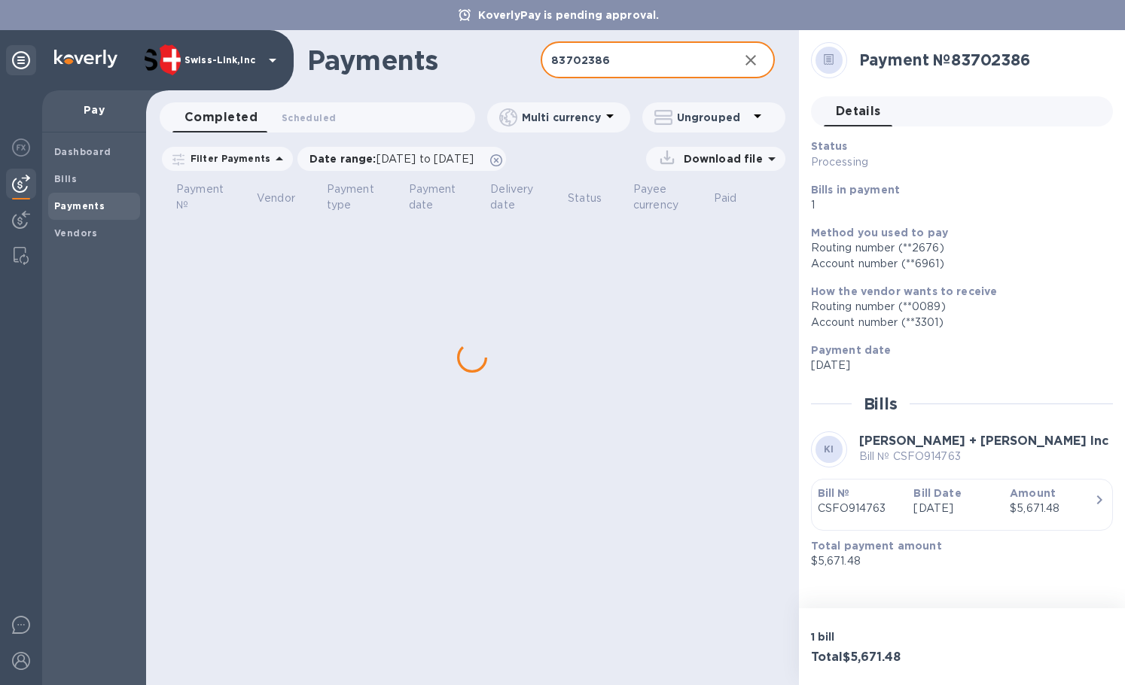
type input "83702386"
click at [710, 157] on p "Download file" at bounding box center [720, 158] width 85 height 15
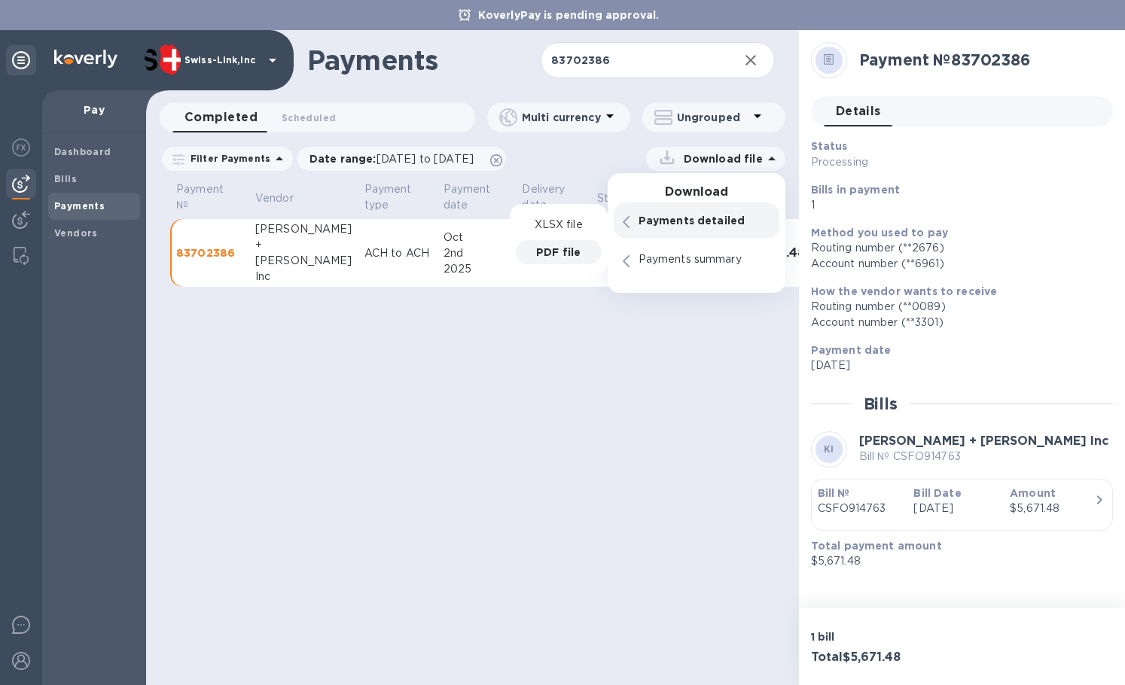
click at [570, 252] on p "PDF file" at bounding box center [558, 252] width 44 height 15
click at [621, 361] on div "Payments 83702386 ​ Completed 0 Scheduled 0 Multi currency Ungrouped Filter Pay…" at bounding box center [472, 357] width 653 height 655
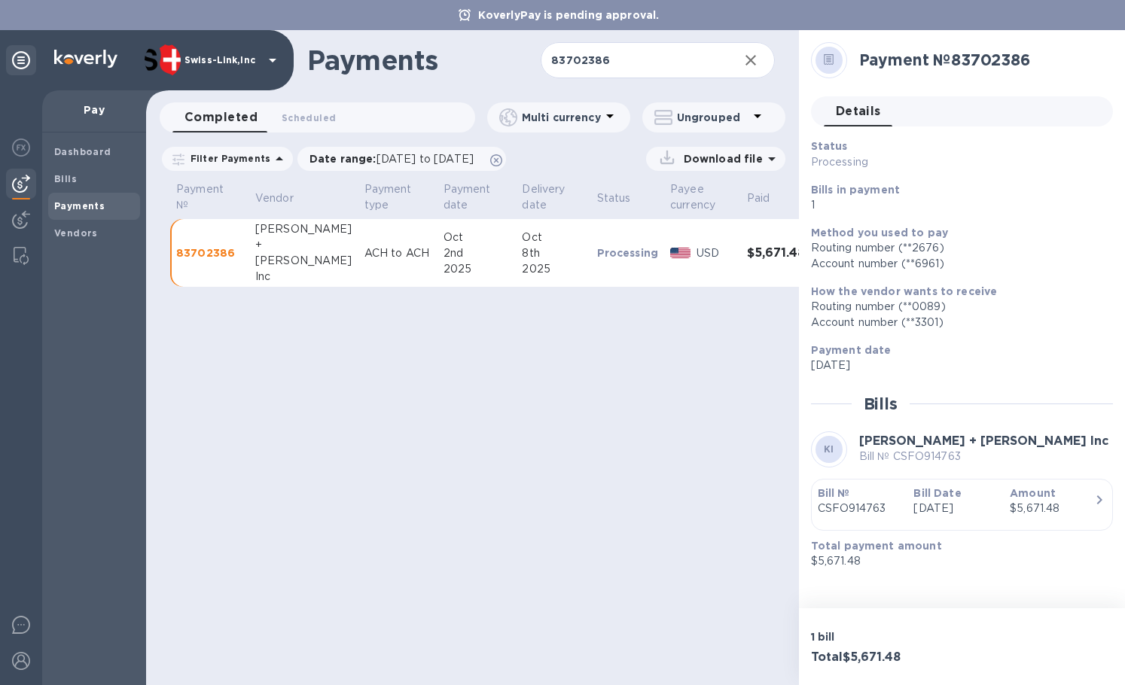
click at [751, 63] on icon "button" at bounding box center [751, 60] width 18 height 18
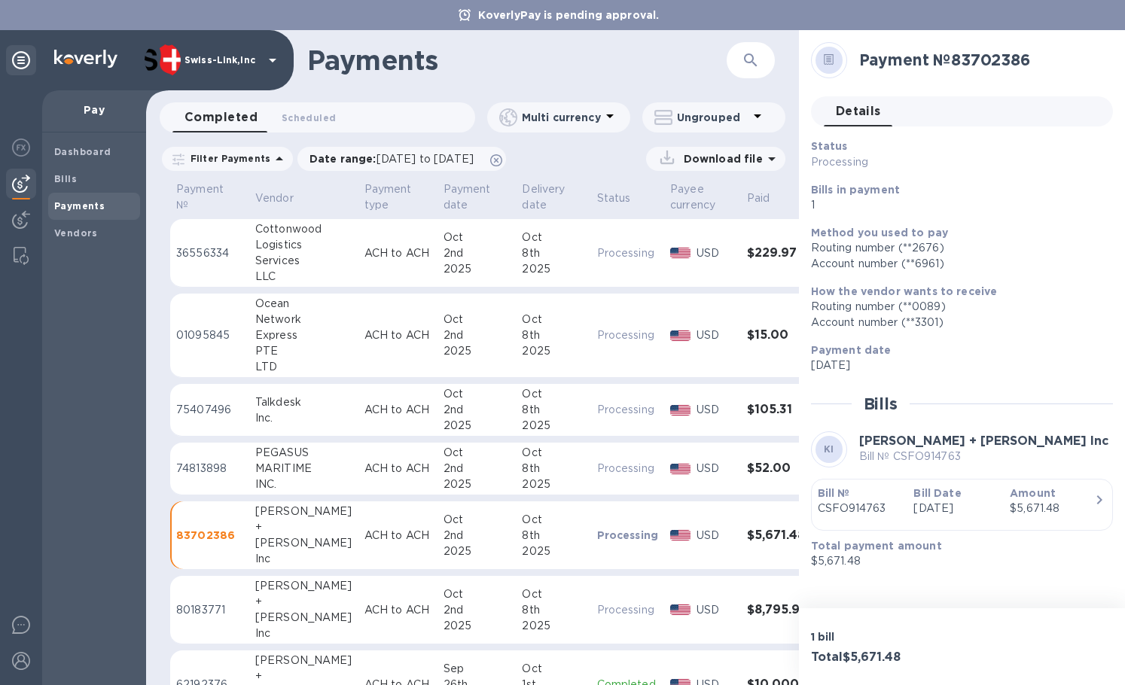
click at [299, 420] on div "Inc." at bounding box center [303, 419] width 97 height 16
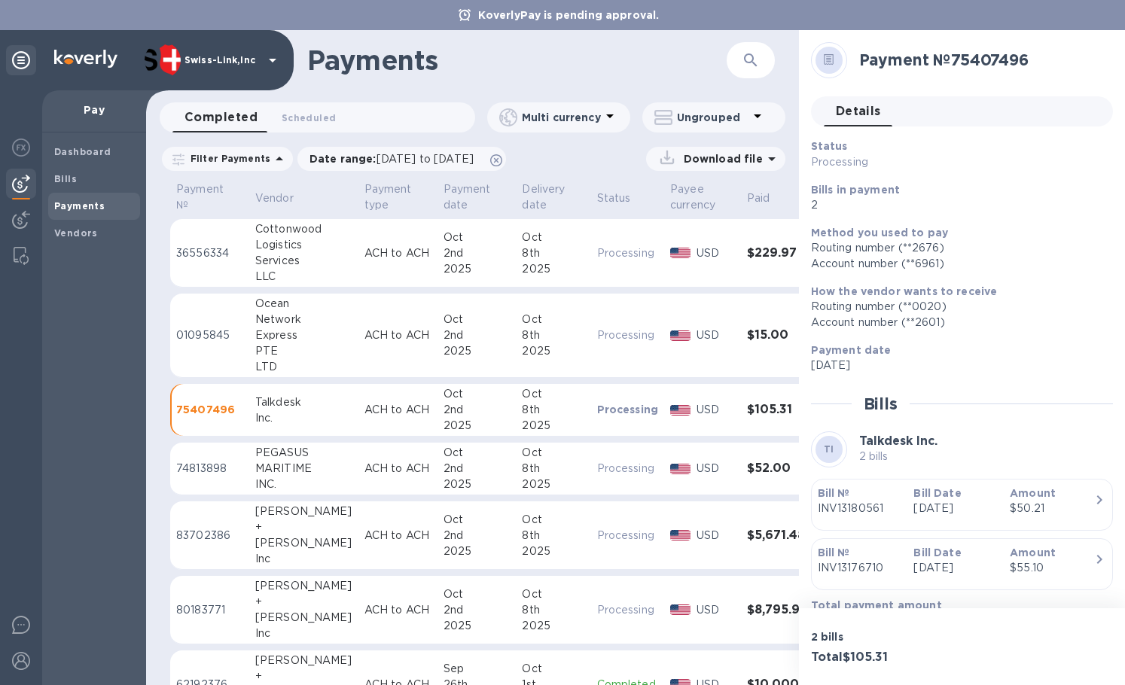
click at [975, 62] on h2 "Payment № 75407496" at bounding box center [980, 59] width 242 height 19
copy h2 "75407496"
click at [755, 53] on icon "button" at bounding box center [751, 60] width 18 height 18
paste input "75407496"
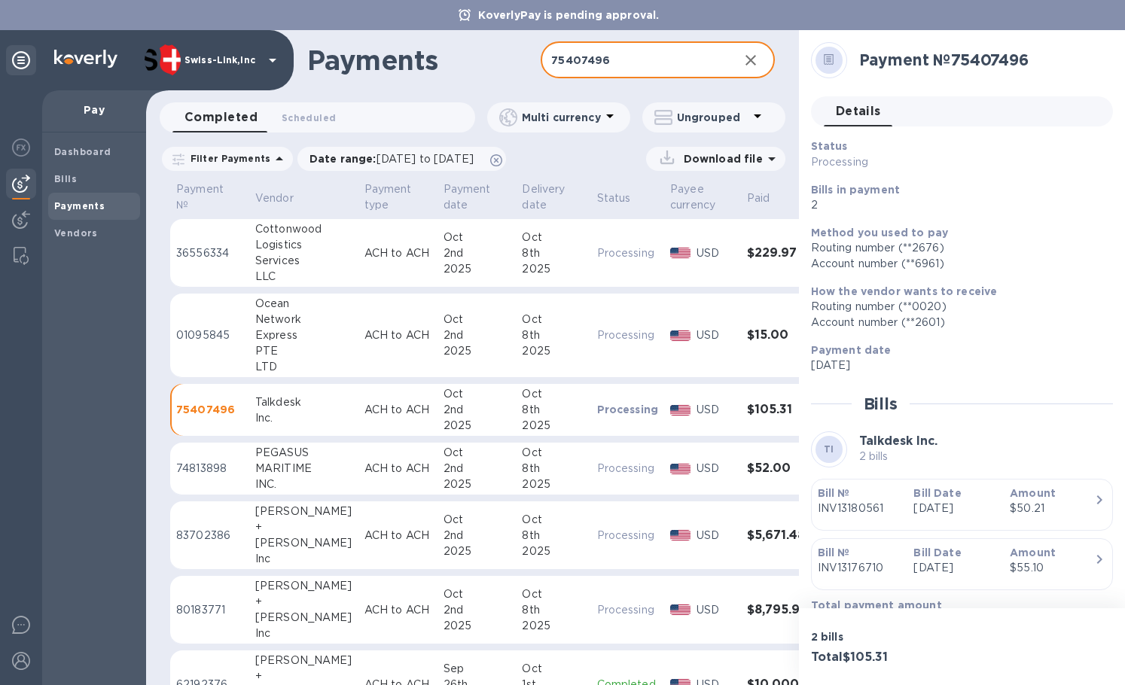
type input "75407496"
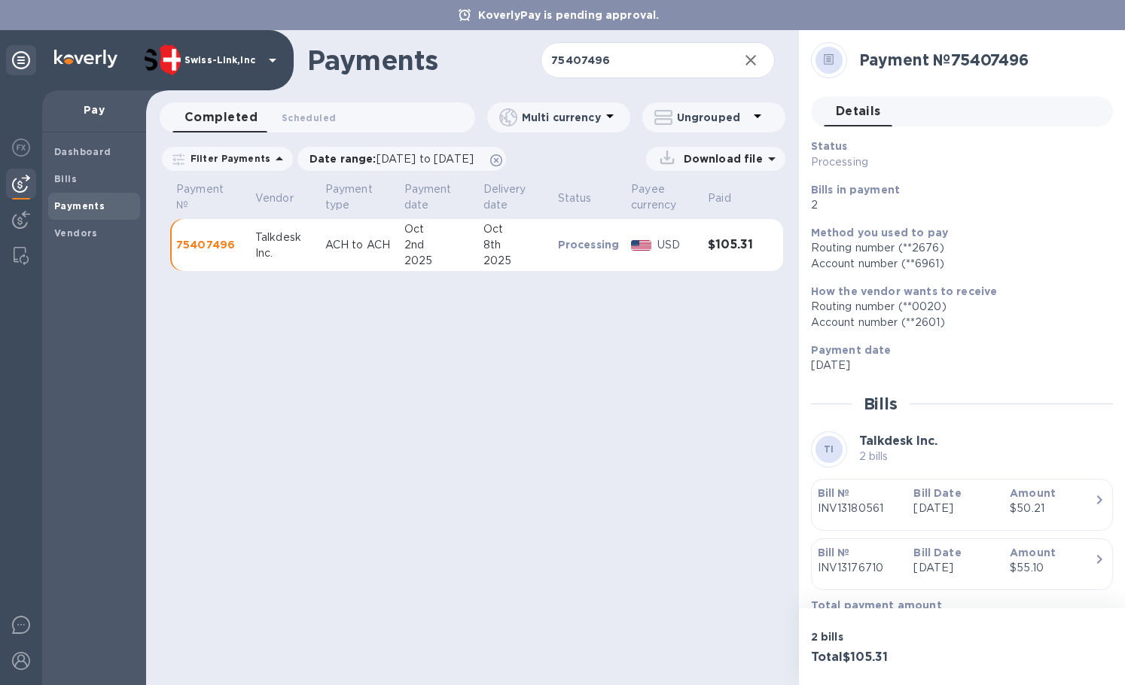
click at [722, 151] on p "Download file" at bounding box center [720, 158] width 85 height 15
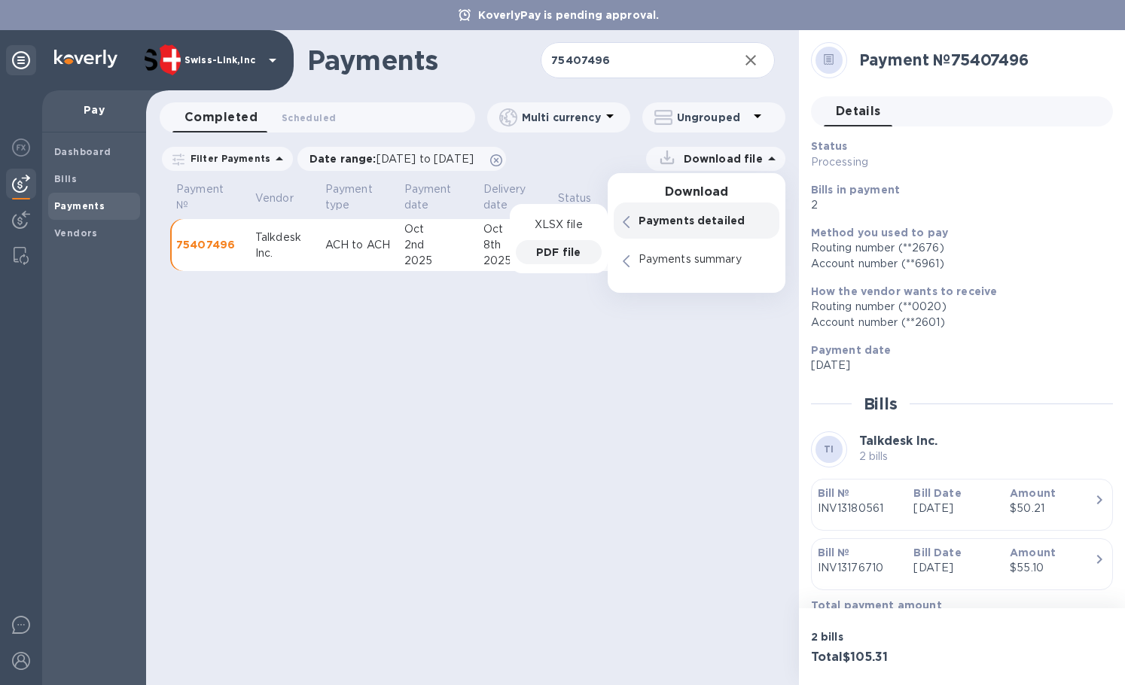
click at [578, 255] on p "PDF file" at bounding box center [558, 252] width 44 height 15
click at [748, 59] on icon "button" at bounding box center [751, 60] width 18 height 18
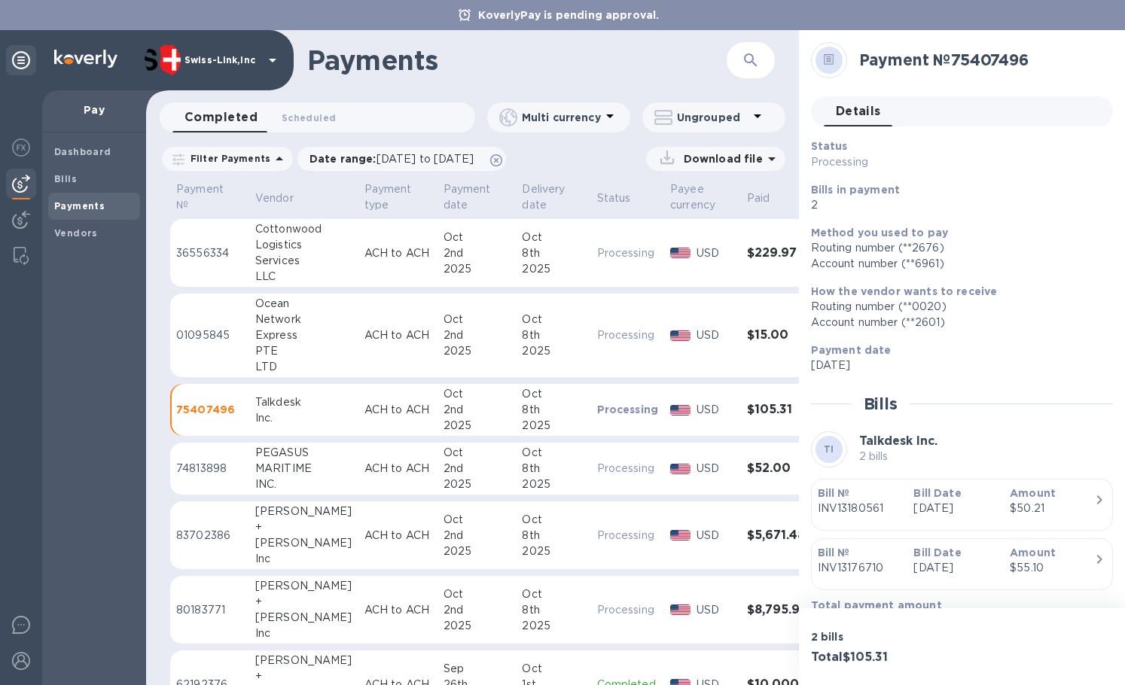
click at [313, 344] on div "PTE" at bounding box center [303, 351] width 97 height 16
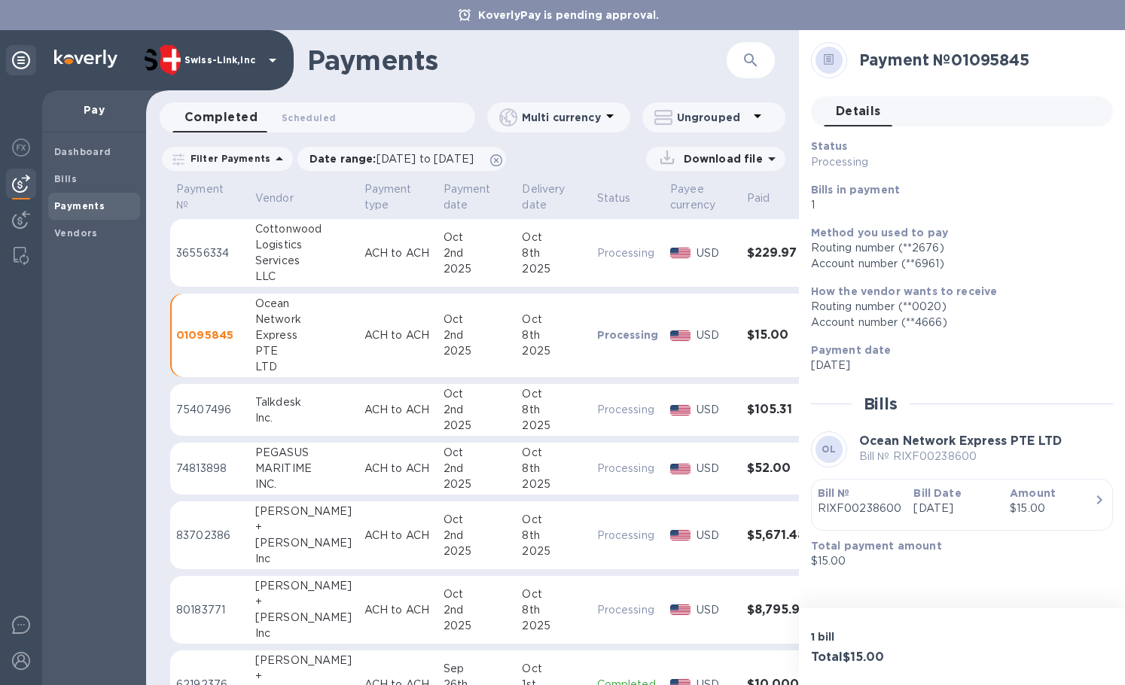
click at [983, 63] on h2 "Payment № 01095845" at bounding box center [980, 59] width 242 height 19
copy h2 "01095845"
click at [754, 58] on icon "button" at bounding box center [751, 60] width 18 height 18
click at [674, 61] on input "text" at bounding box center [633, 60] width 185 height 37
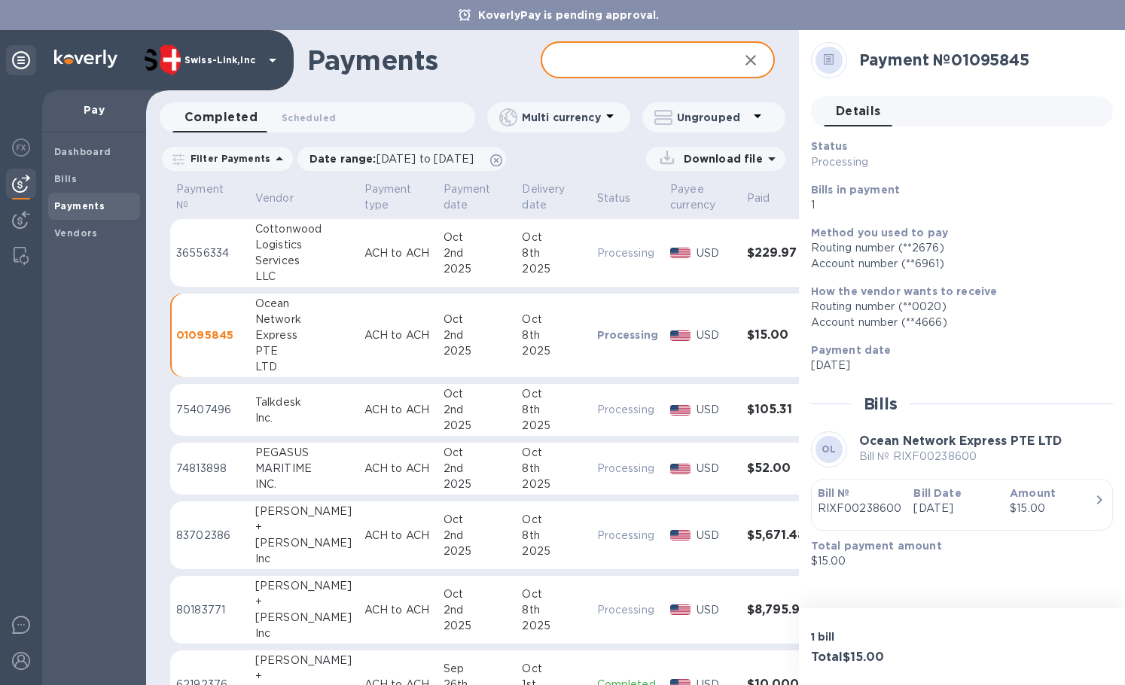
paste input "01095845"
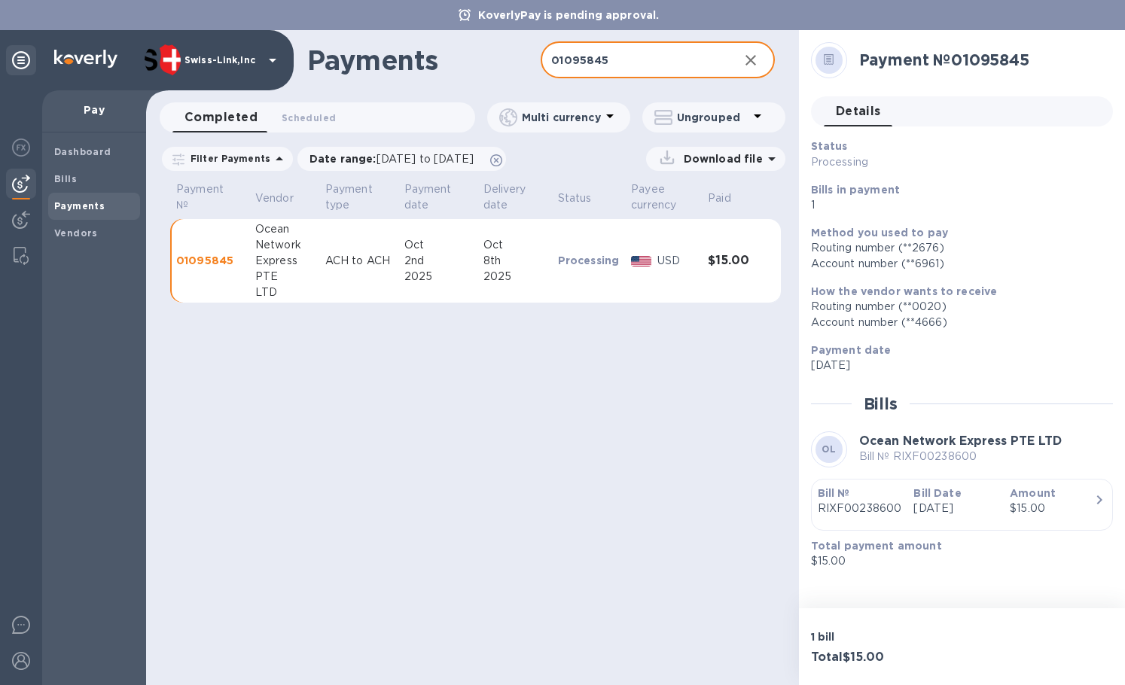
type input "01095845"
click at [712, 157] on p "Download file" at bounding box center [720, 158] width 85 height 15
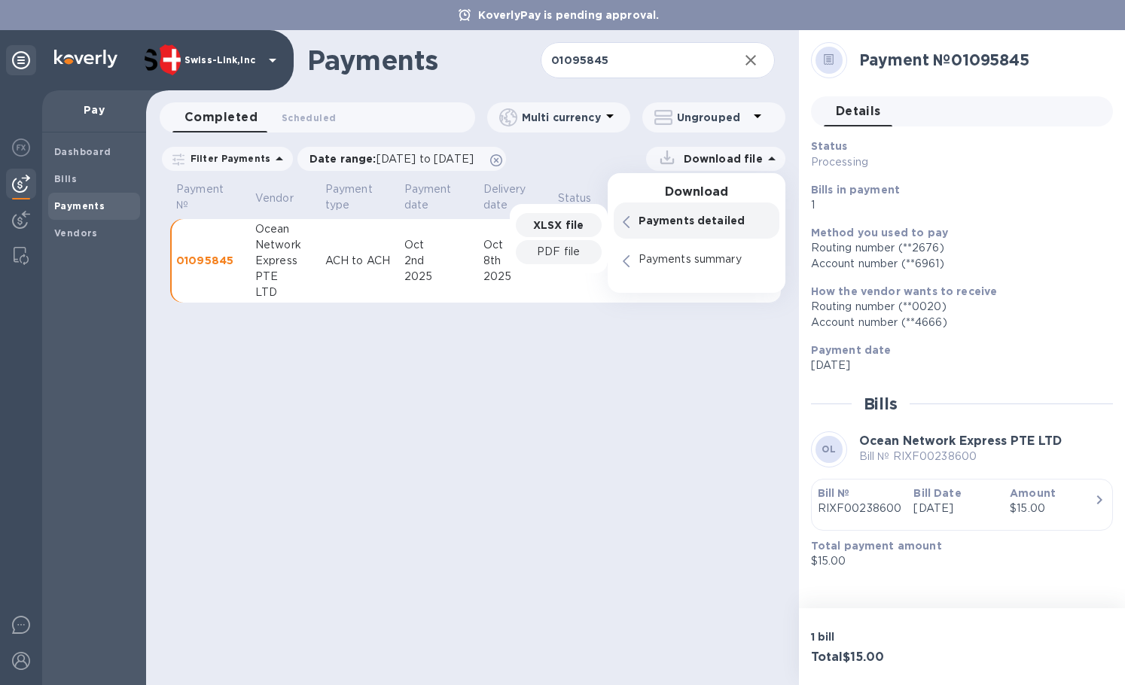
click at [559, 248] on p "PDF file" at bounding box center [558, 252] width 43 height 16
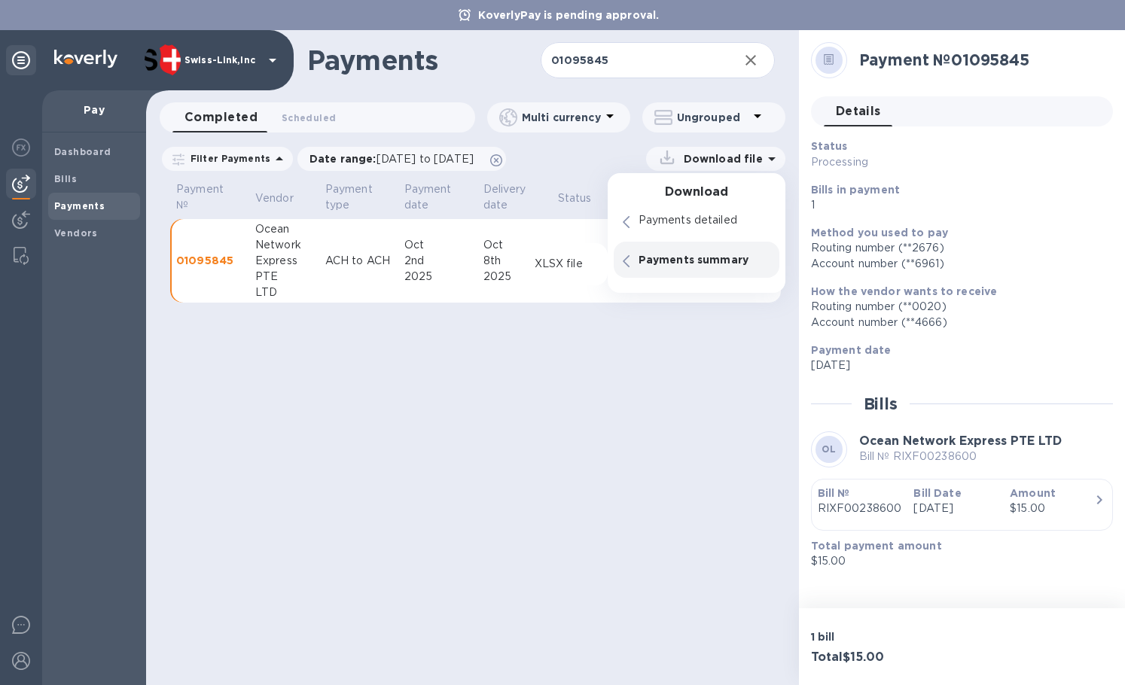
click at [757, 54] on icon "button" at bounding box center [751, 60] width 18 height 18
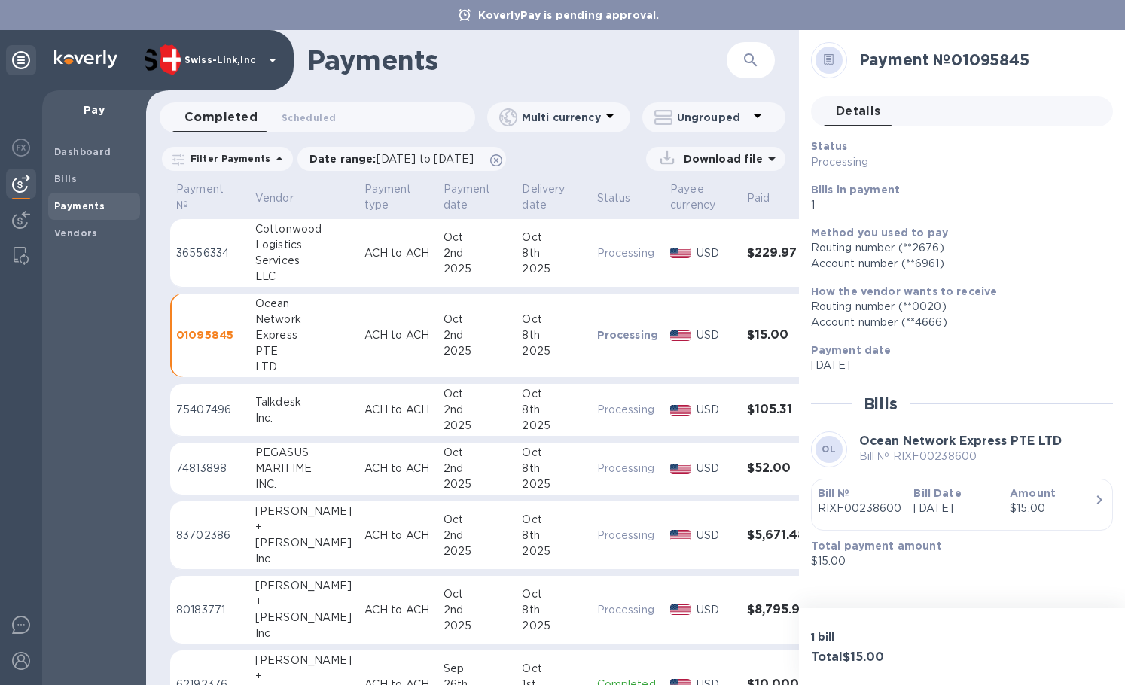
click at [319, 264] on div "Services" at bounding box center [303, 261] width 97 height 16
click at [930, 459] on p "Bill № 1022087617" at bounding box center [969, 457] width 221 height 16
copy p "1022087617"
click at [738, 65] on button "button" at bounding box center [751, 60] width 36 height 36
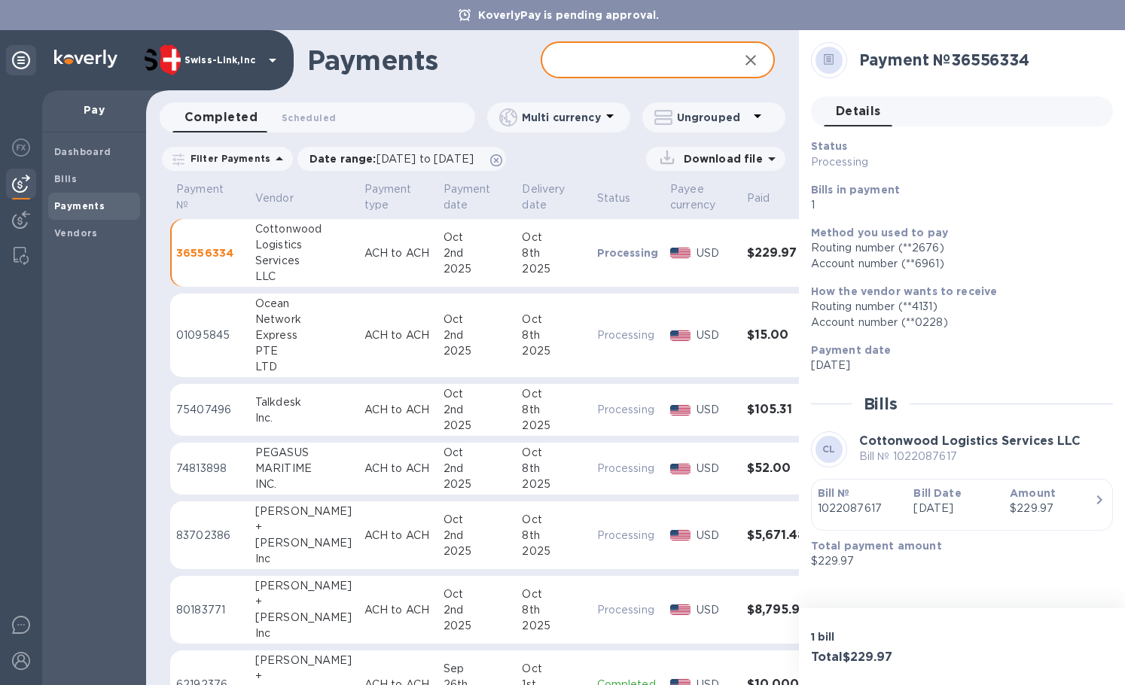
paste input "1022087617"
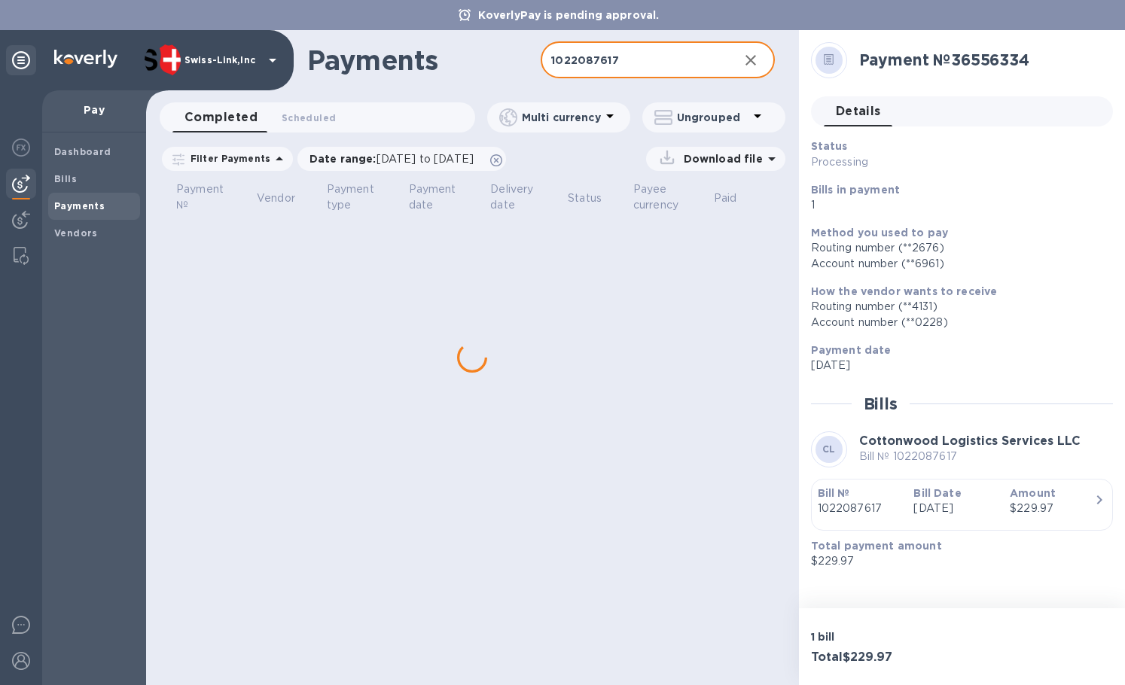
type input "1022087617"
click at [725, 160] on p "Download file" at bounding box center [720, 158] width 85 height 15
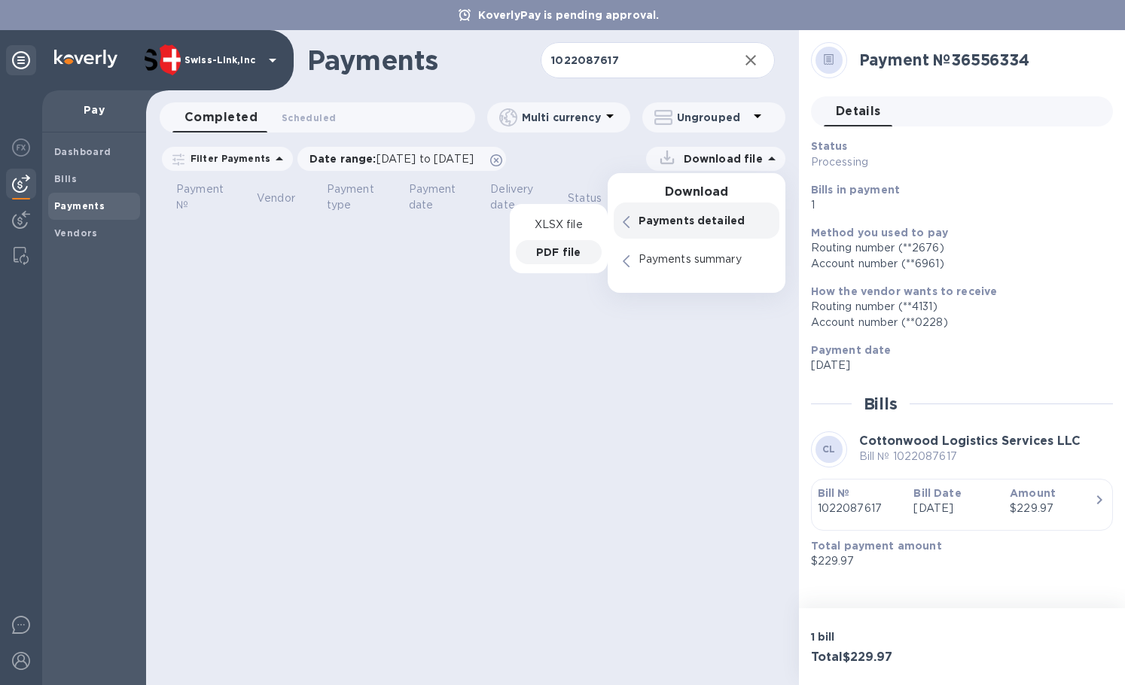
click at [569, 246] on p "PDF file" at bounding box center [558, 252] width 44 height 15
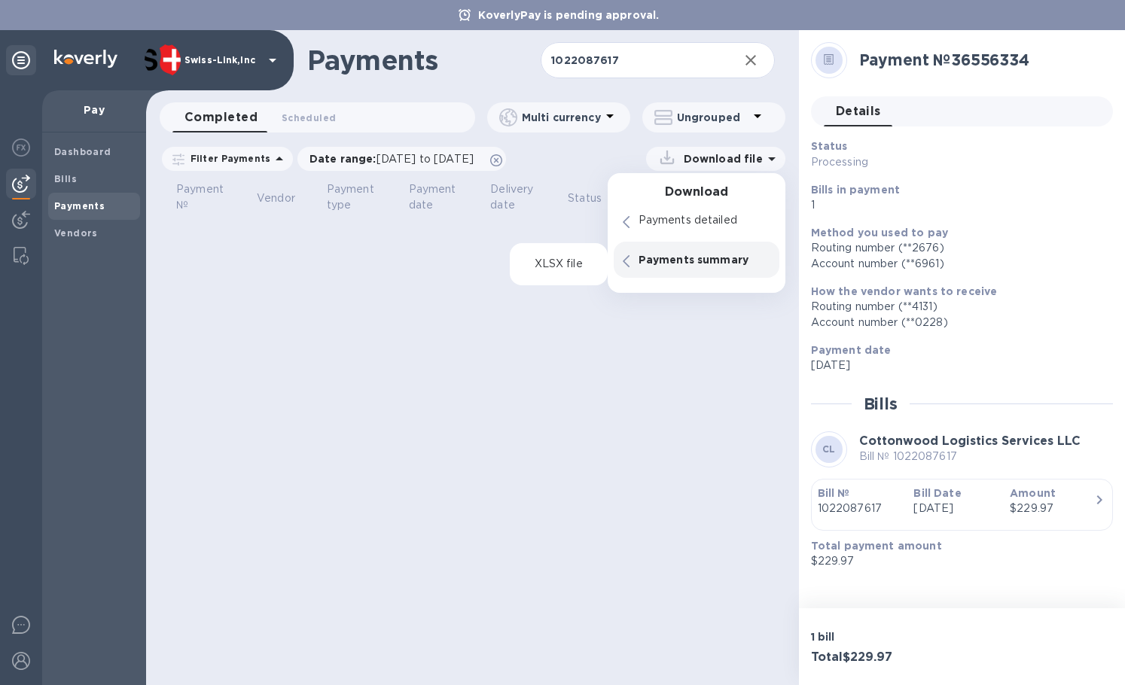
click at [600, 349] on div "Payments 1022087617 ​ Completed 0 Scheduled 0 Multi currency Ungrouped Filter P…" at bounding box center [472, 357] width 653 height 655
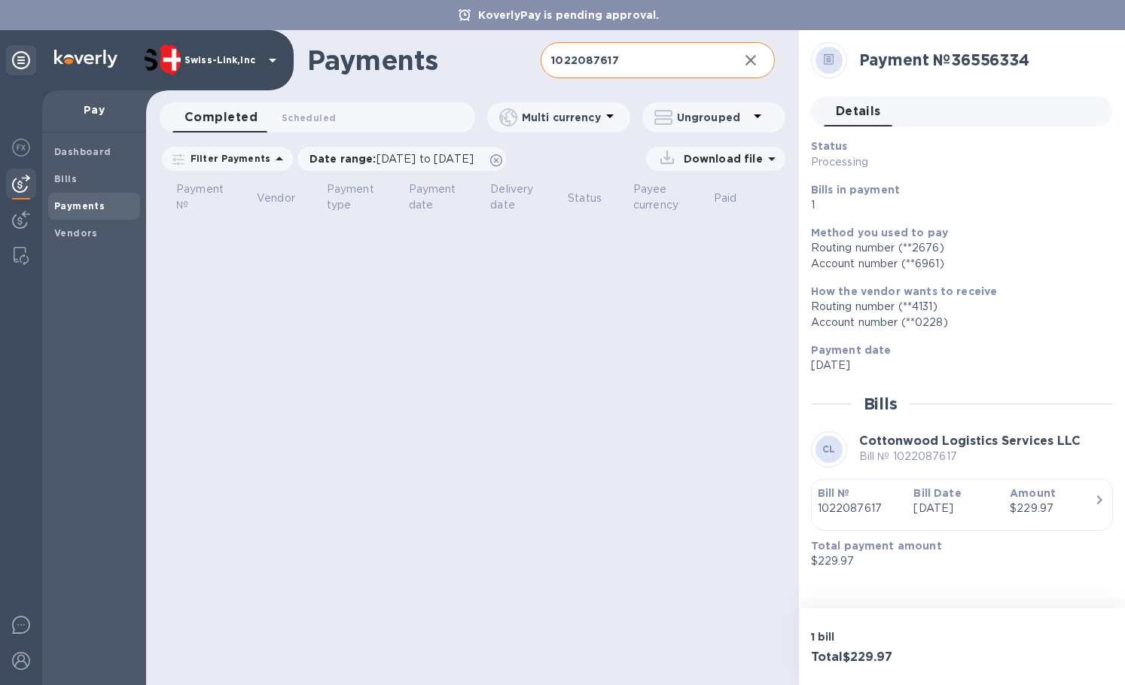
click at [670, 67] on input "1022087617" at bounding box center [633, 60] width 185 height 37
click at [742, 63] on icon "button" at bounding box center [751, 60] width 18 height 18
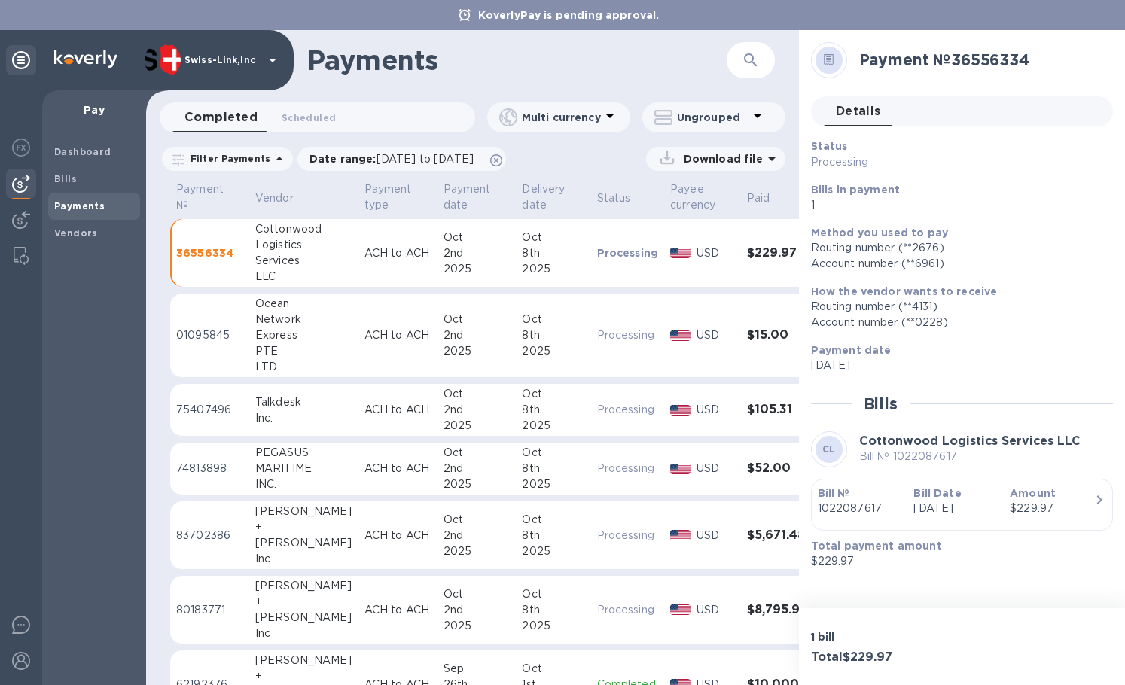
click at [591, 237] on td "Processing" at bounding box center [628, 253] width 74 height 69
click at [1000, 63] on h2 "Payment № 36556334" at bounding box center [980, 59] width 242 height 19
copy h2 "36556334"
click at [775, 57] on div "Payments ​" at bounding box center [472, 60] width 653 height 60
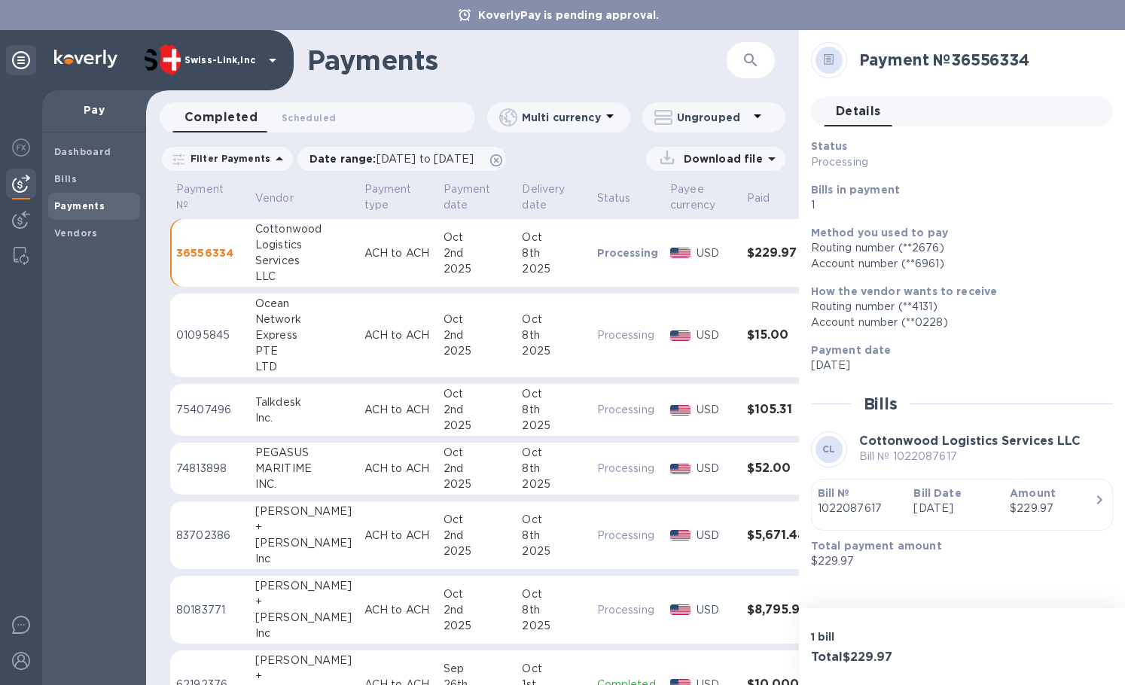
click at [761, 60] on button "button" at bounding box center [751, 60] width 36 height 36
paste input "36556334"
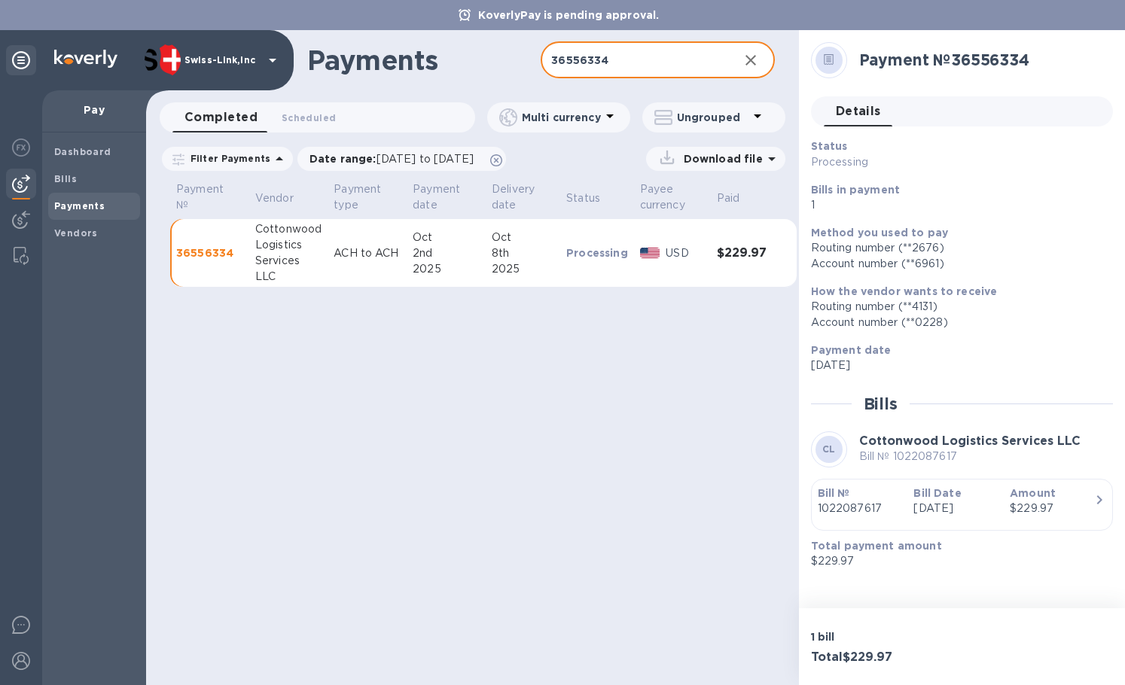
type input "36556334"
click at [707, 163] on p "Download file" at bounding box center [720, 158] width 85 height 15
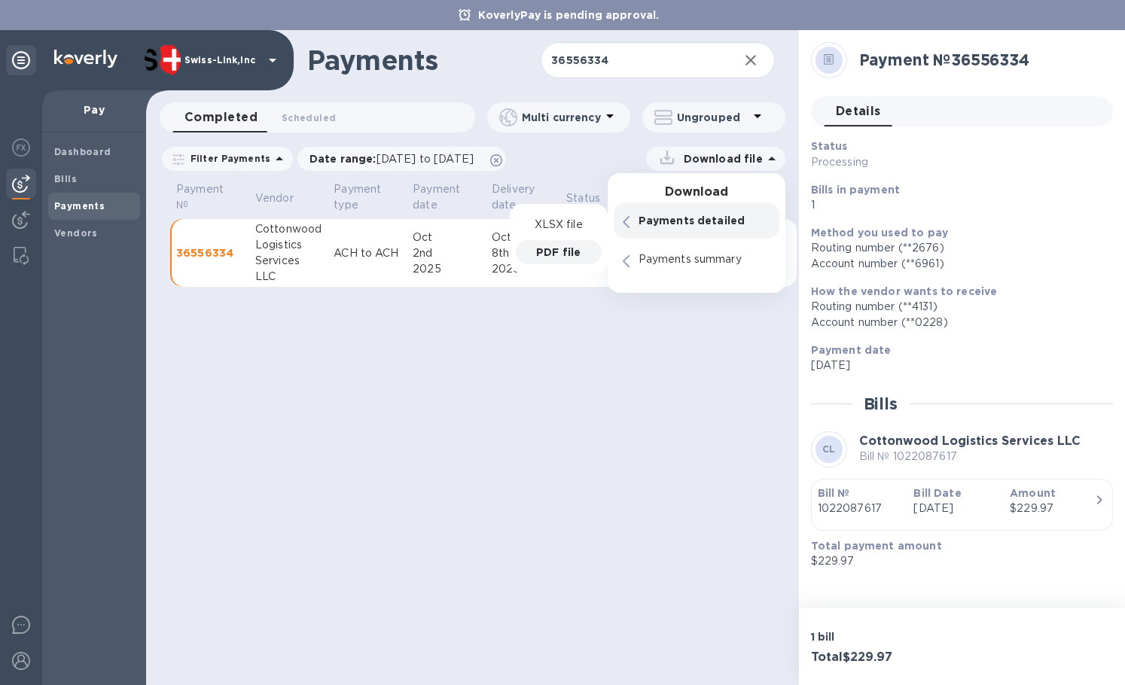
click at [573, 254] on p "PDF file" at bounding box center [558, 252] width 44 height 15
